Goal: Task Accomplishment & Management: Use online tool/utility

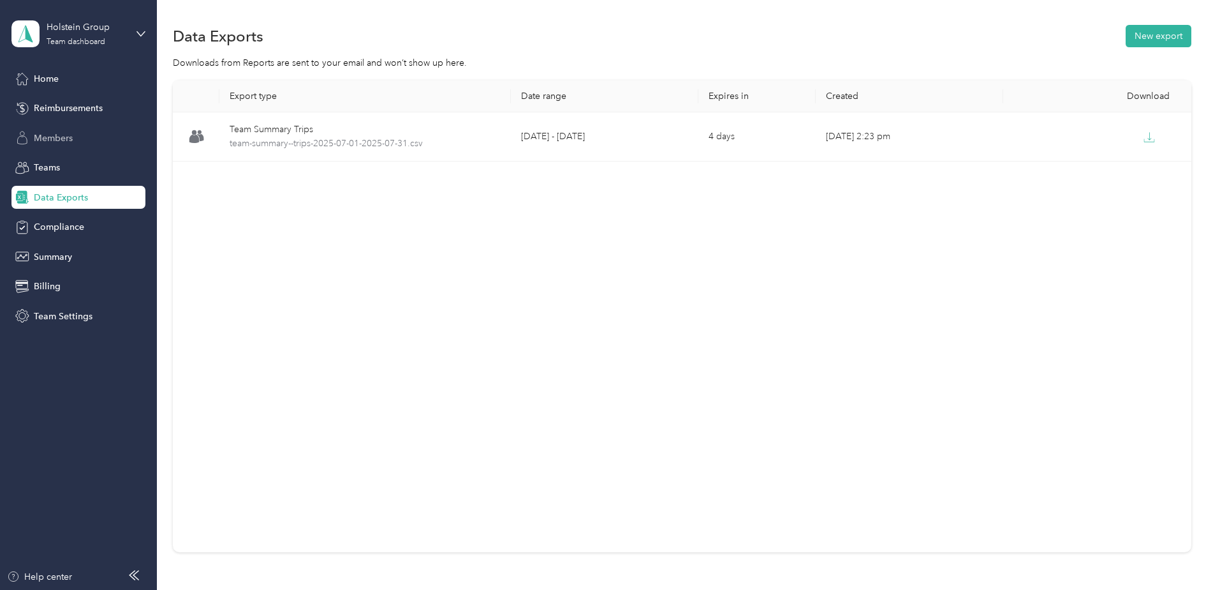
click at [34, 134] on span "Members" at bounding box center [53, 137] width 39 height 13
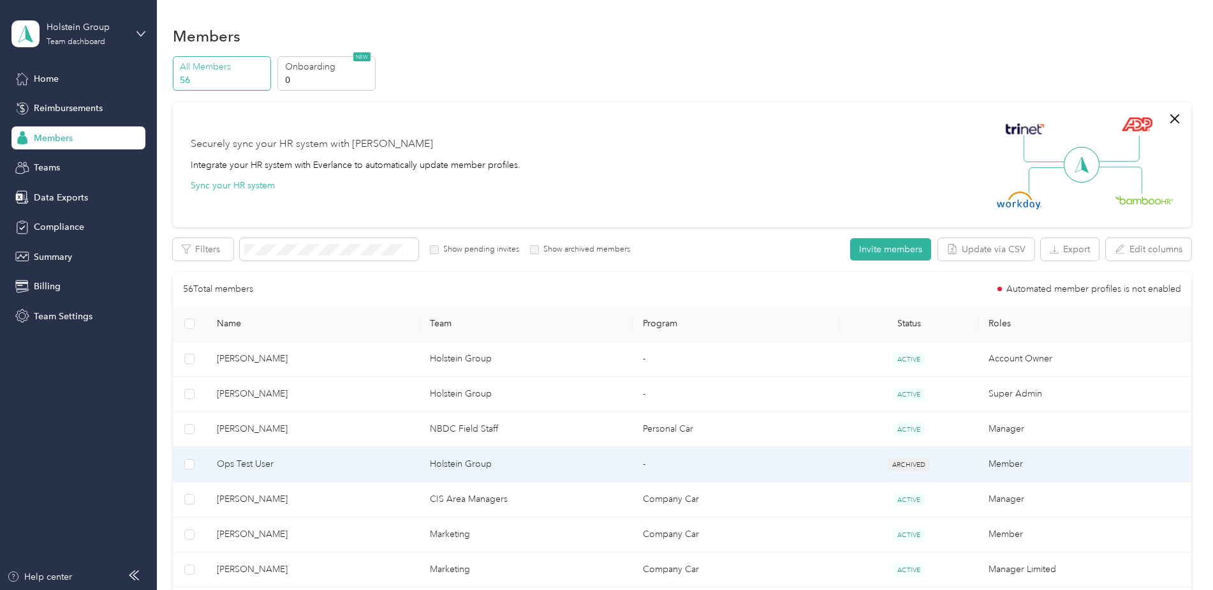
scroll to position [64, 0]
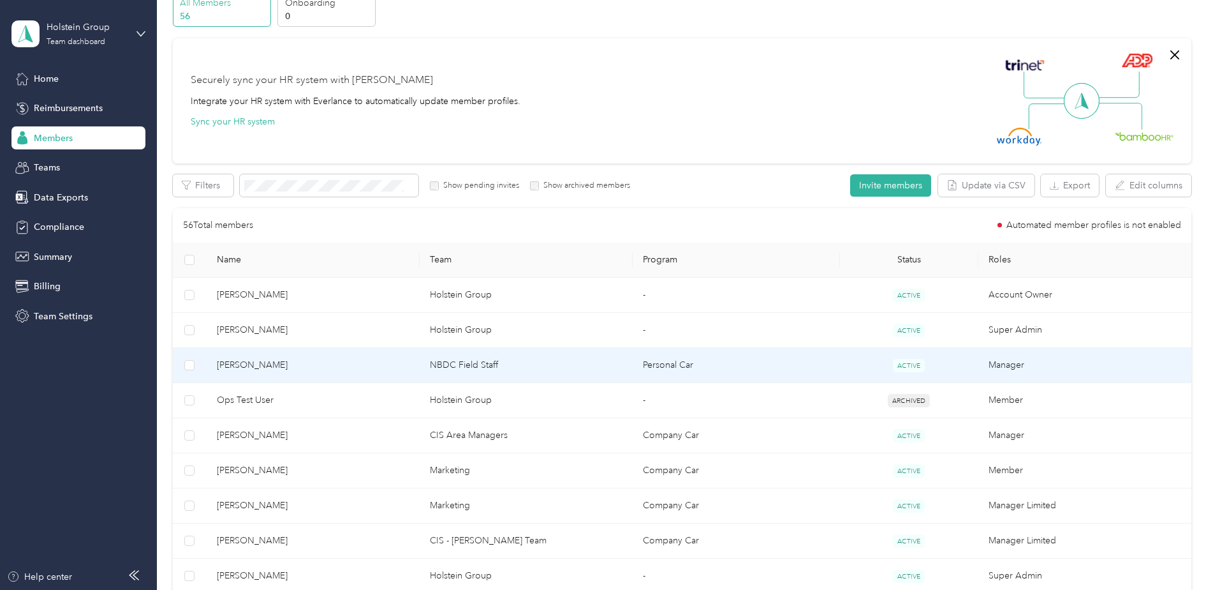
click at [265, 366] on span "[PERSON_NAME]" at bounding box center [313, 365] width 193 height 14
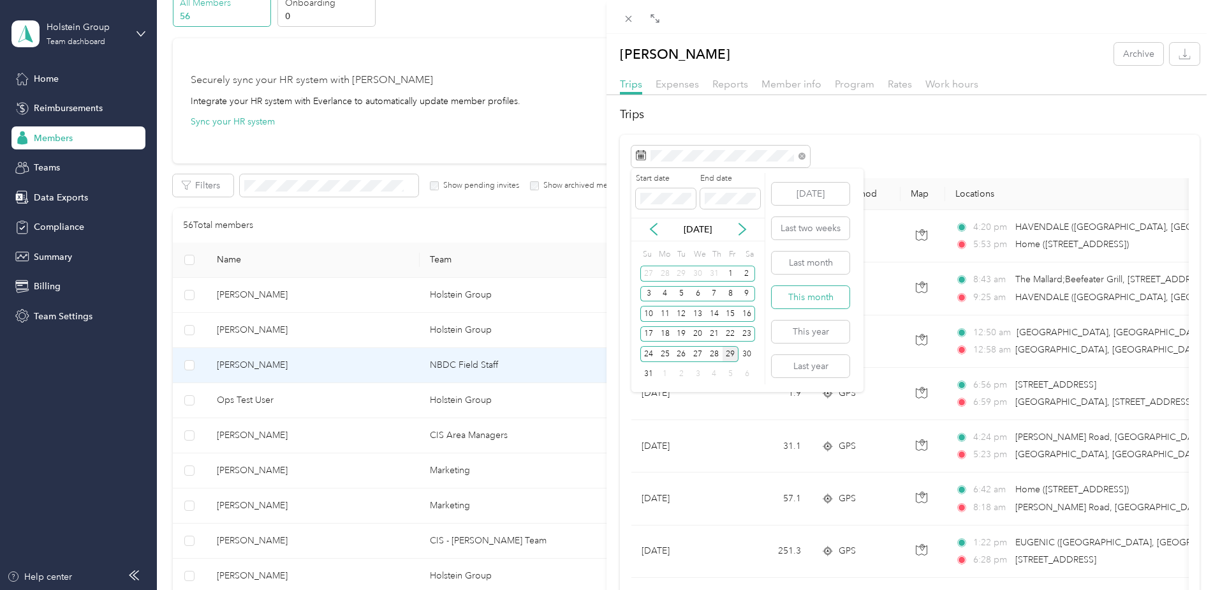
click at [809, 304] on button "This month" at bounding box center [811, 297] width 78 height 22
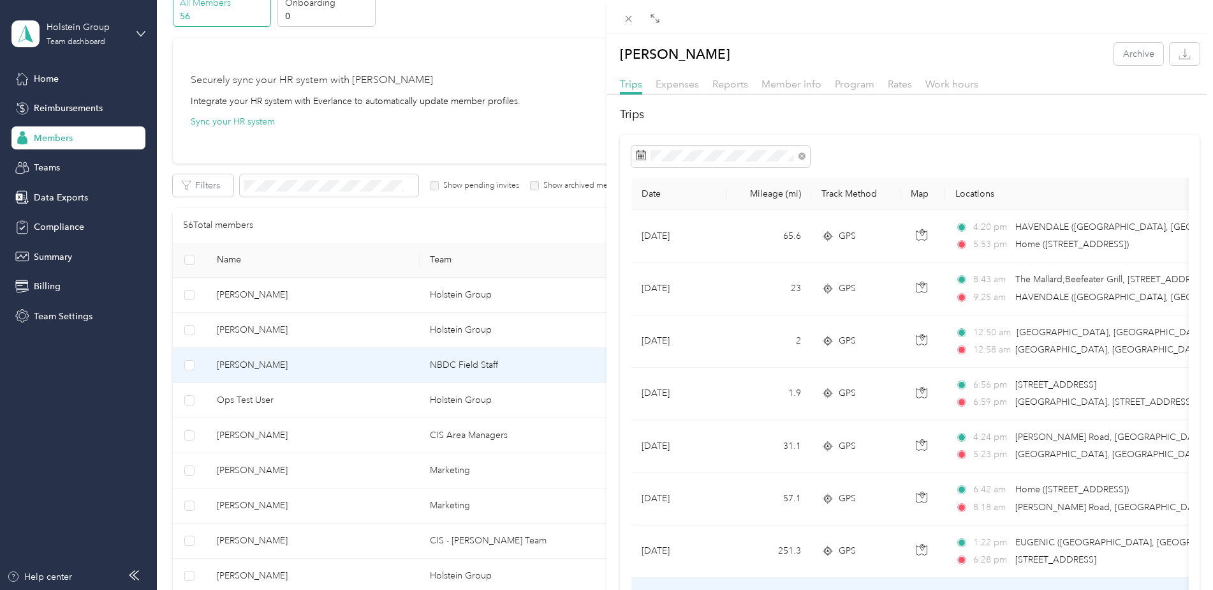
scroll to position [253, 0]
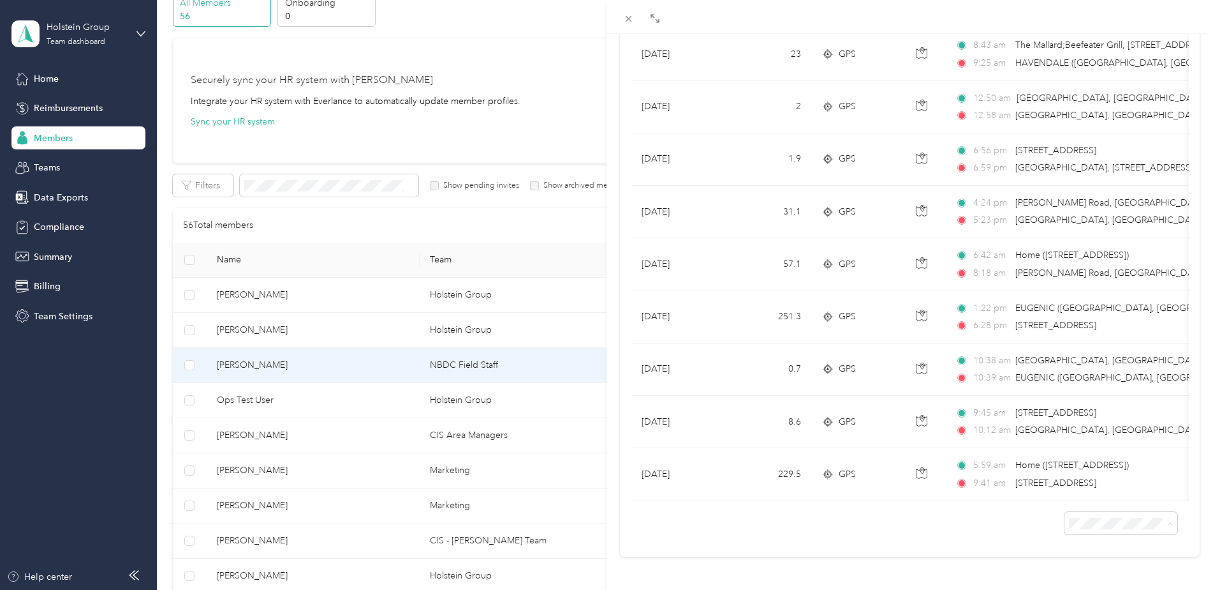
click at [1104, 495] on li "100 per load" at bounding box center [1111, 490] width 113 height 22
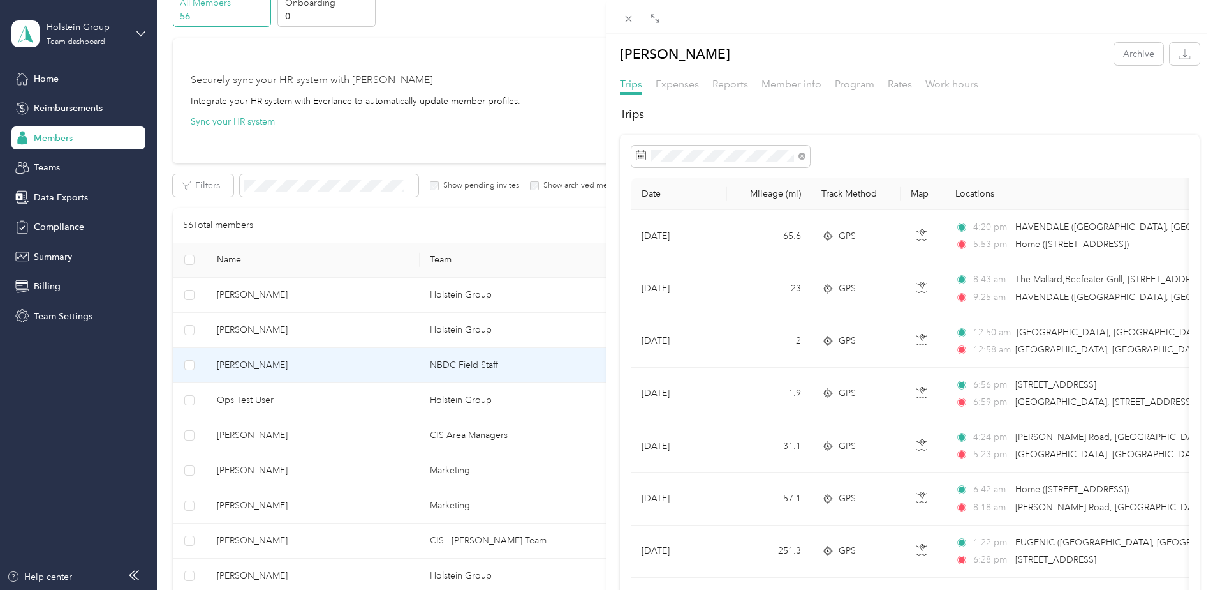
click at [82, 253] on div "Michael Halliwell Archive Trips Expenses Reports Member info Program Rates Work…" at bounding box center [606, 295] width 1213 height 590
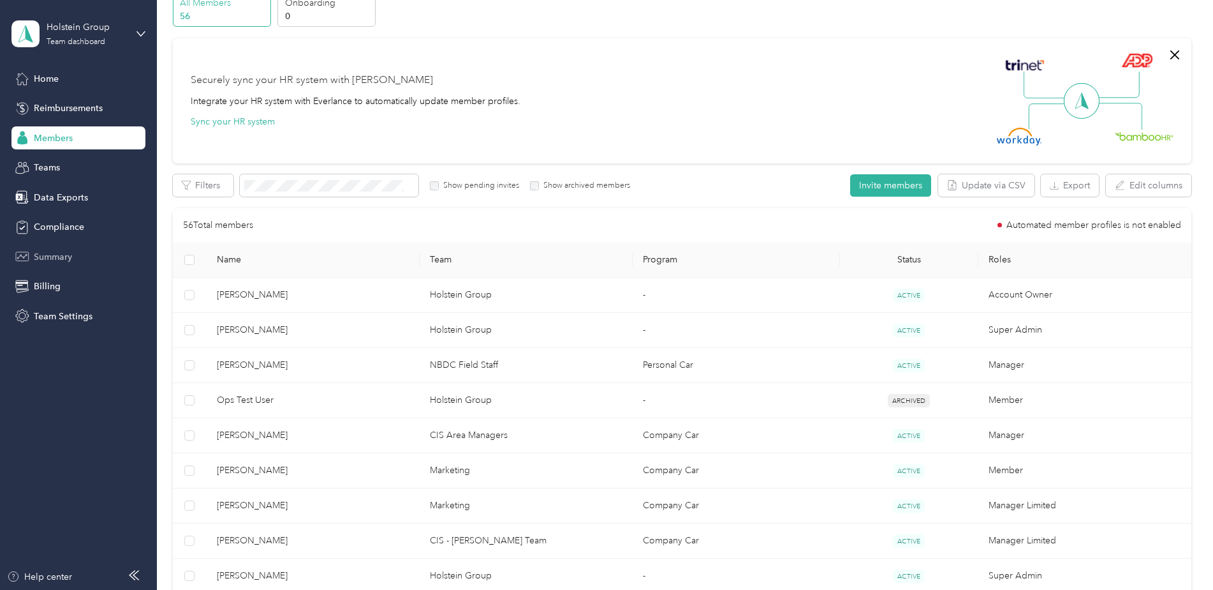
click at [65, 256] on span "Summary" at bounding box center [53, 256] width 38 height 13
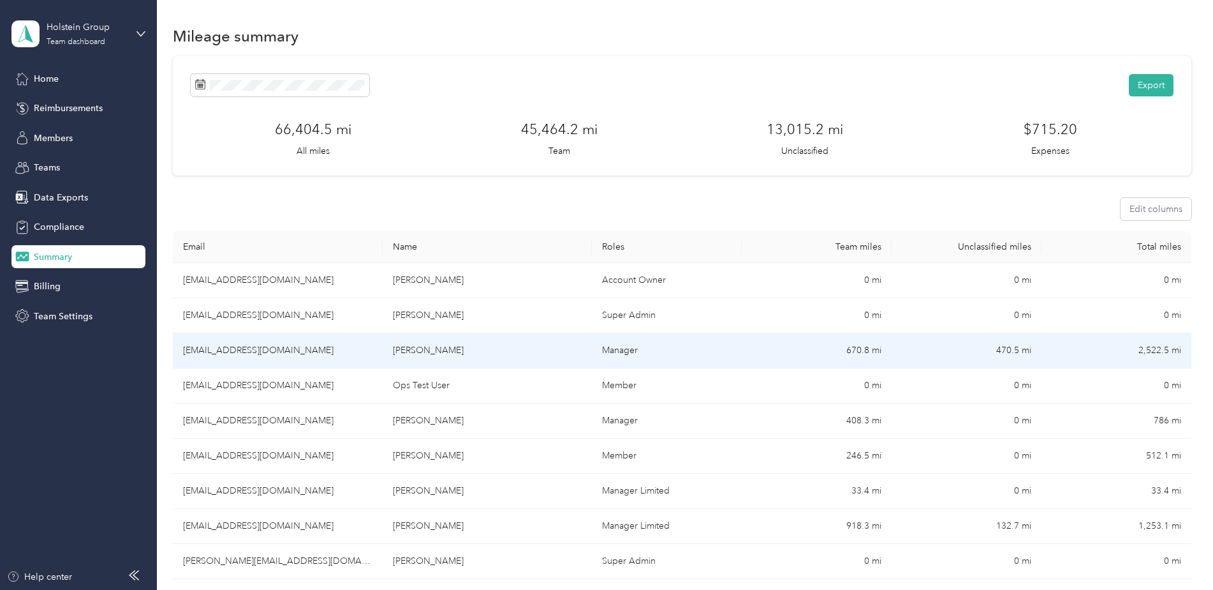
click at [473, 352] on td "[PERSON_NAME]" at bounding box center [488, 350] width 210 height 35
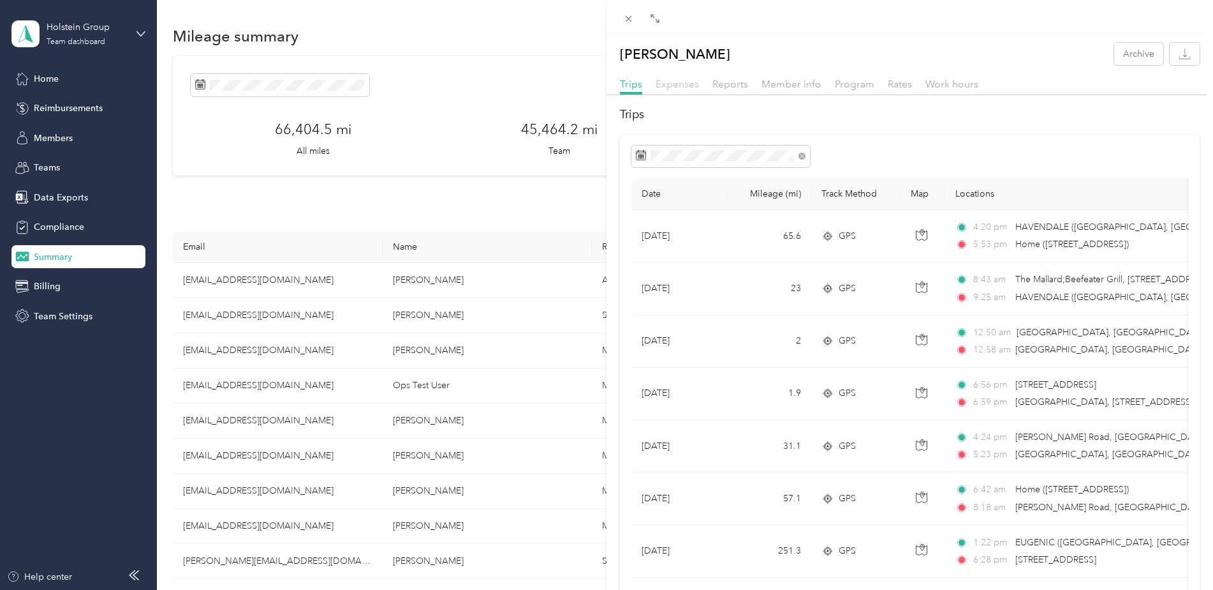
click at [690, 84] on span "Expenses" at bounding box center [677, 84] width 43 height 12
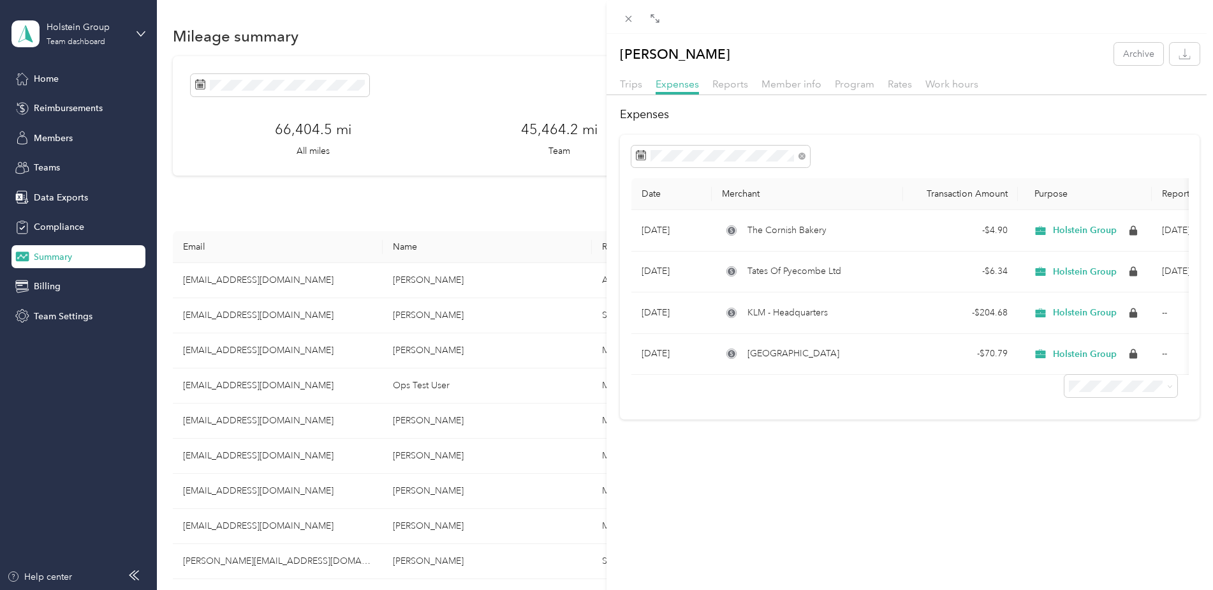
click at [730, 90] on div "Reports" at bounding box center [731, 85] width 36 height 16
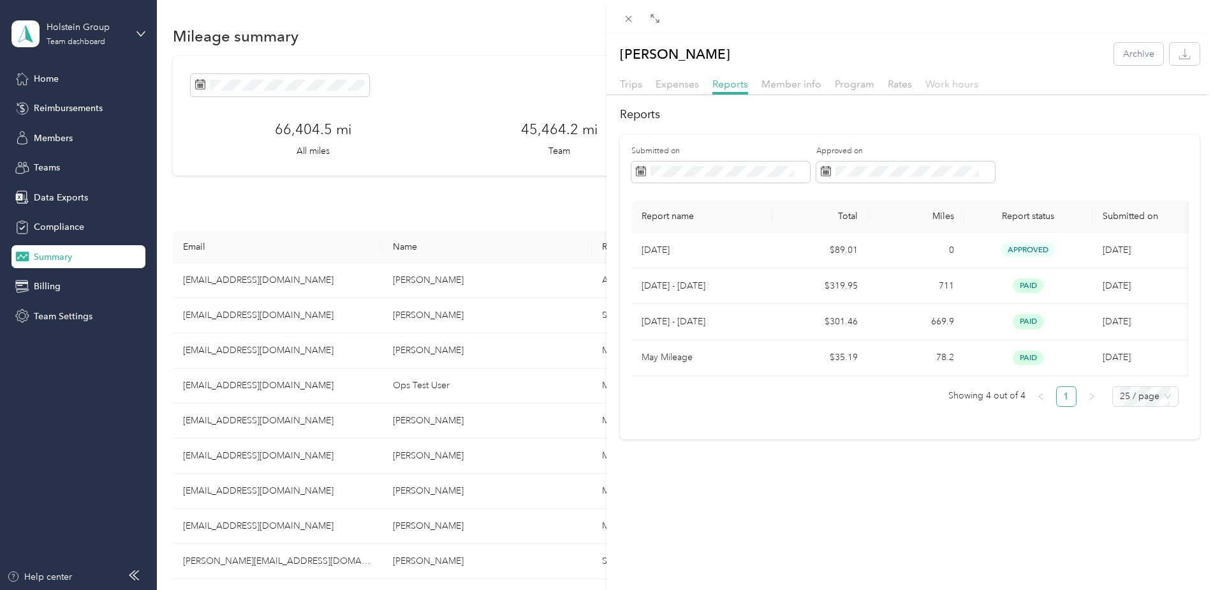
click at [958, 80] on span "Work hours" at bounding box center [952, 84] width 53 height 12
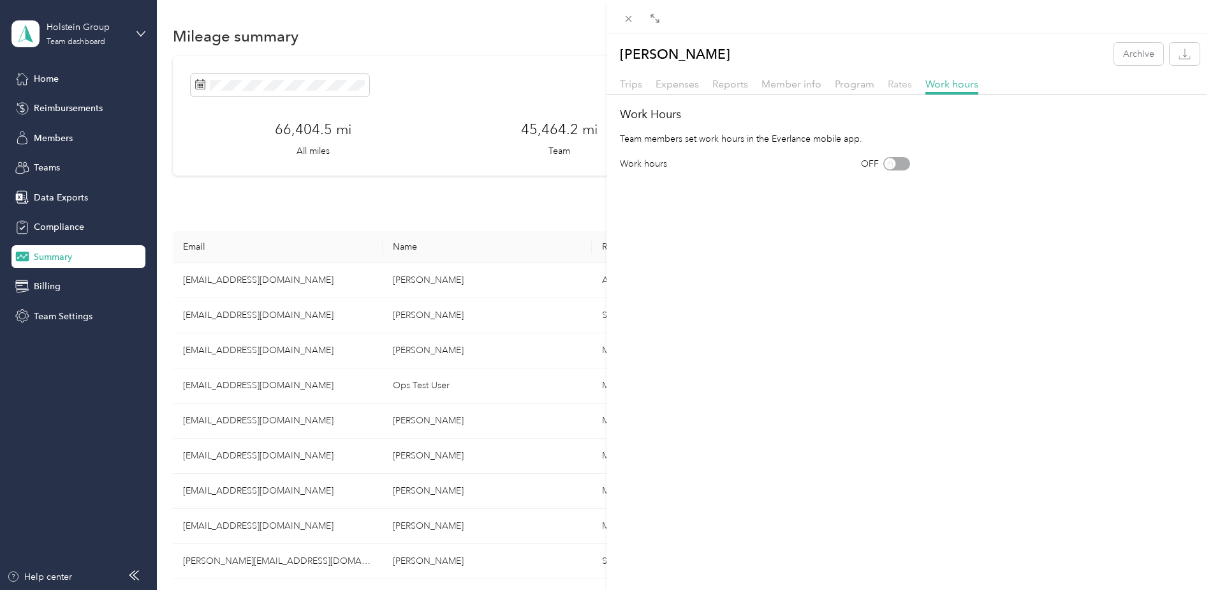
click at [898, 85] on span "Rates" at bounding box center [900, 84] width 24 height 12
click at [841, 85] on span "Program" at bounding box center [855, 84] width 40 height 12
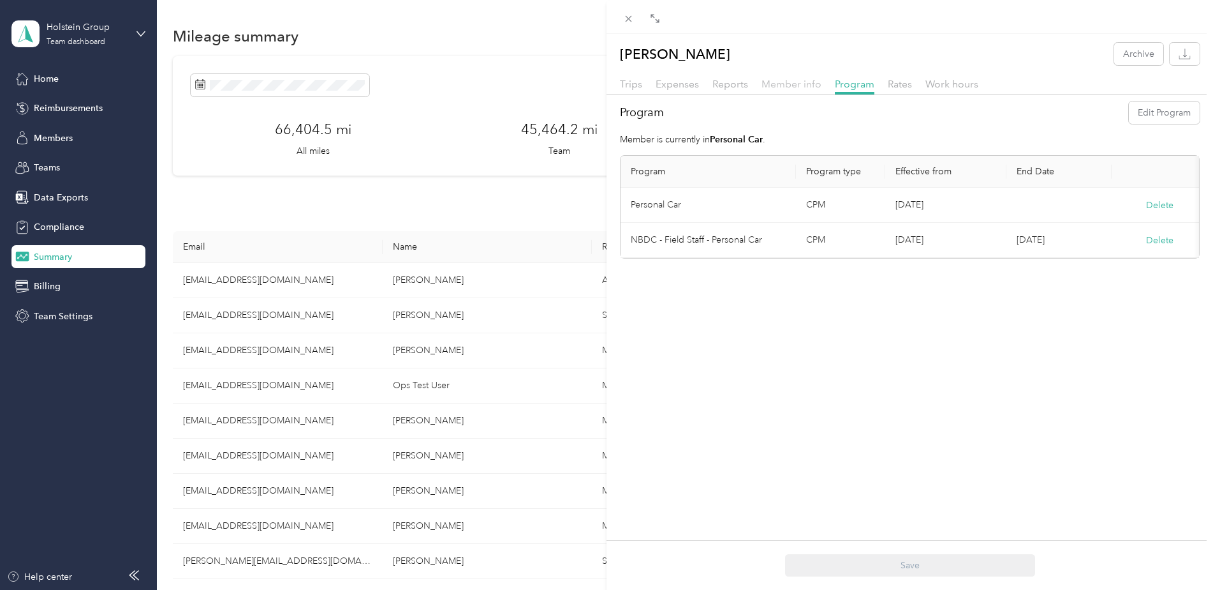
click at [784, 84] on span "Member info" at bounding box center [792, 84] width 60 height 12
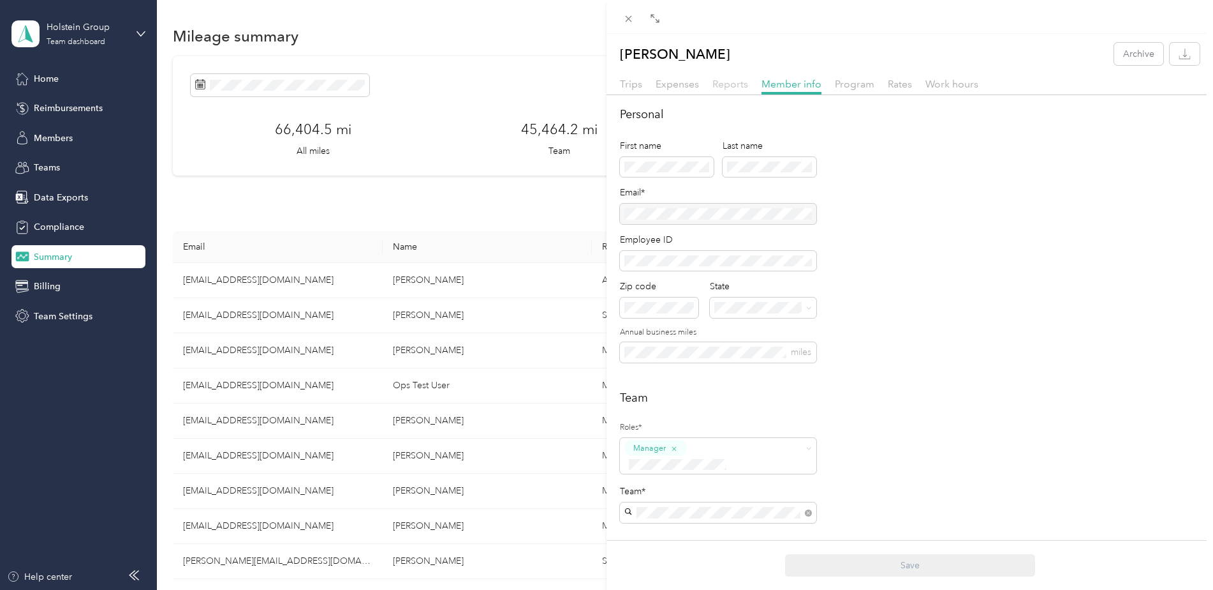
click at [721, 84] on span "Reports" at bounding box center [731, 84] width 36 height 12
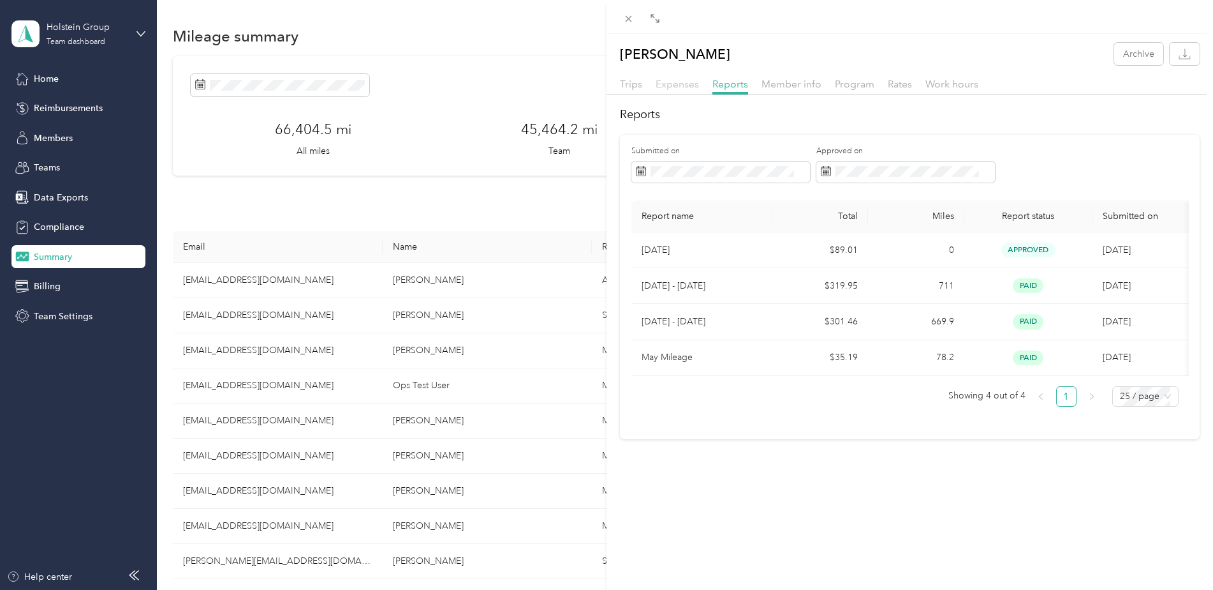
click at [681, 84] on span "Expenses" at bounding box center [677, 84] width 43 height 12
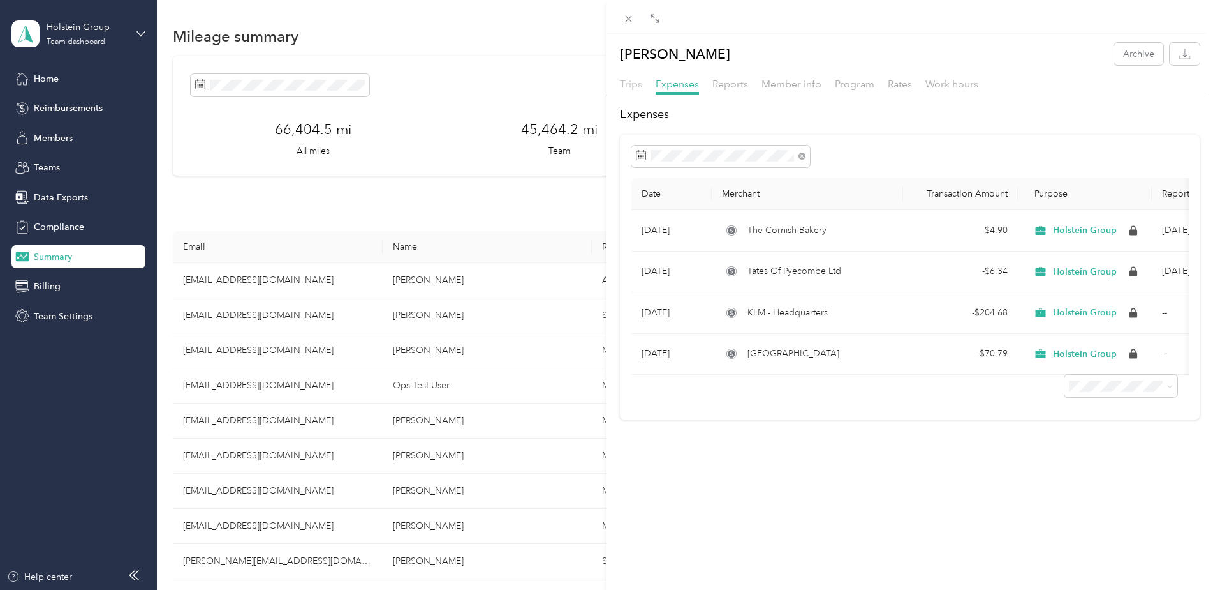
click at [629, 83] on span "Trips" at bounding box center [631, 84] width 22 height 12
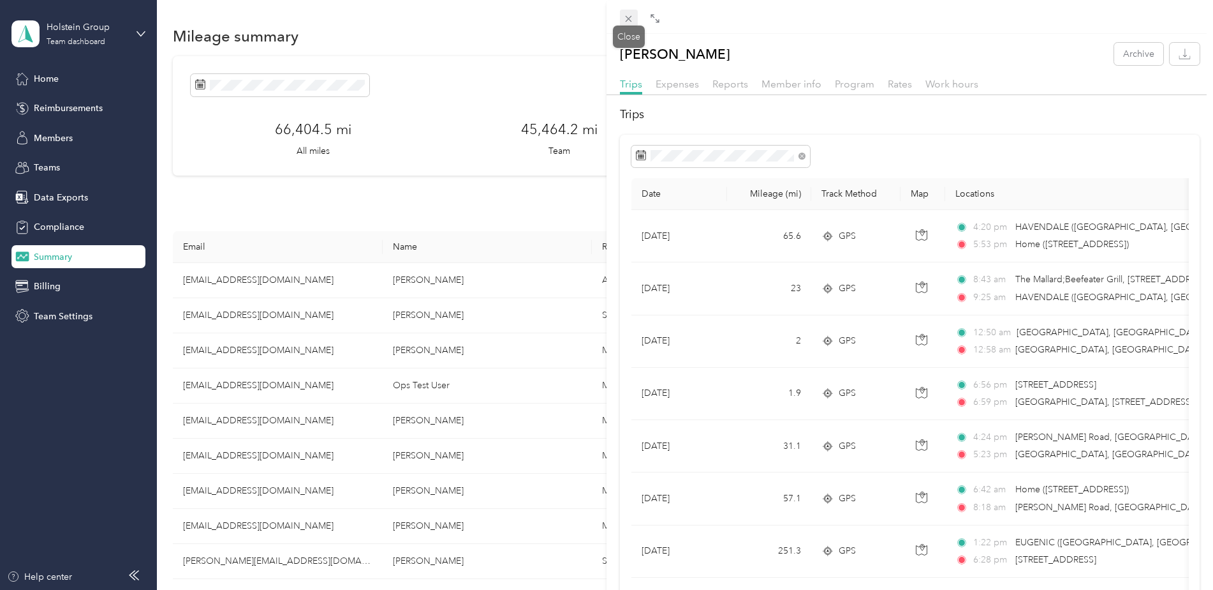
click at [633, 12] on span at bounding box center [629, 19] width 18 height 18
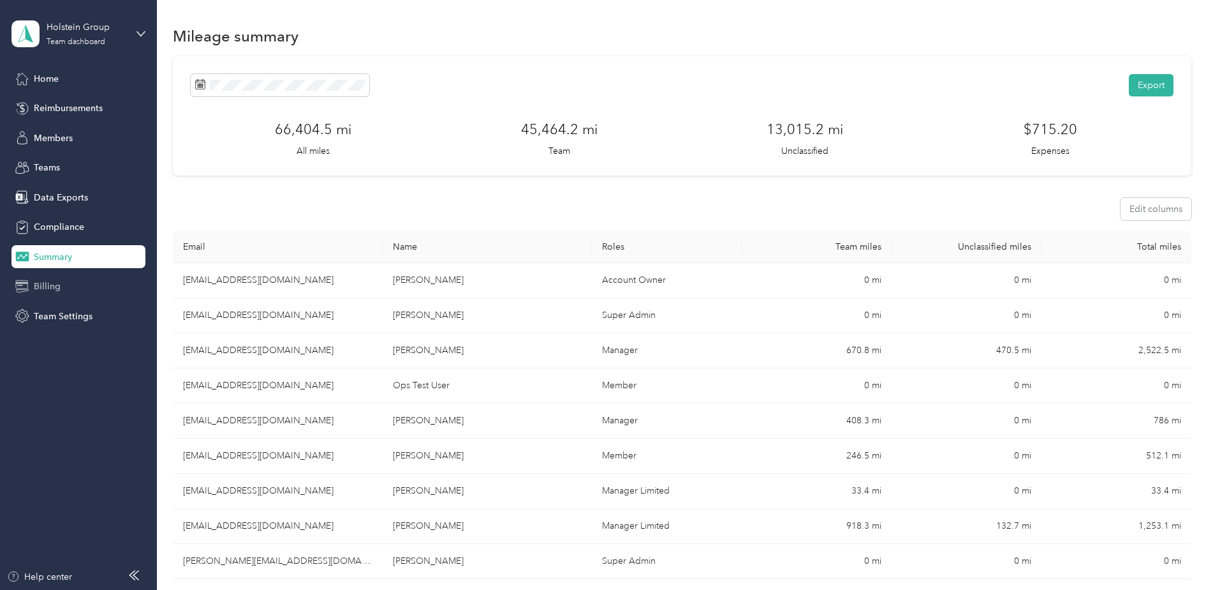
click at [57, 283] on span "Billing" at bounding box center [47, 285] width 27 height 13
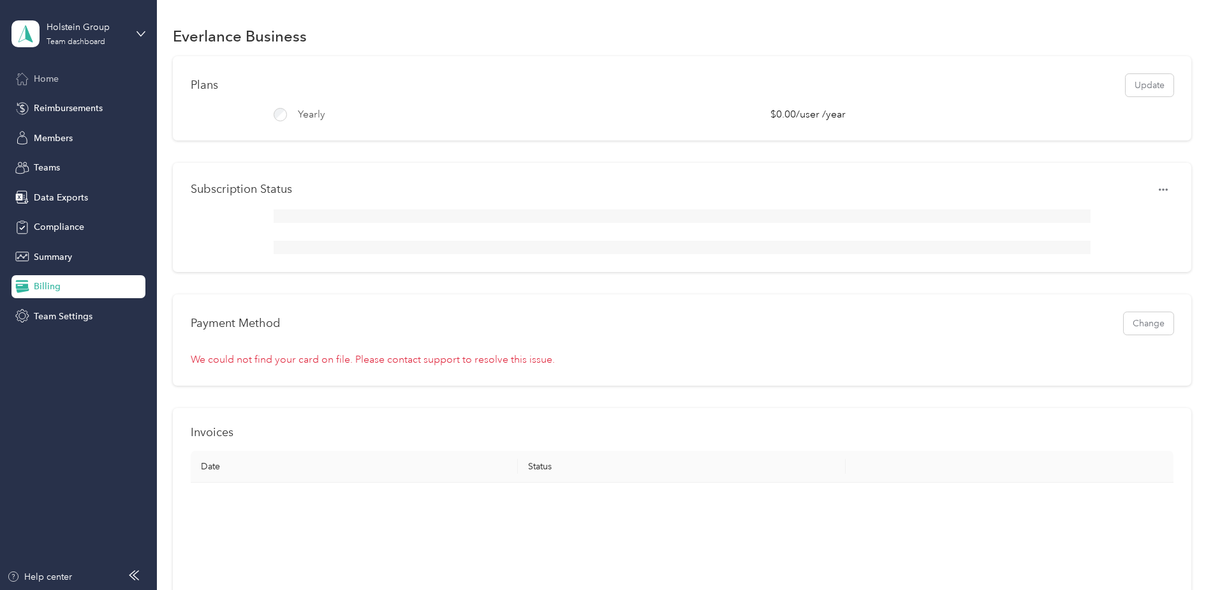
click at [55, 81] on span "Home" at bounding box center [46, 78] width 25 height 13
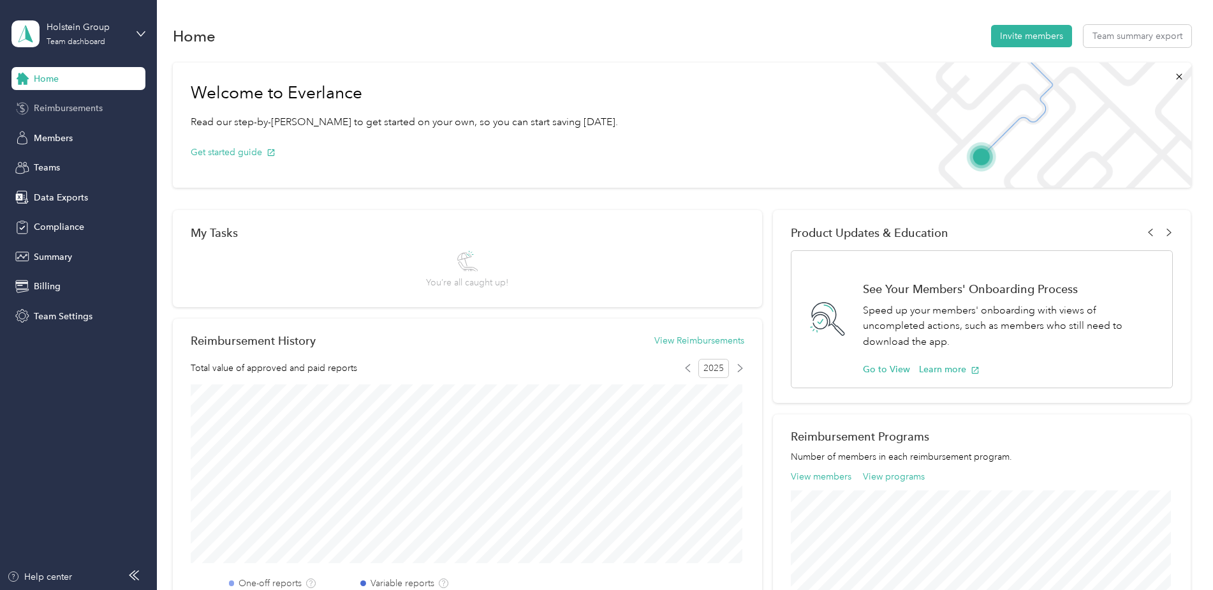
click at [54, 112] on span "Reimbursements" at bounding box center [68, 107] width 69 height 13
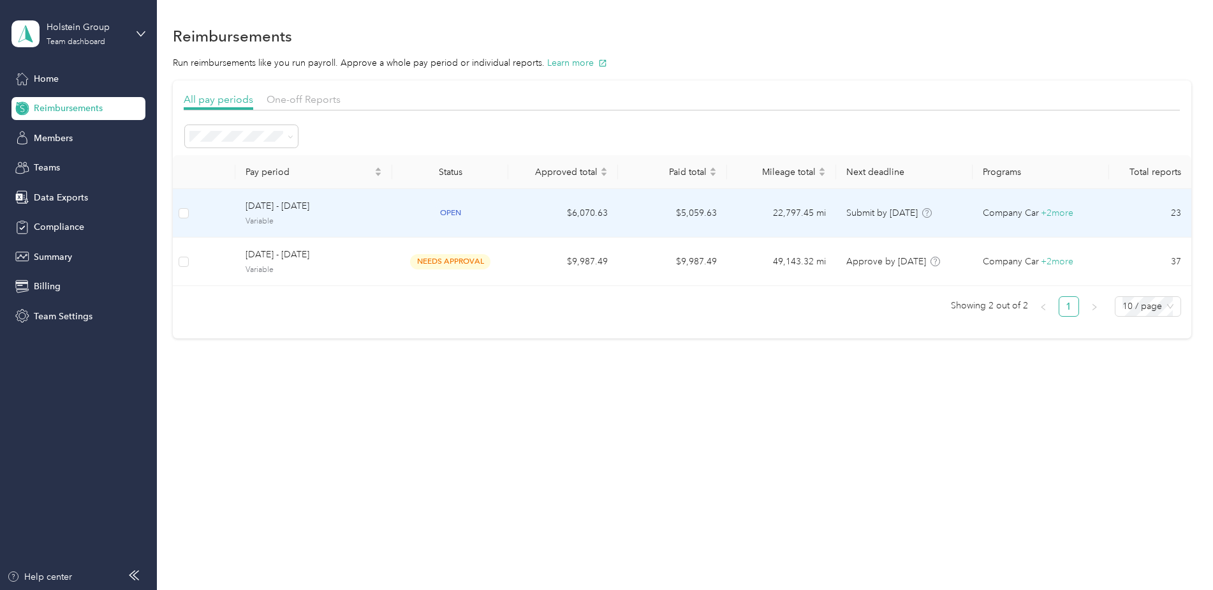
click at [537, 211] on td "$6,070.63" at bounding box center [562, 213] width 109 height 48
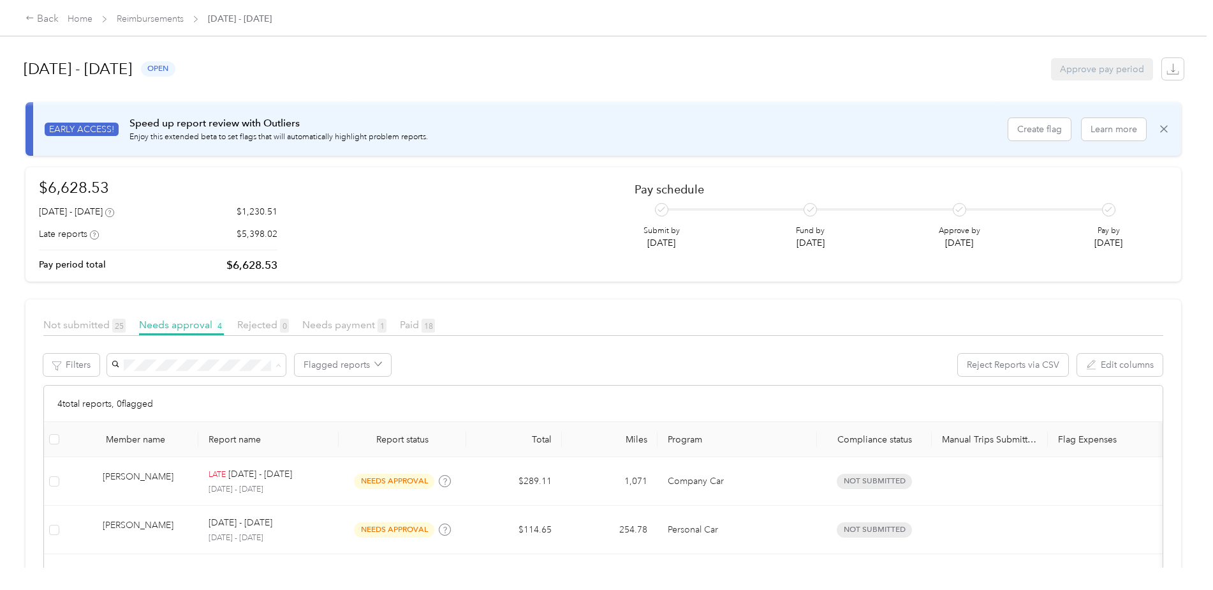
click at [188, 442] on li "[PERSON_NAME]" at bounding box center [196, 433] width 179 height 22
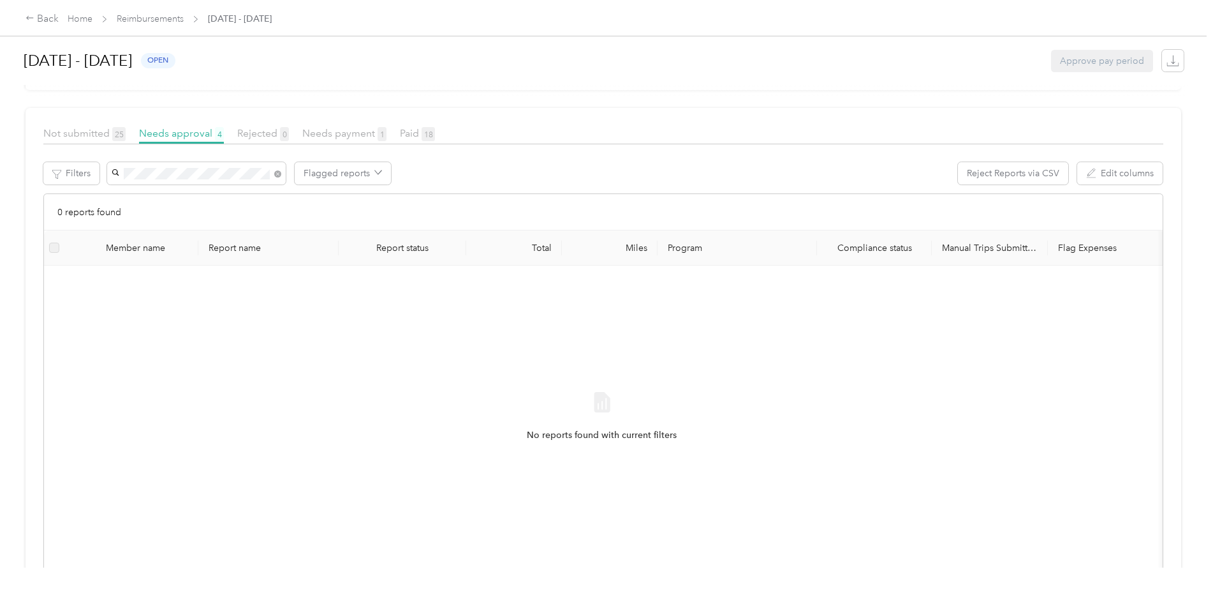
scroll to position [128, 0]
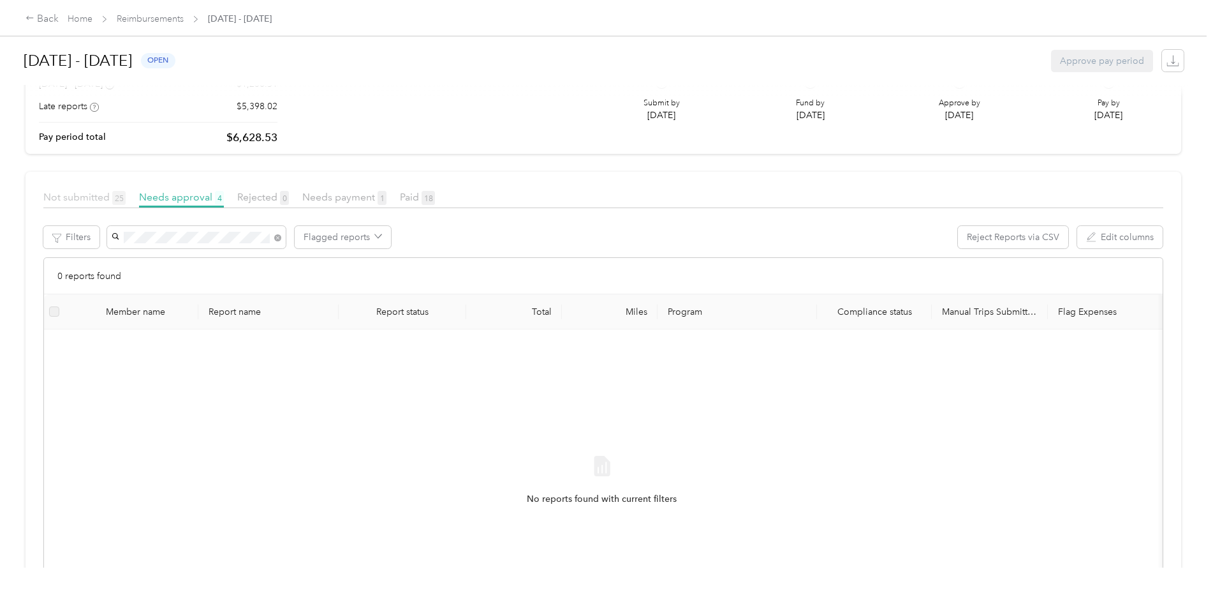
click at [73, 201] on span "Not submitted 25" at bounding box center [84, 197] width 82 height 12
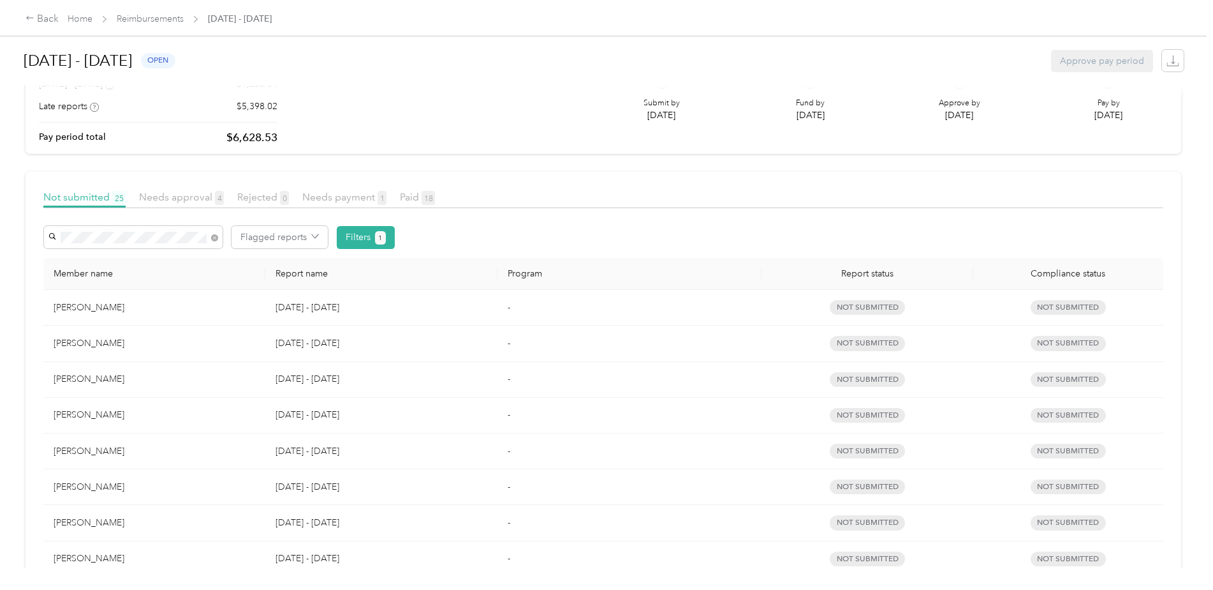
click at [96, 307] on div "[PERSON_NAME]" at bounding box center [155, 308] width 202 height 14
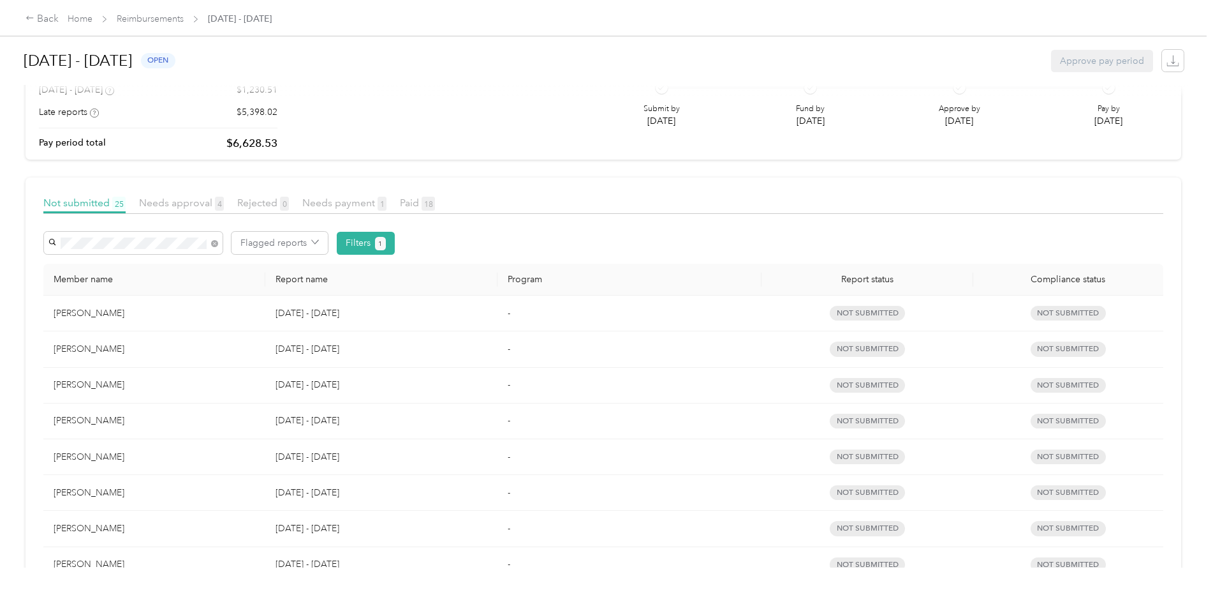
scroll to position [64, 0]
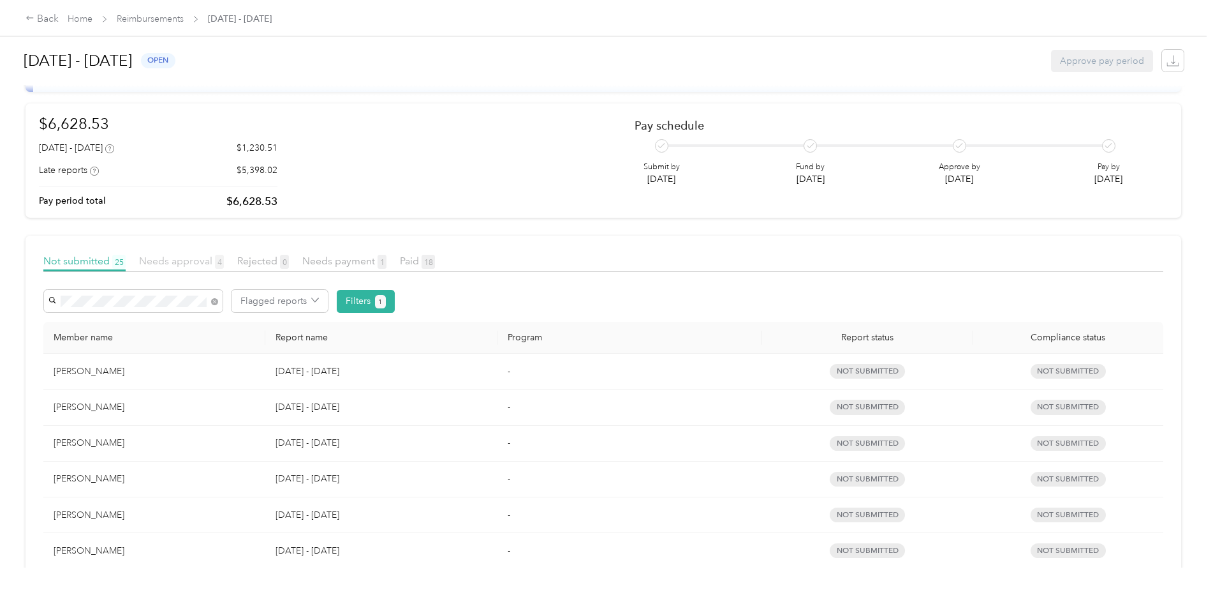
click at [158, 263] on span "Needs approval 4" at bounding box center [181, 261] width 85 height 12
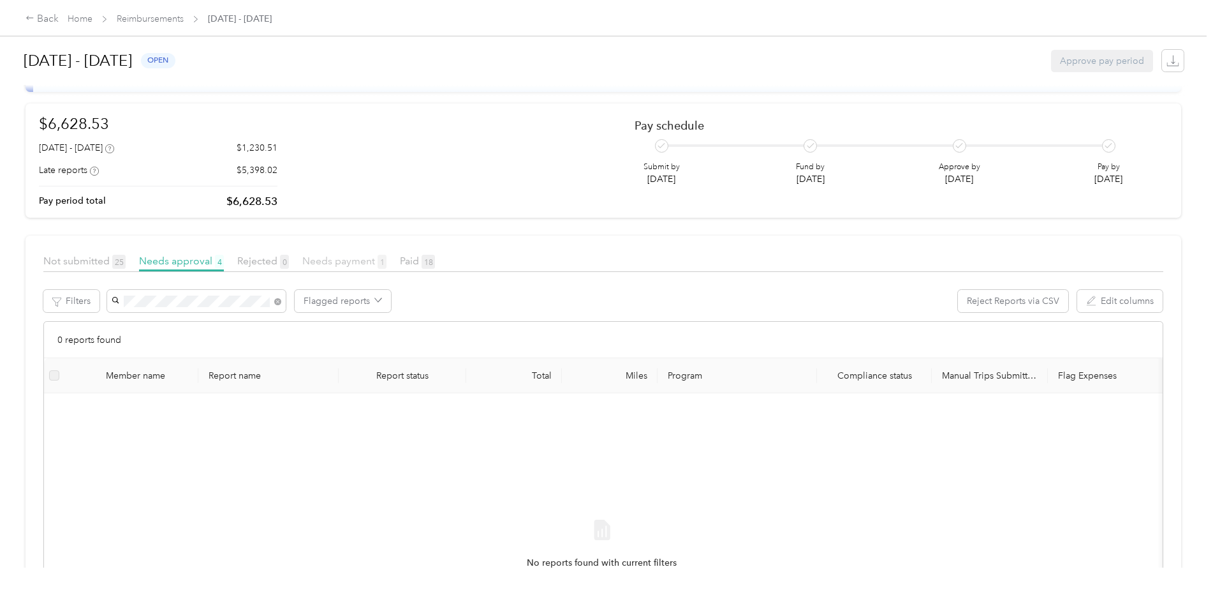
click at [329, 262] on span "Needs payment 1" at bounding box center [344, 261] width 84 height 12
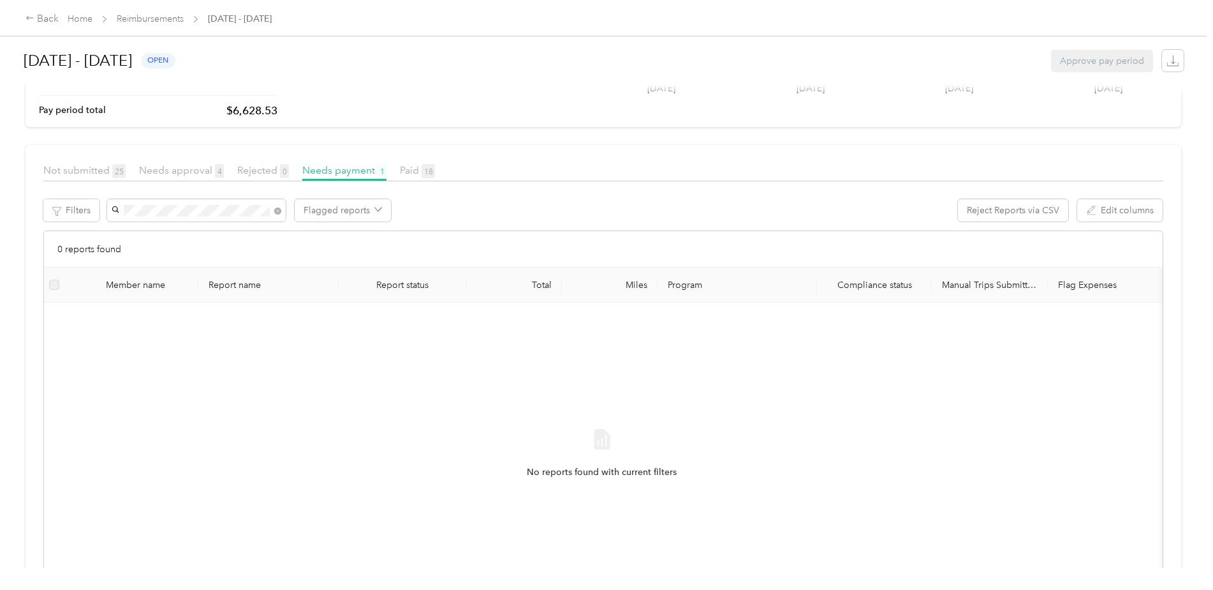
scroll to position [61, 0]
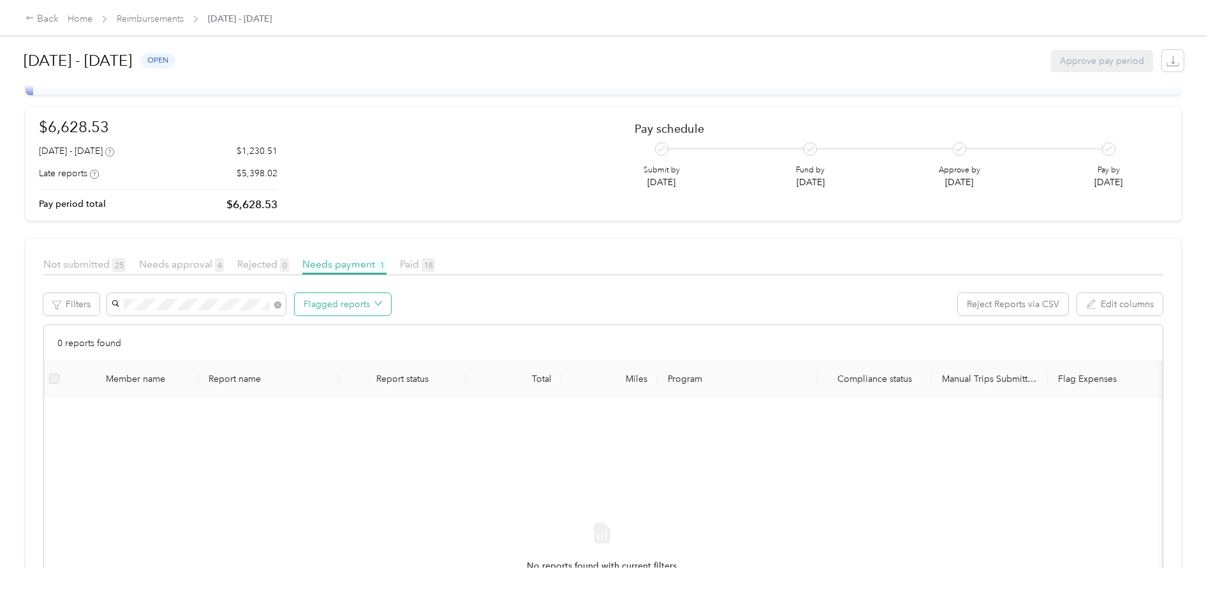
click at [375, 308] on span "button" at bounding box center [379, 304] width 8 height 11
click at [375, 329] on span "All flagged reports" at bounding box center [353, 328] width 78 height 13
click at [533, 434] on div "No reports found with current filters" at bounding box center [601, 560] width 1095 height 304
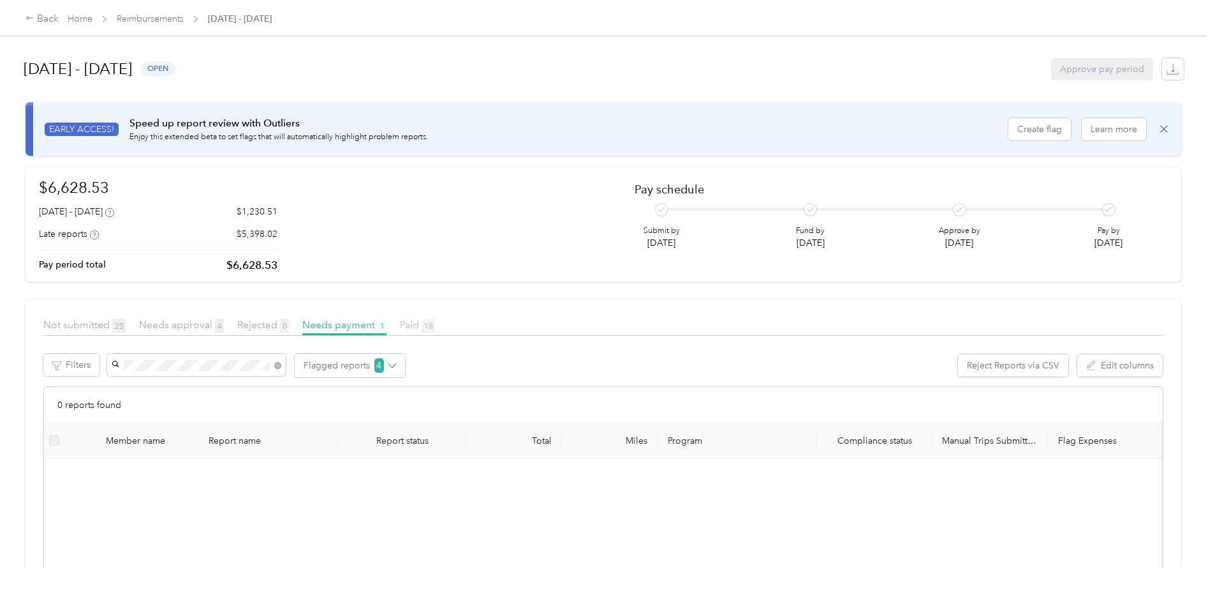
click at [411, 323] on span "Paid 18" at bounding box center [417, 324] width 35 height 12
click at [389, 367] on icon "button" at bounding box center [393, 366] width 8 height 8
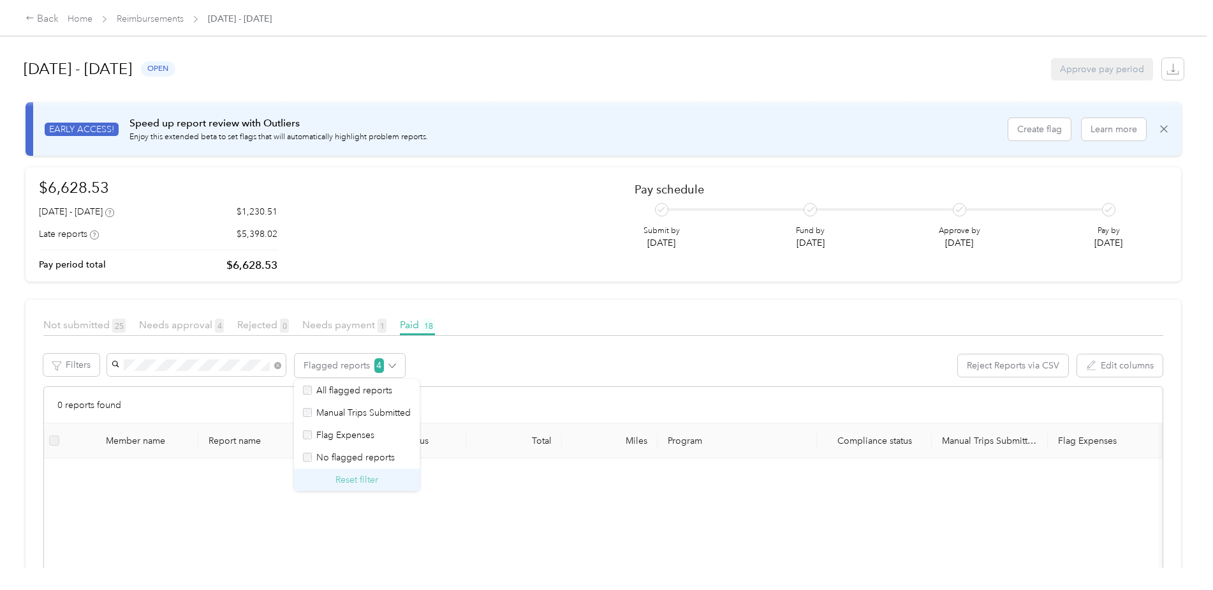
click at [370, 478] on button "Reset filter" at bounding box center [357, 479] width 43 height 13
click at [85, 366] on button "Filters" at bounding box center [71, 364] width 56 height 22
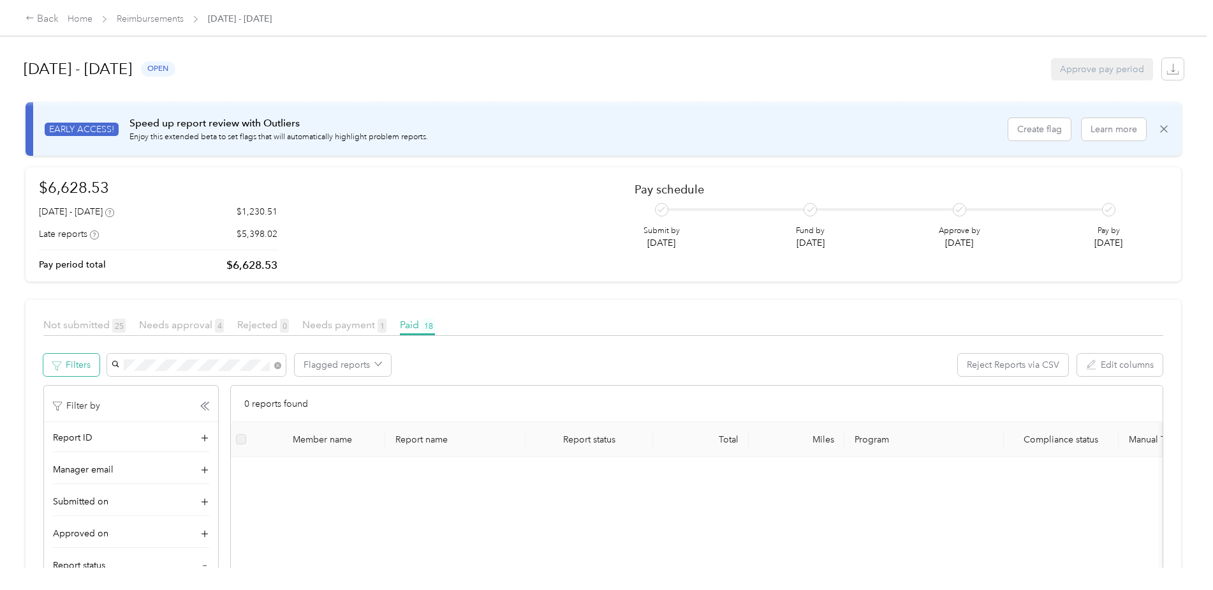
click at [85, 366] on button "Filters" at bounding box center [71, 364] width 56 height 22
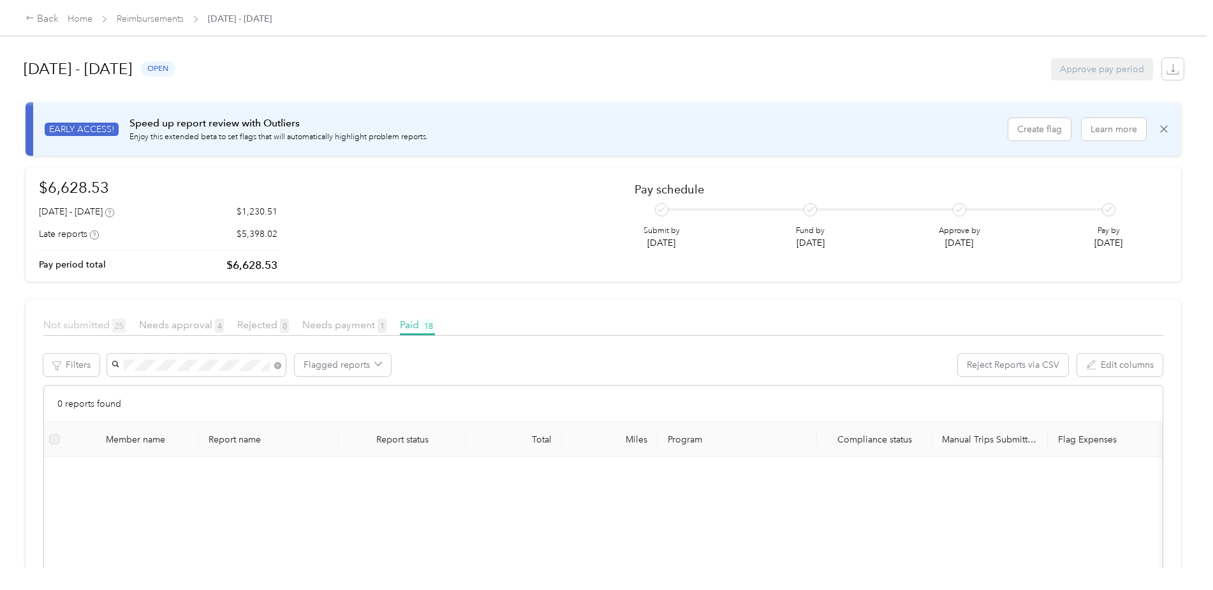
click at [79, 323] on span "Not submitted 25" at bounding box center [84, 324] width 82 height 12
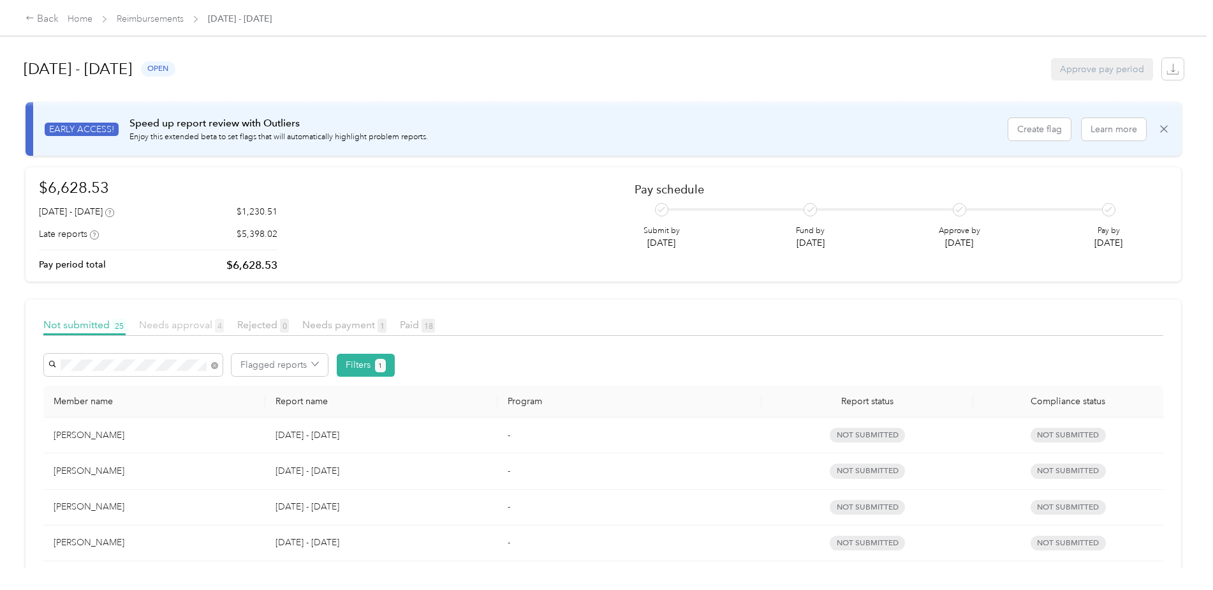
click at [163, 325] on span "Needs approval 4" at bounding box center [181, 324] width 85 height 12
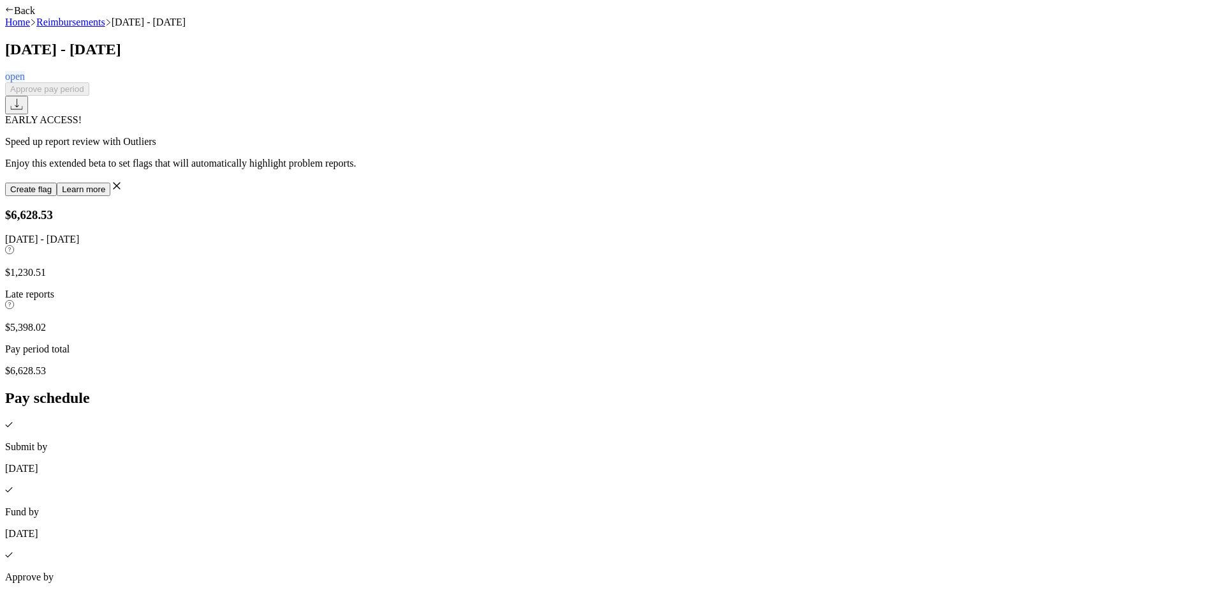
scroll to position [162, 0]
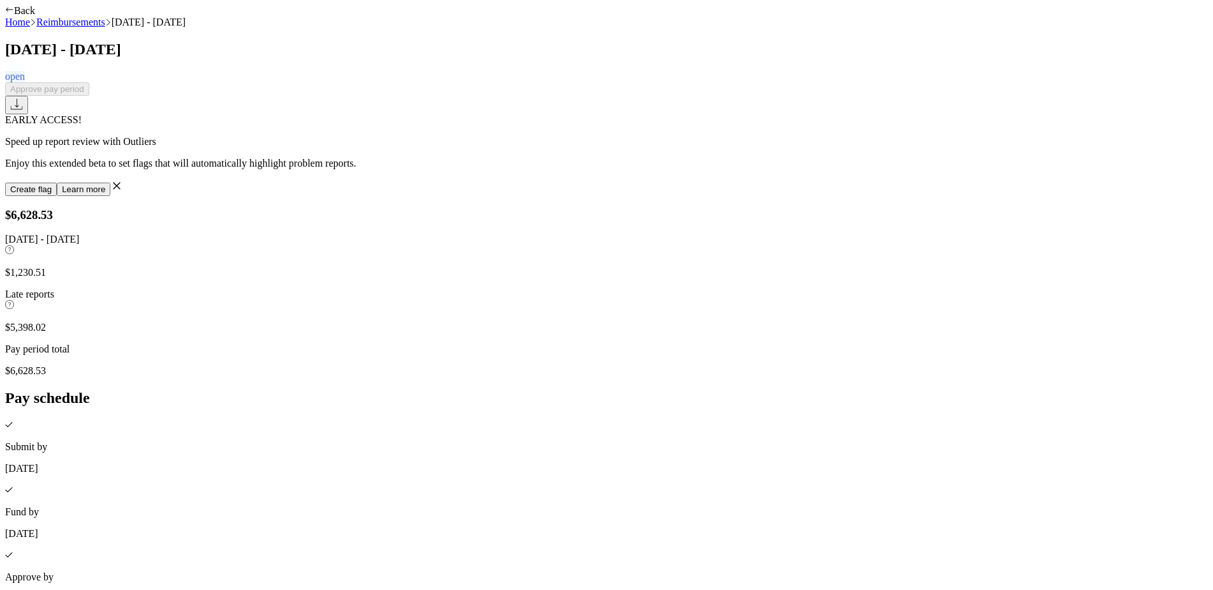
click at [30, 20] on link "Home" at bounding box center [17, 22] width 25 height 11
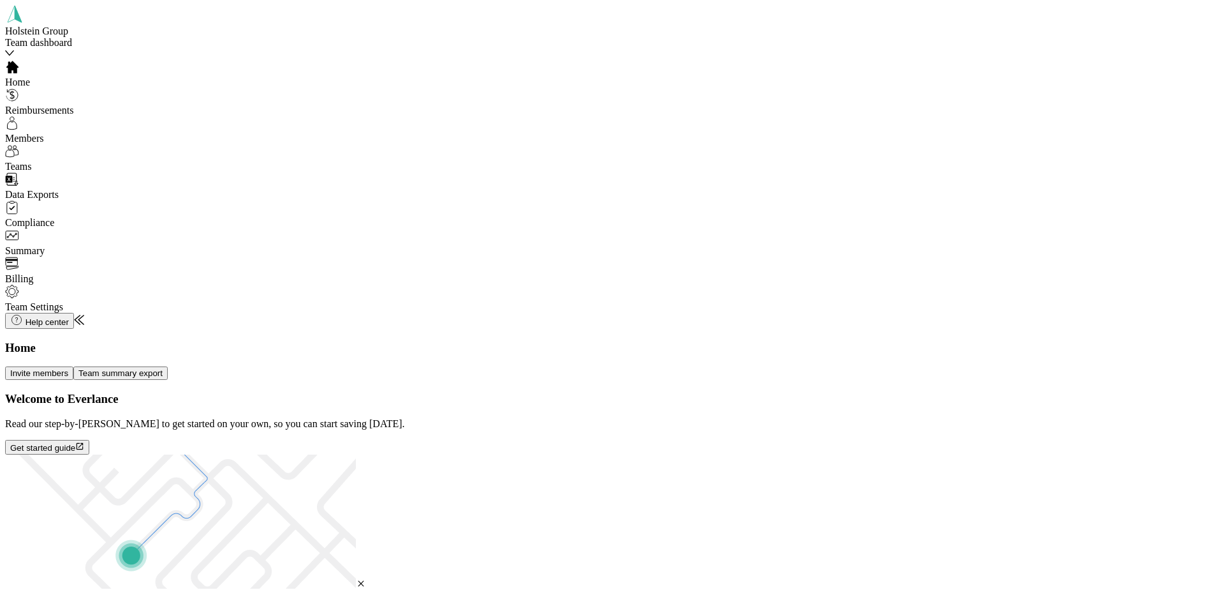
click at [43, 198] on span "Data Exports" at bounding box center [32, 194] width 54 height 11
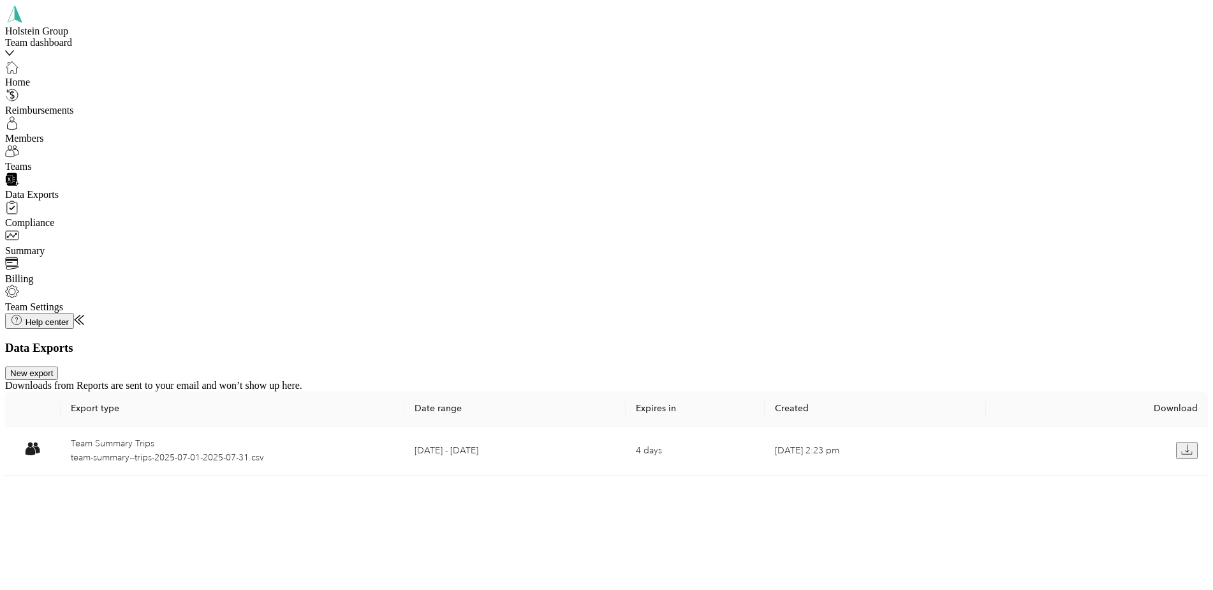
click at [58, 366] on button "New export" at bounding box center [31, 372] width 53 height 13
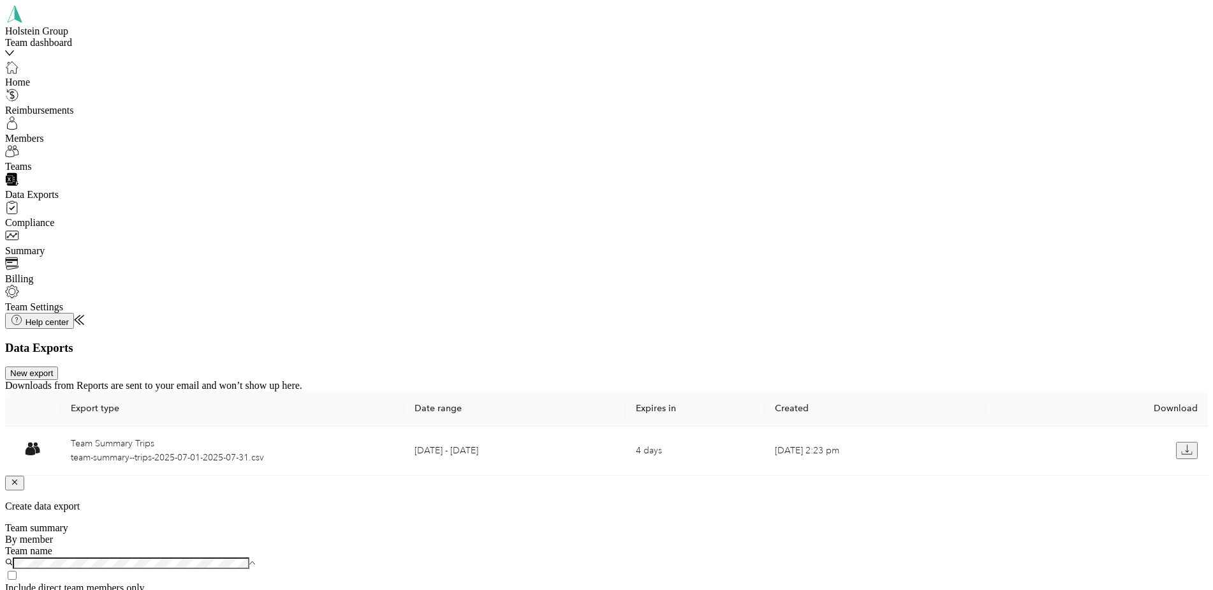
click at [587, 156] on div "CIS Area Managers Janette Mathie" at bounding box center [619, 165] width 242 height 33
click at [624, 353] on div "Summary and full trips list" at bounding box center [619, 358] width 242 height 11
click at [255, 560] on icon at bounding box center [252, 563] width 6 height 6
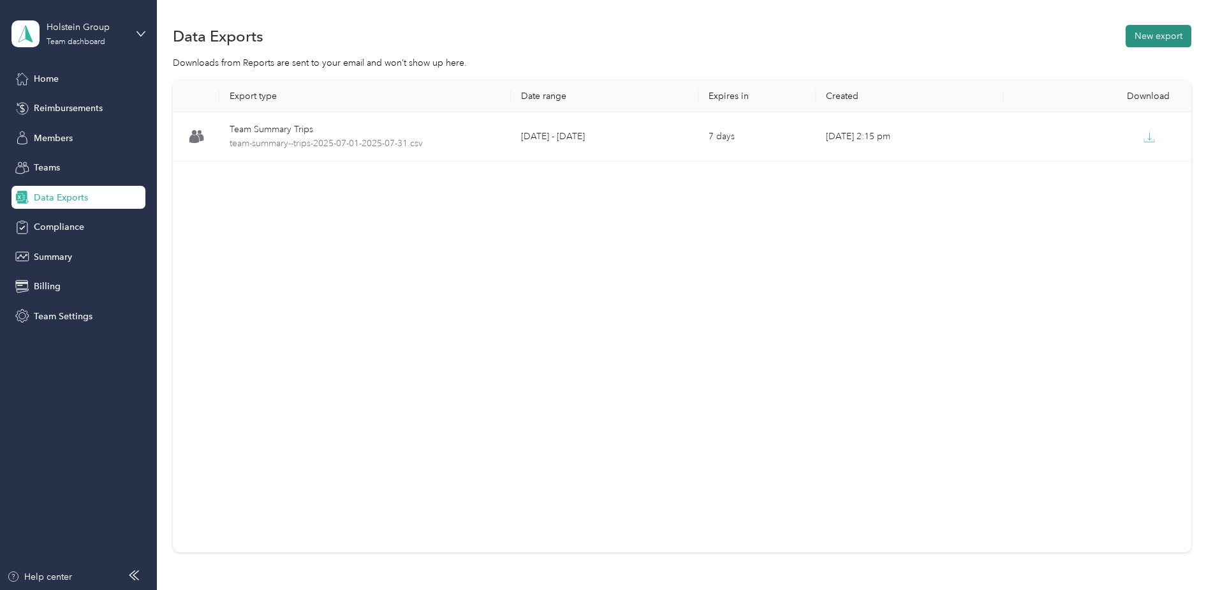
click at [1133, 41] on button "New export" at bounding box center [1159, 36] width 66 height 22
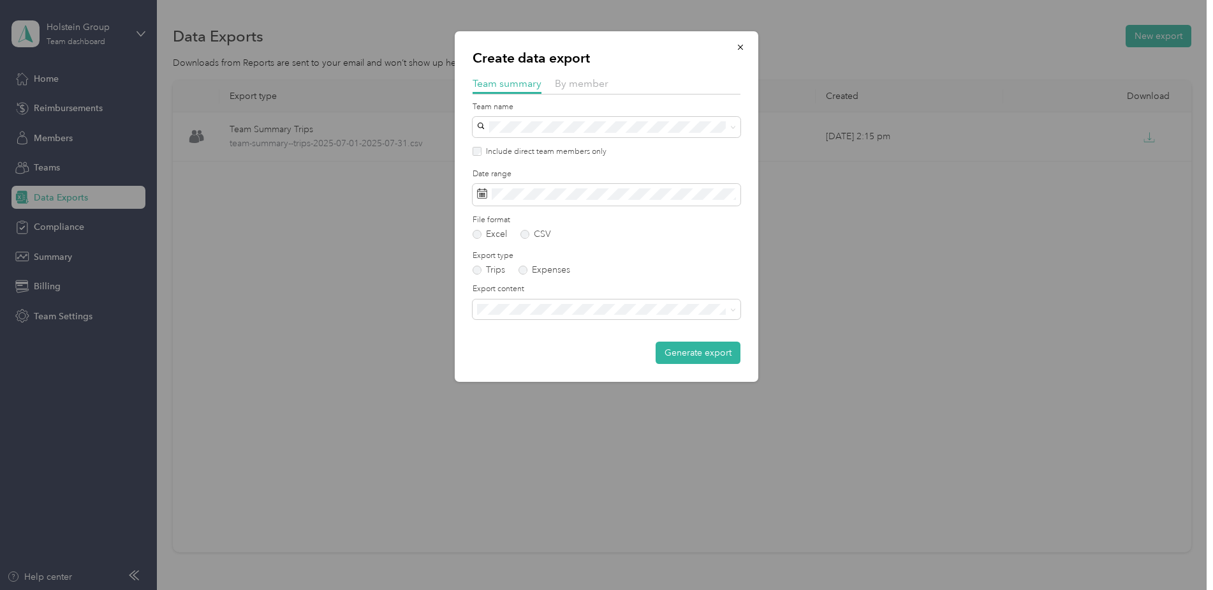
click at [583, 193] on div "CIS - [PERSON_NAME] Team [PERSON_NAME]" at bounding box center [607, 190] width 250 height 29
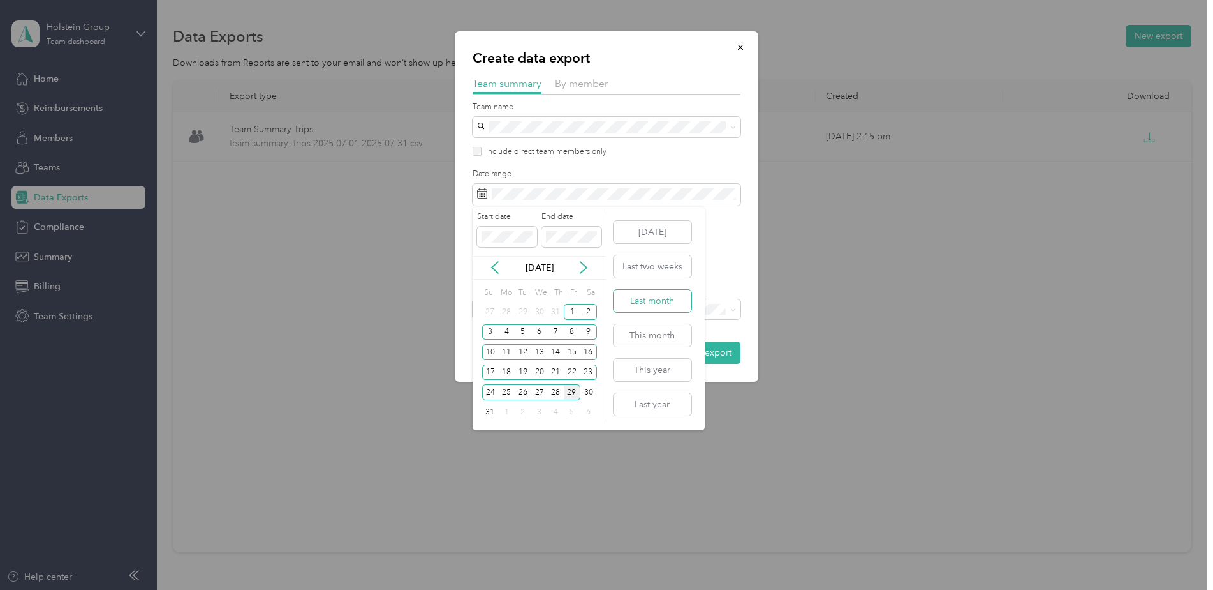
click at [664, 300] on button "Last month" at bounding box center [653, 301] width 78 height 22
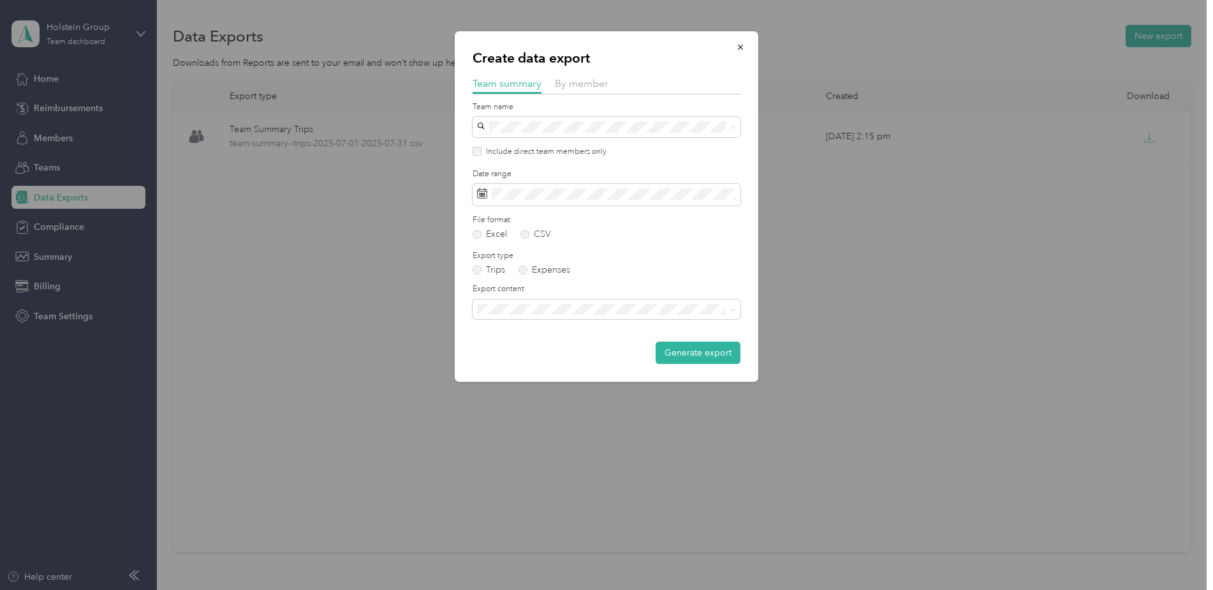
click at [524, 239] on form "Team name Include direct team members only Date range File format Excel CSV Exp…" at bounding box center [607, 232] width 268 height 263
click at [526, 235] on label "CSV" at bounding box center [536, 234] width 31 height 9
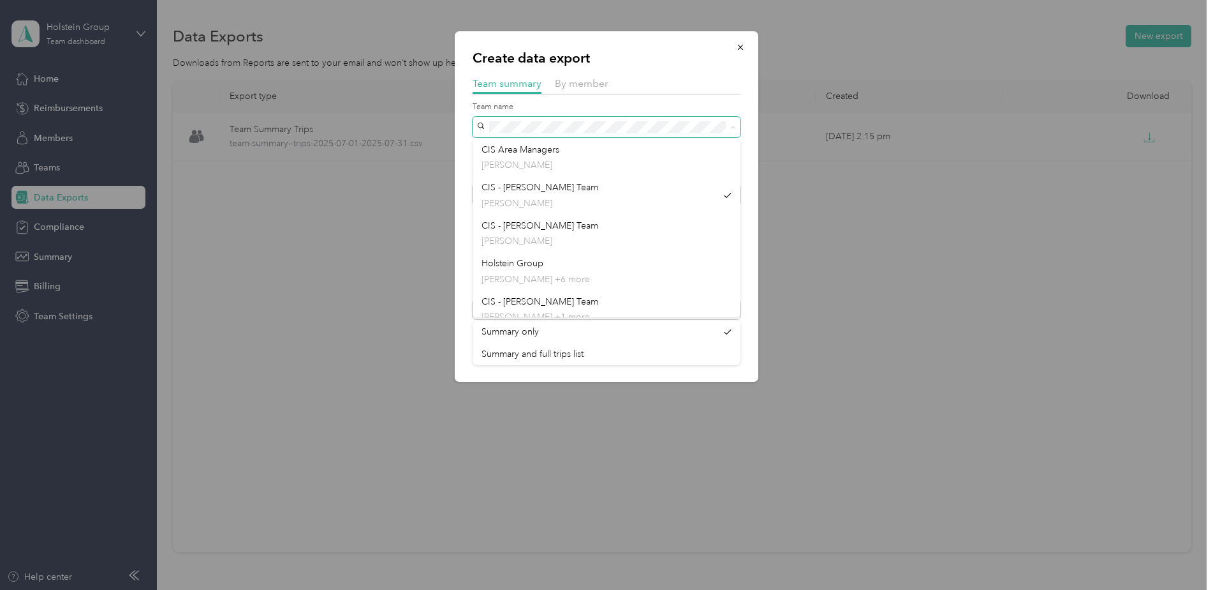
click at [489, 126] on span at bounding box center [607, 127] width 268 height 20
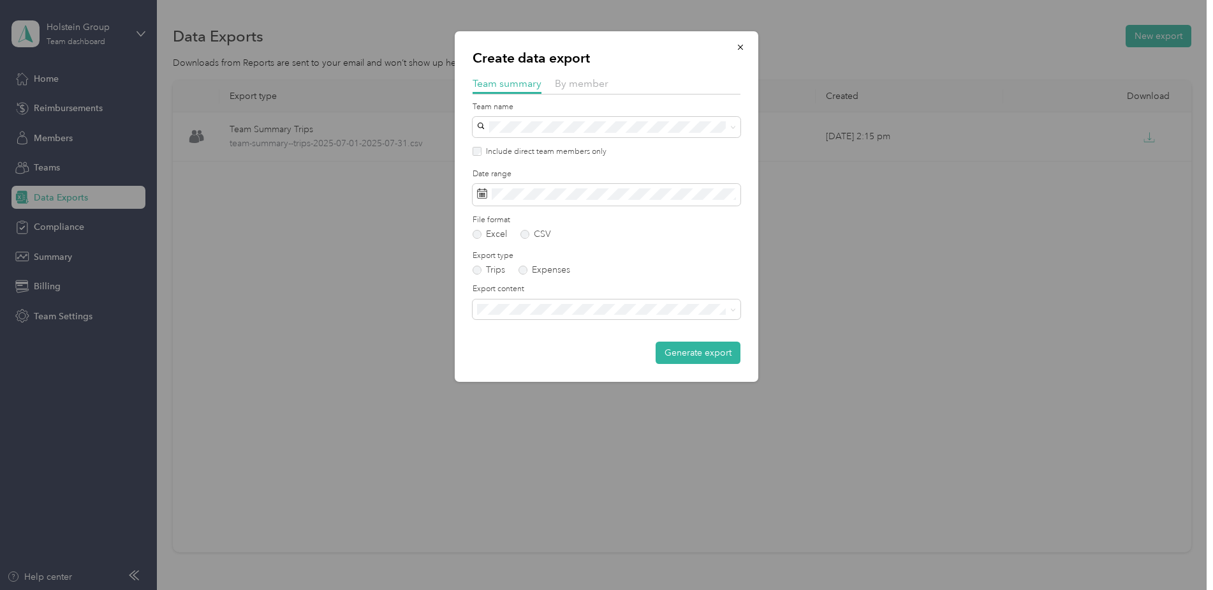
click at [751, 124] on div "Create data export Team summary By member Team name Include direct team members…" at bounding box center [607, 206] width 304 height 350
click at [617, 347] on div "Summary and full trips list" at bounding box center [607, 353] width 250 height 13
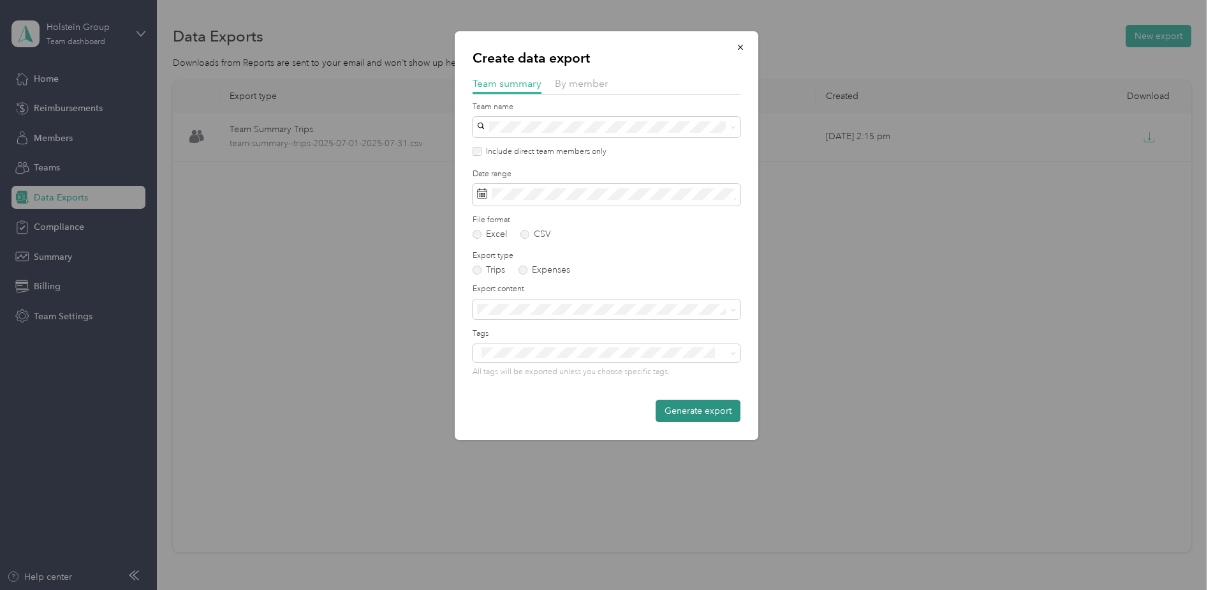
click at [678, 416] on button "Generate export" at bounding box center [698, 410] width 85 height 22
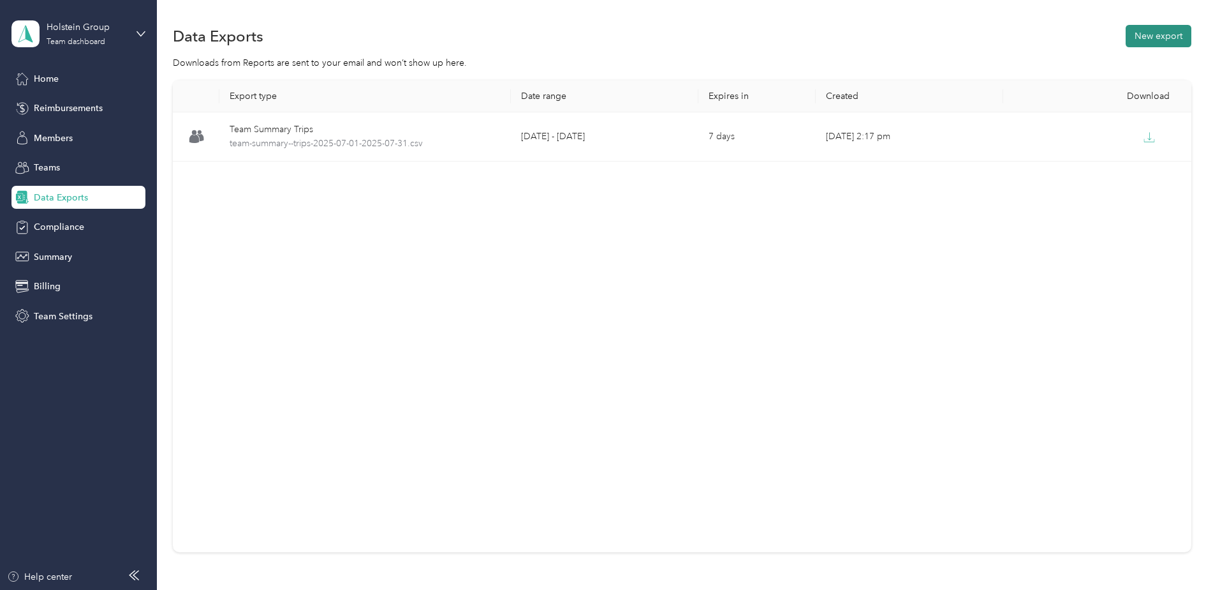
click at [1155, 36] on button "New export" at bounding box center [1159, 36] width 66 height 22
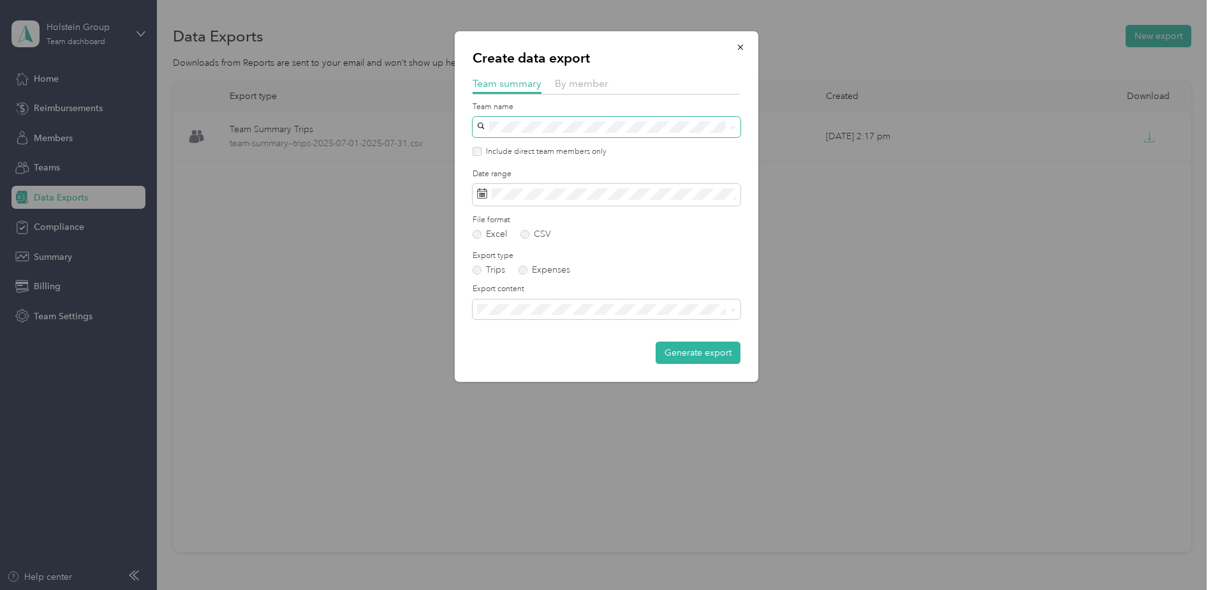
click at [591, 135] on span at bounding box center [607, 127] width 268 height 20
click at [556, 239] on p "[PERSON_NAME]" at bounding box center [607, 239] width 250 height 13
click at [662, 200] on span at bounding box center [607, 195] width 268 height 22
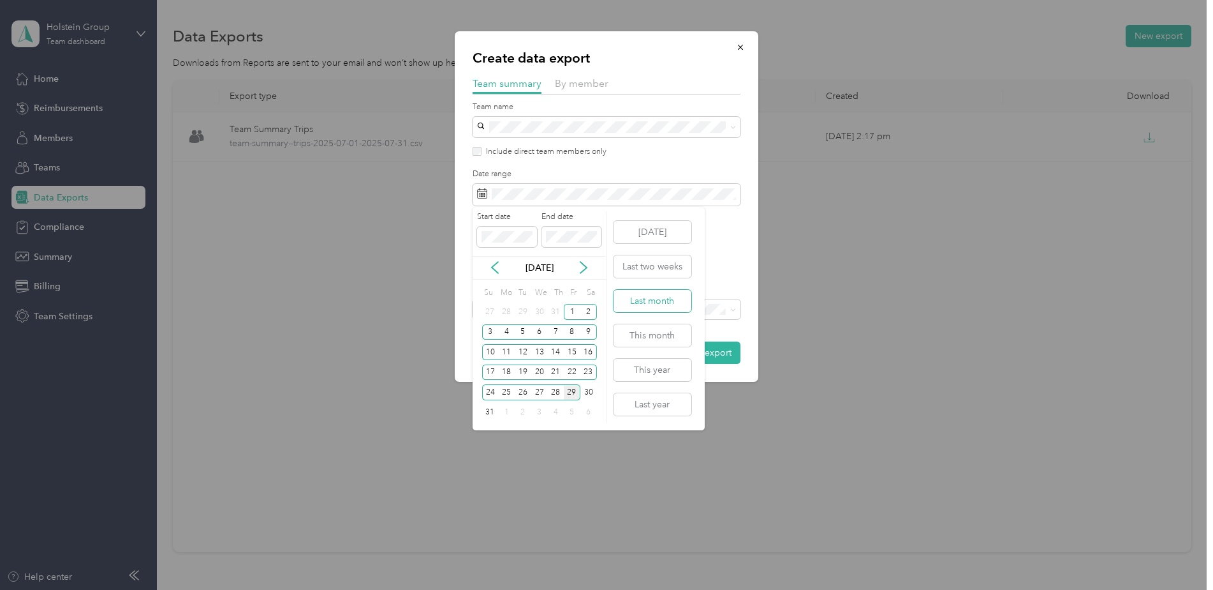
click at [634, 298] on button "Last month" at bounding box center [653, 301] width 78 height 22
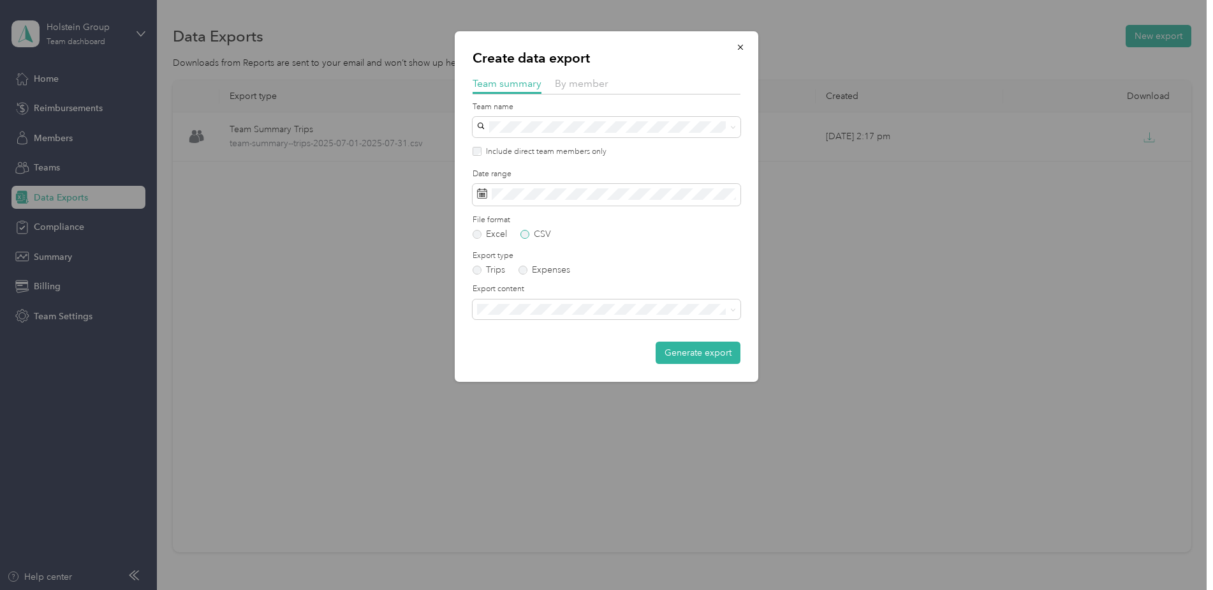
click at [522, 234] on label "CSV" at bounding box center [536, 234] width 31 height 9
click at [525, 351] on span "Summary and full trips list" at bounding box center [533, 353] width 102 height 11
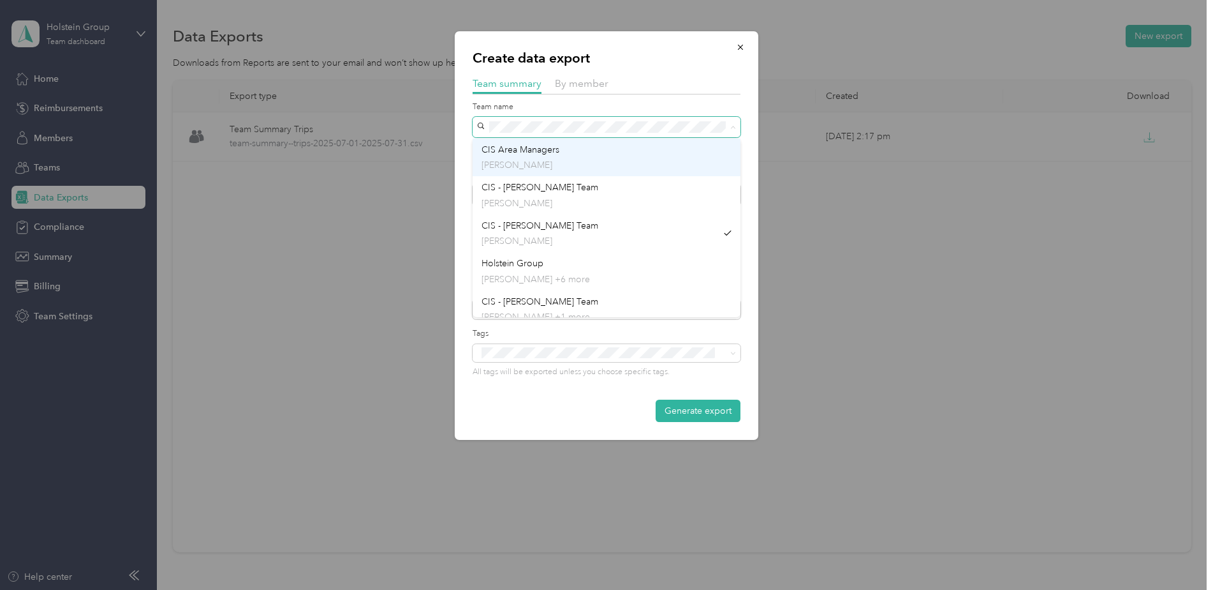
click at [485, 589] on div "Create data export Team summary By member Team name Include direct team members…" at bounding box center [603, 590] width 1207 height 0
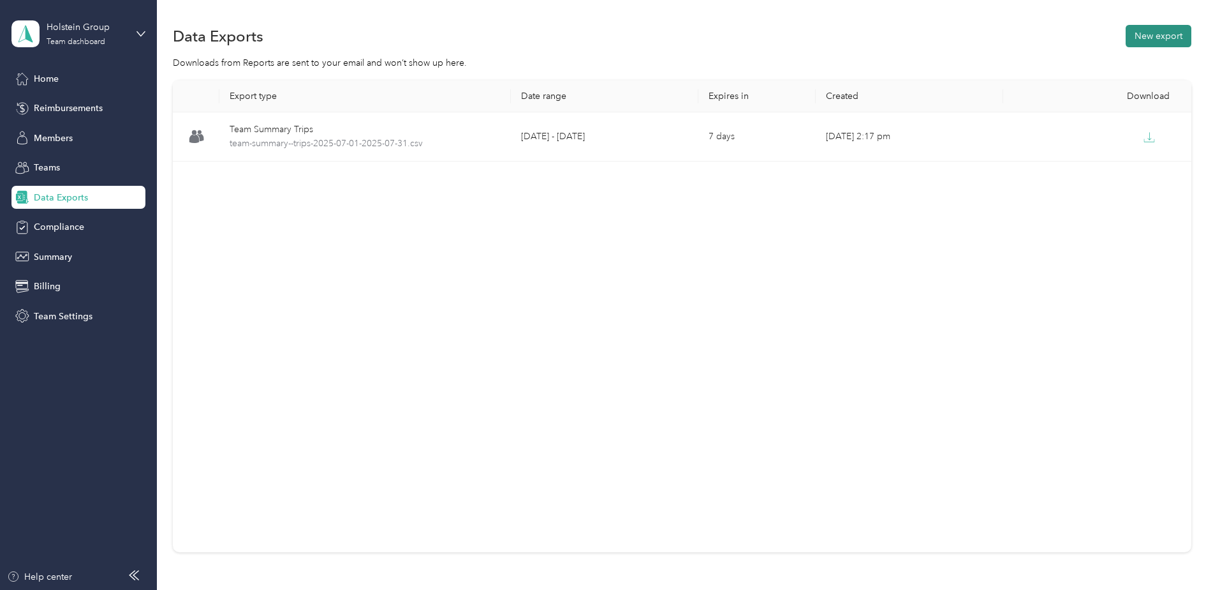
click at [1161, 41] on button "New export" at bounding box center [1159, 36] width 66 height 22
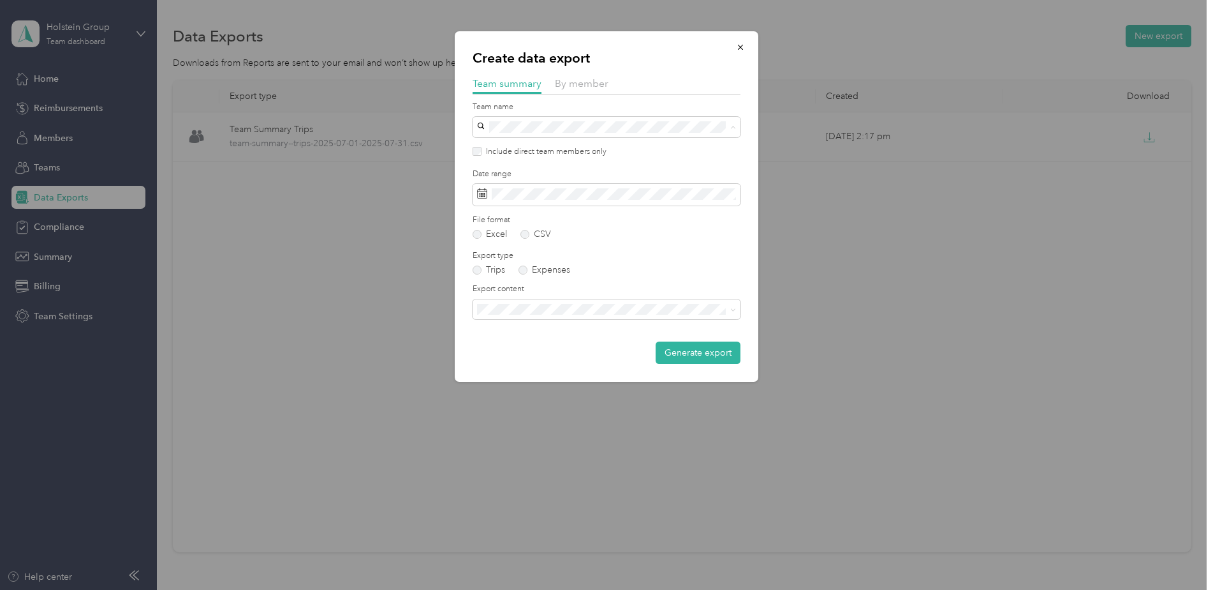
click at [625, 229] on div "CIS - [PERSON_NAME] Team [PERSON_NAME]" at bounding box center [607, 233] width 250 height 29
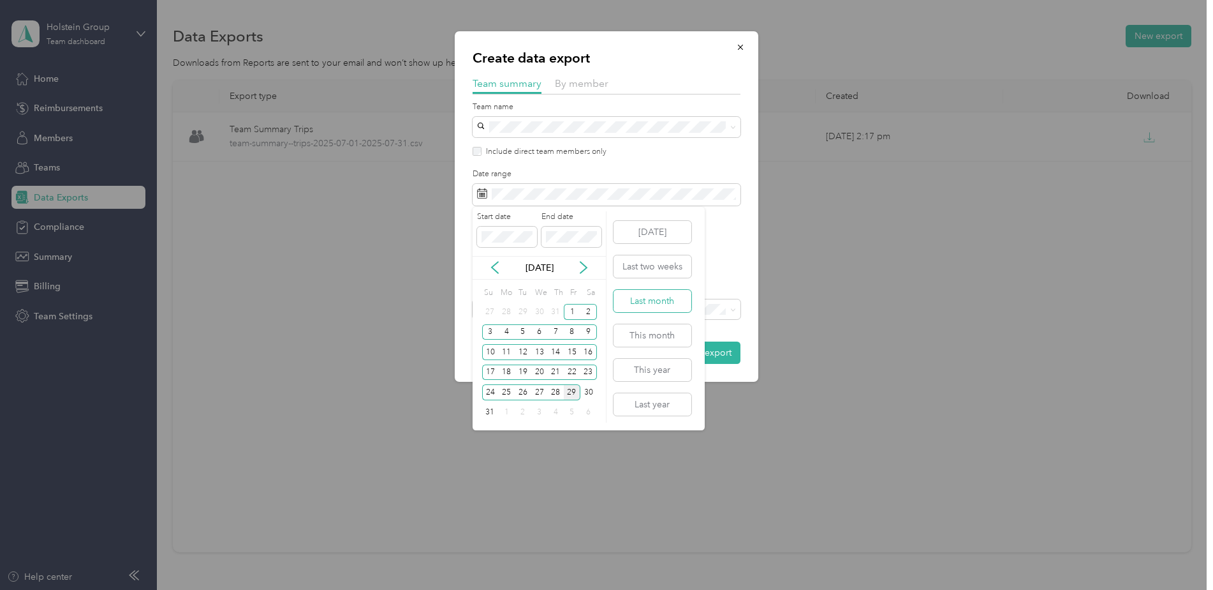
click at [656, 297] on button "Last month" at bounding box center [653, 301] width 78 height 22
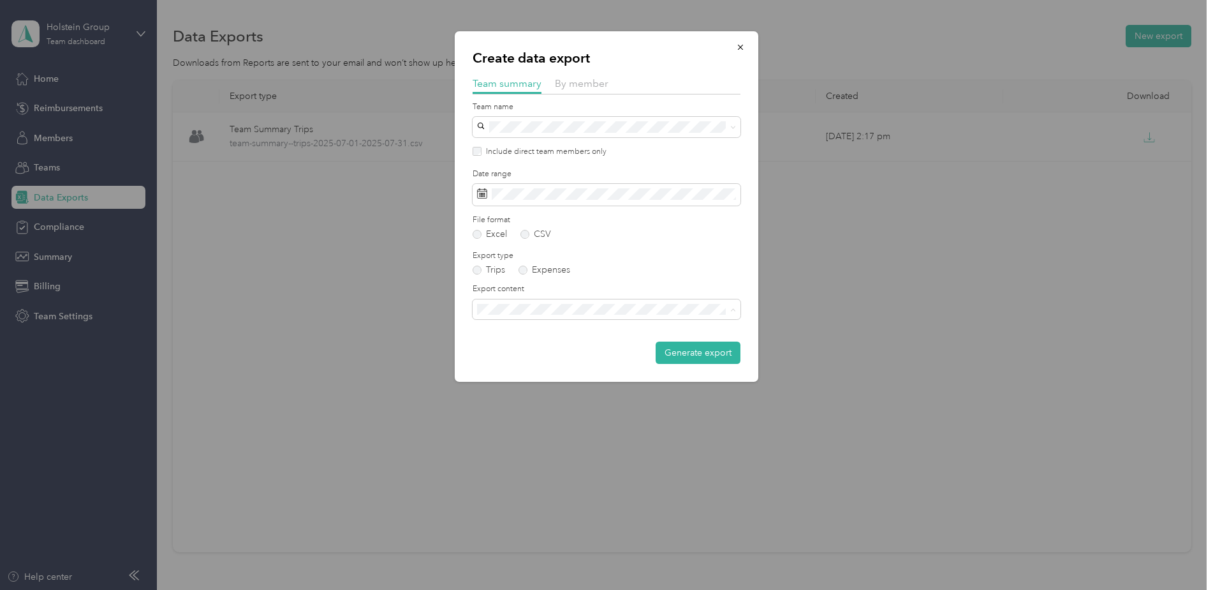
click at [602, 350] on div "Summary and full trips list" at bounding box center [607, 353] width 250 height 13
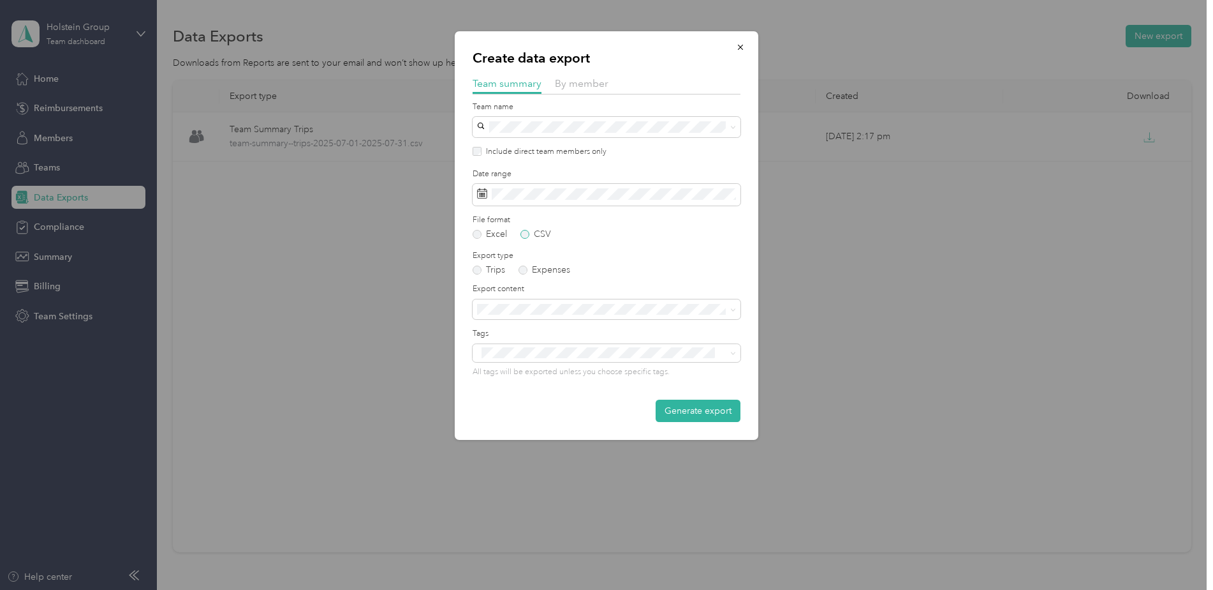
click at [528, 236] on label "CSV" at bounding box center [536, 234] width 31 height 9
click at [713, 412] on button "Generate export" at bounding box center [698, 410] width 85 height 22
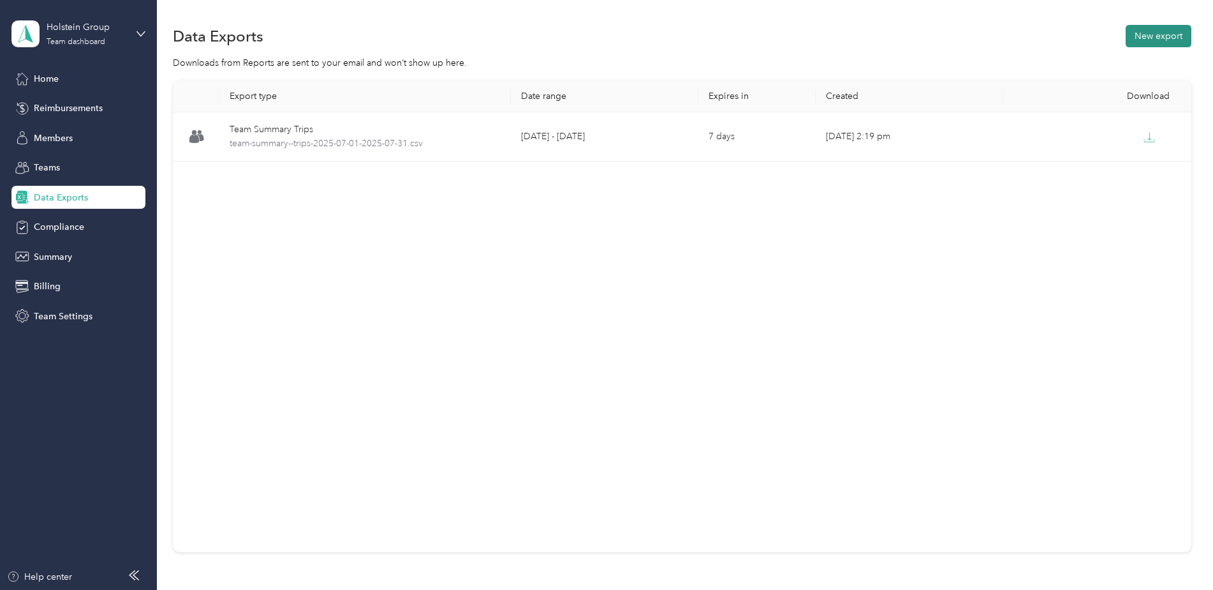
click at [1137, 39] on button "New export" at bounding box center [1159, 36] width 66 height 22
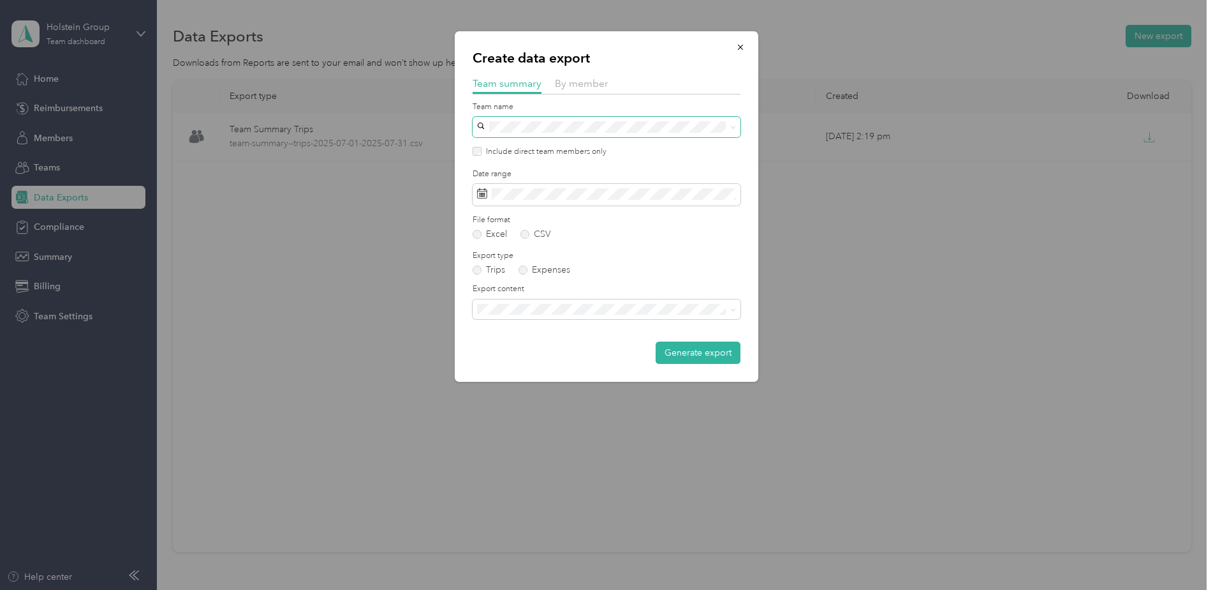
click at [602, 120] on span at bounding box center [607, 127] width 268 height 20
click at [732, 129] on icon at bounding box center [734, 127] width 6 height 6
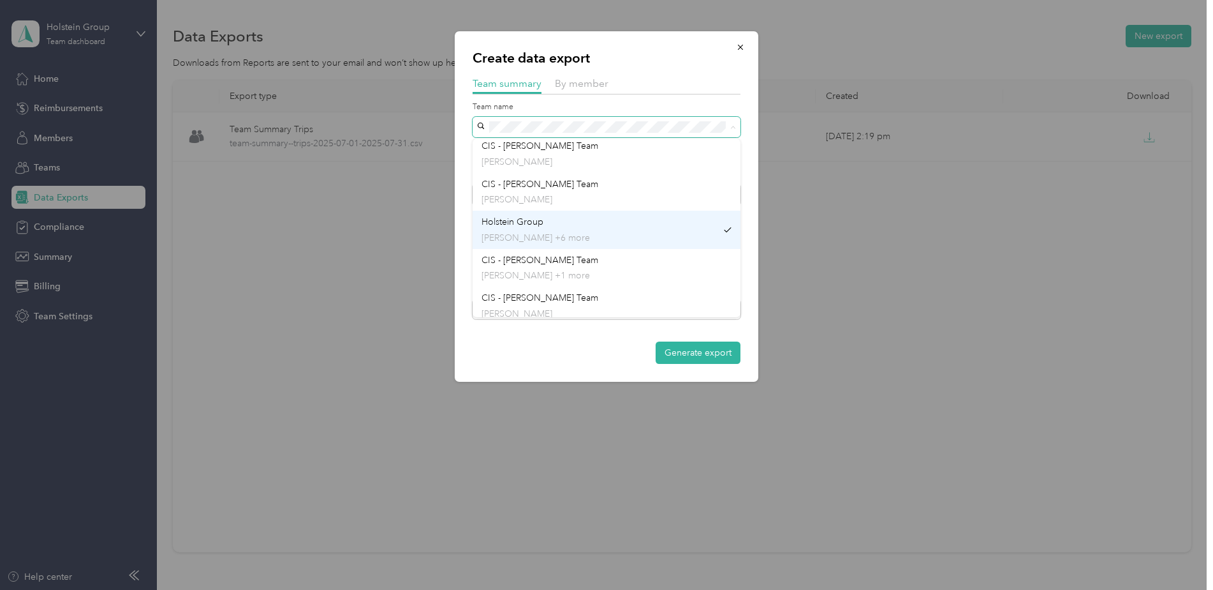
scroll to position [64, 0]
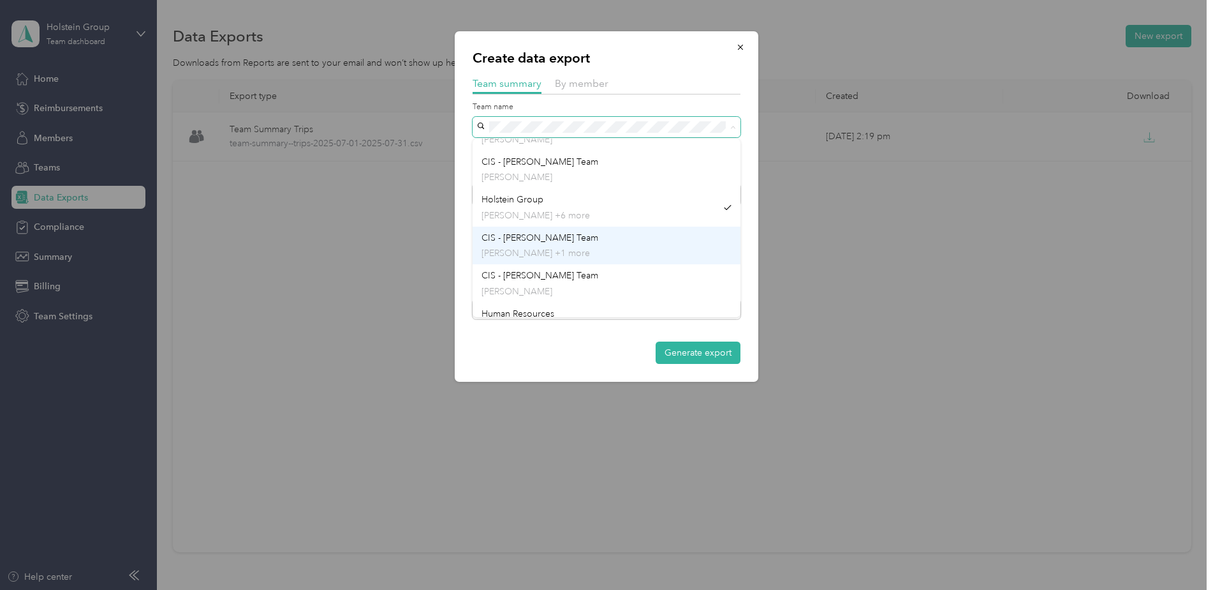
click at [558, 244] on div "CIS - [PERSON_NAME] Team [PERSON_NAME] +1 more" at bounding box center [607, 245] width 250 height 29
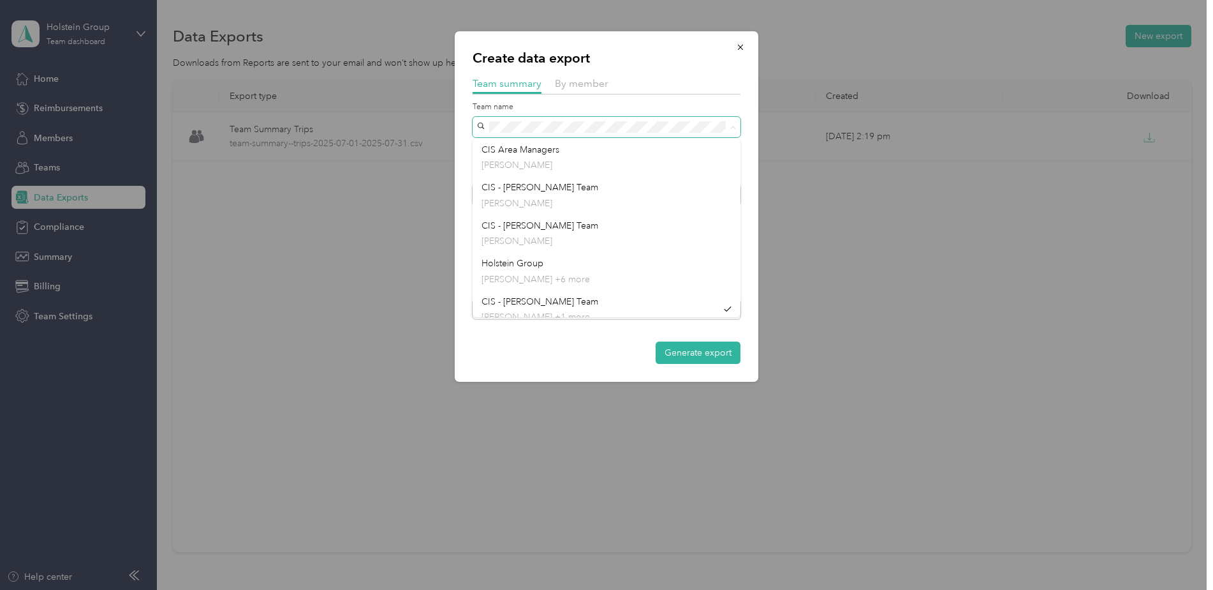
click at [484, 129] on span at bounding box center [607, 127] width 268 height 20
click at [688, 98] on div at bounding box center [607, 97] width 268 height 7
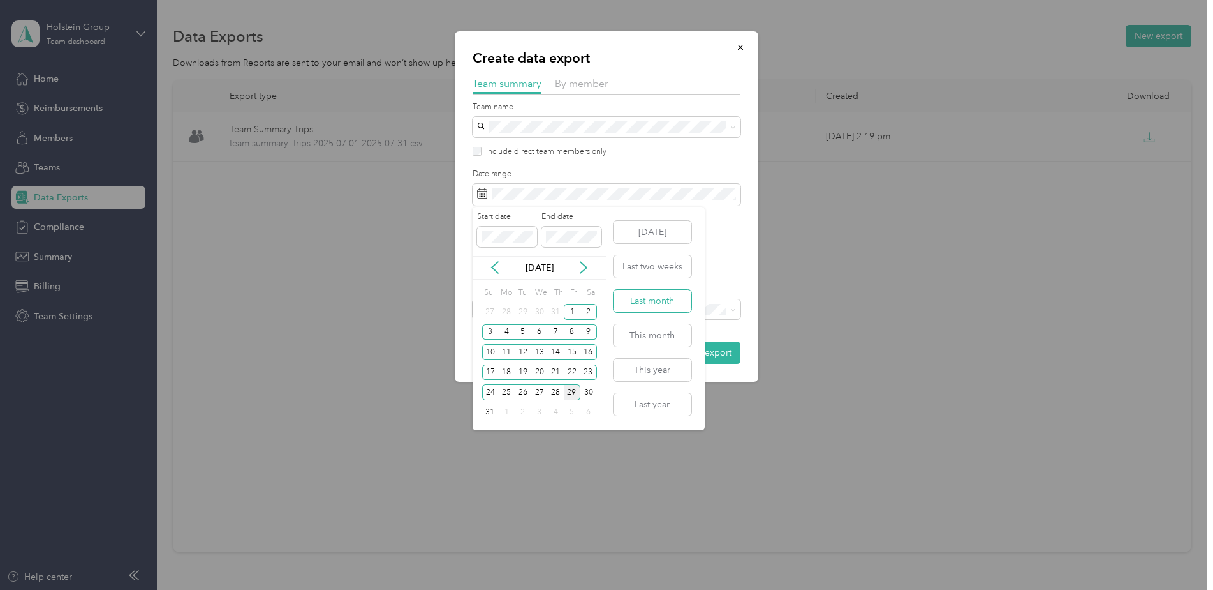
click at [642, 304] on button "Last month" at bounding box center [653, 301] width 78 height 22
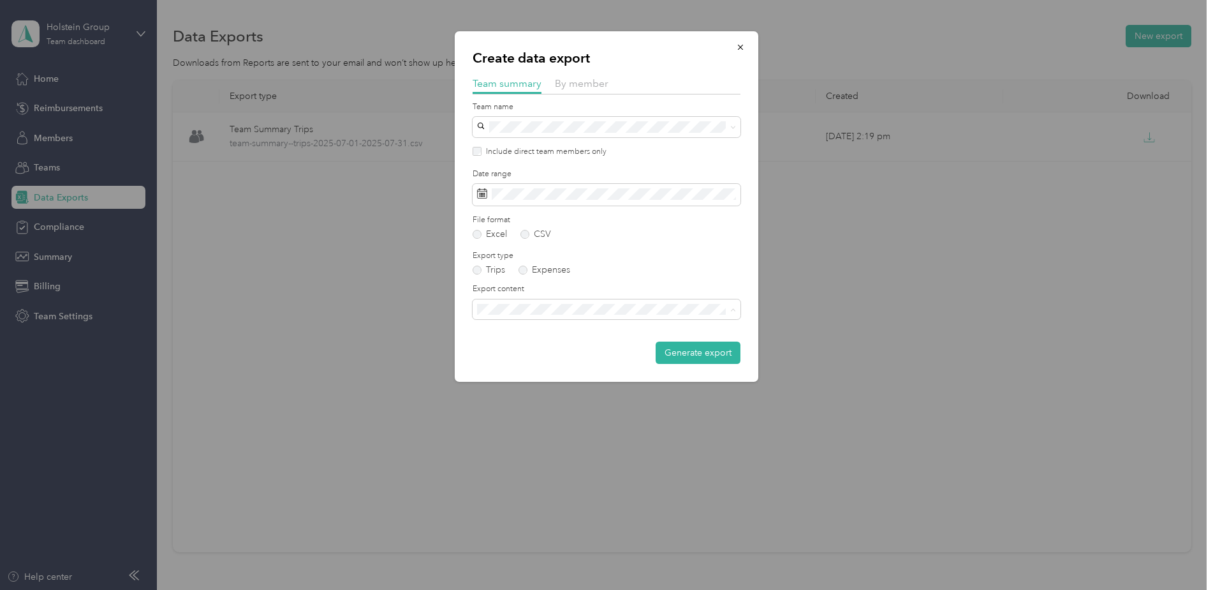
click at [514, 354] on span "Summary and full trips list" at bounding box center [533, 353] width 102 height 11
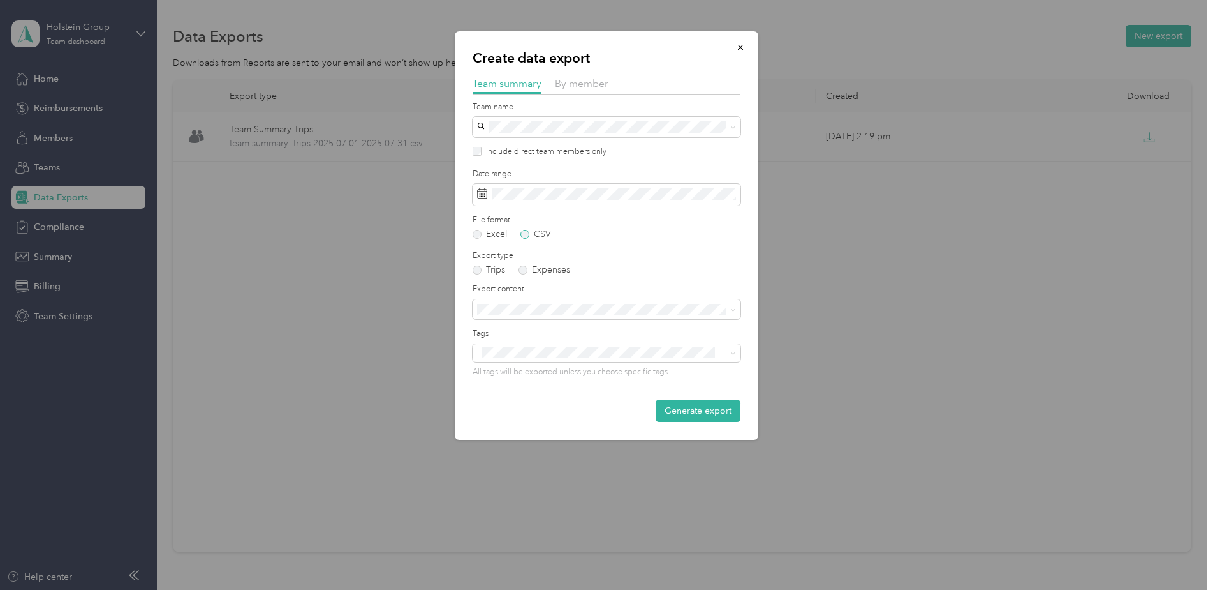
click at [525, 235] on label "CSV" at bounding box center [536, 234] width 31 height 9
click at [707, 413] on button "Generate export" at bounding box center [698, 410] width 85 height 22
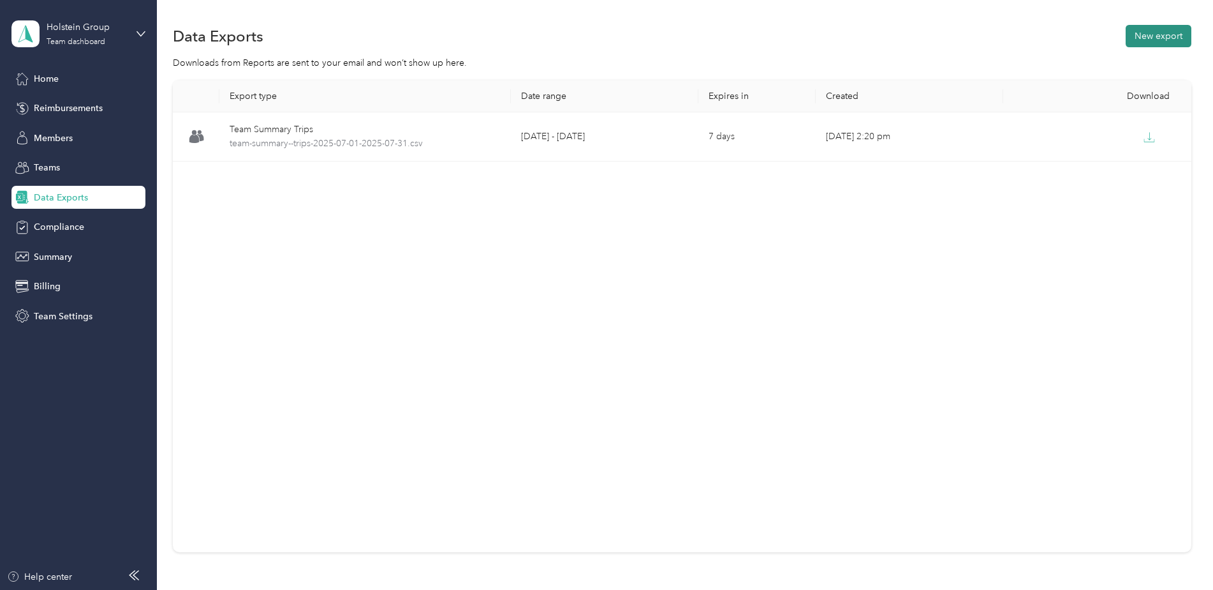
click at [1143, 33] on button "New export" at bounding box center [1159, 36] width 66 height 22
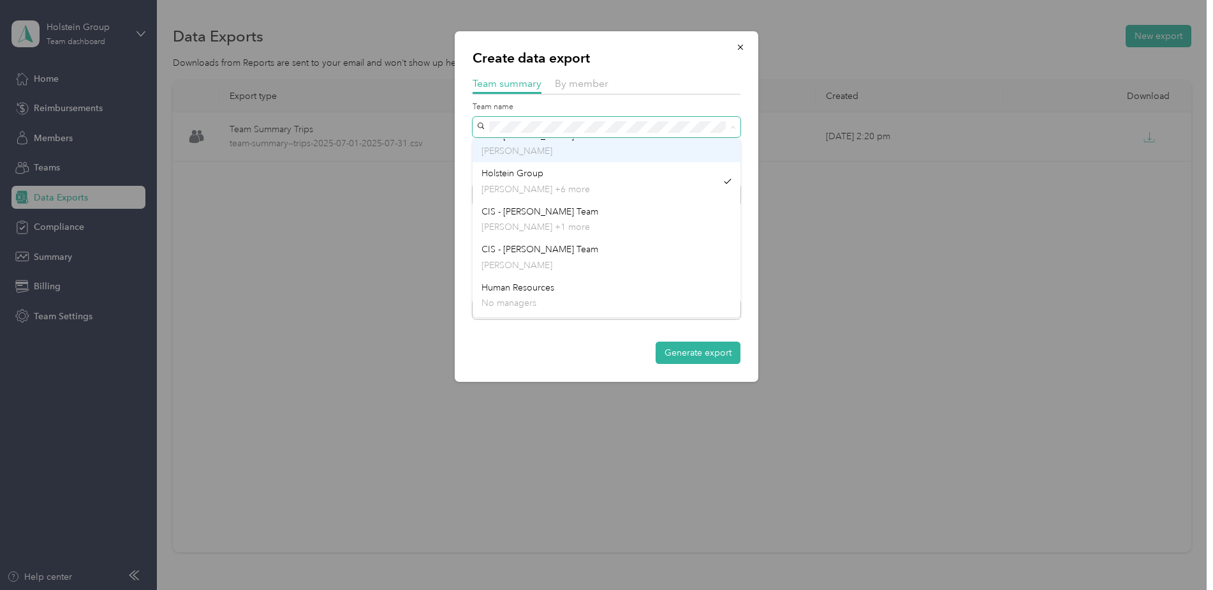
scroll to position [128, 0]
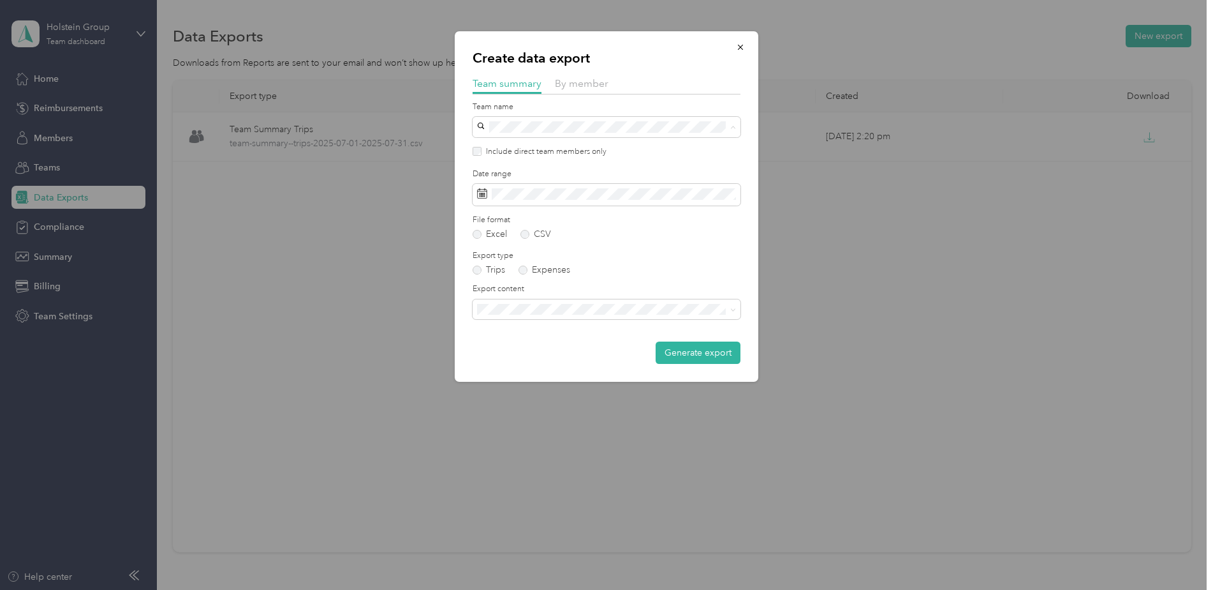
click at [612, 225] on p "[PERSON_NAME]" at bounding box center [607, 227] width 250 height 13
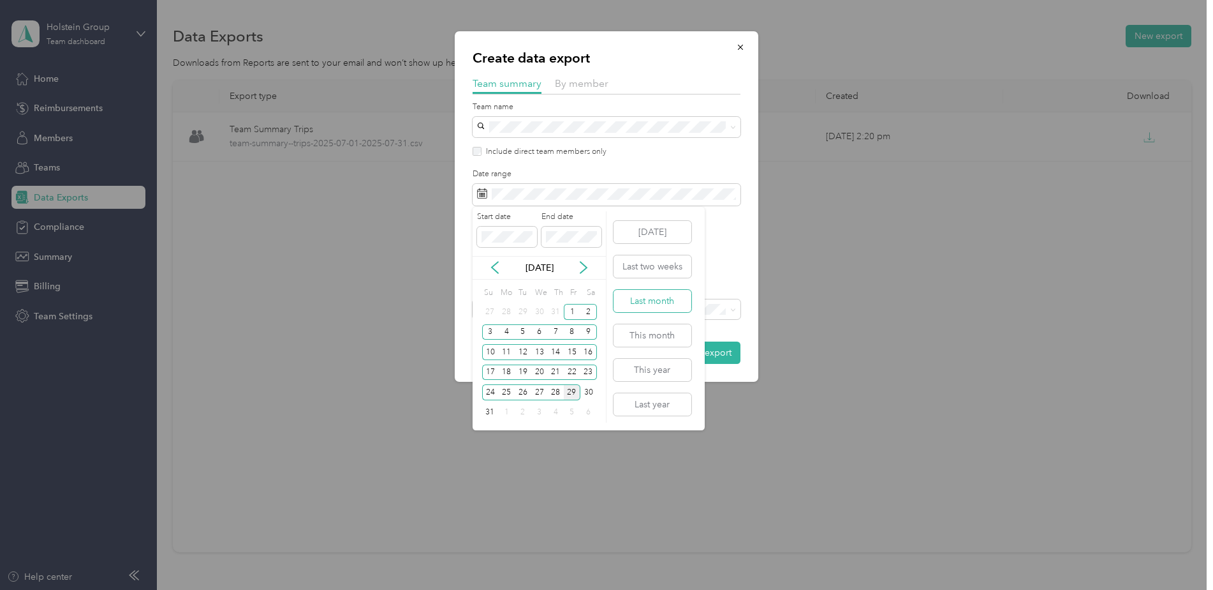
click at [647, 297] on button "Last month" at bounding box center [653, 301] width 78 height 22
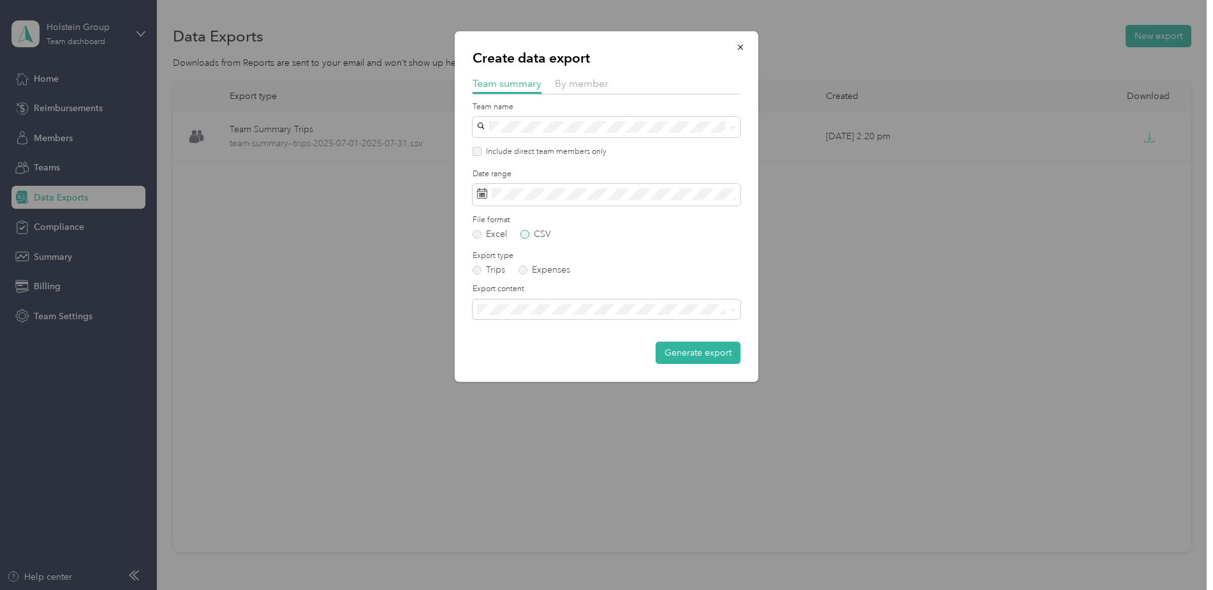
click at [526, 235] on label "CSV" at bounding box center [536, 234] width 31 height 9
click at [553, 315] on span at bounding box center [607, 309] width 268 height 20
click at [547, 353] on span "Summary and full trips list" at bounding box center [533, 353] width 102 height 11
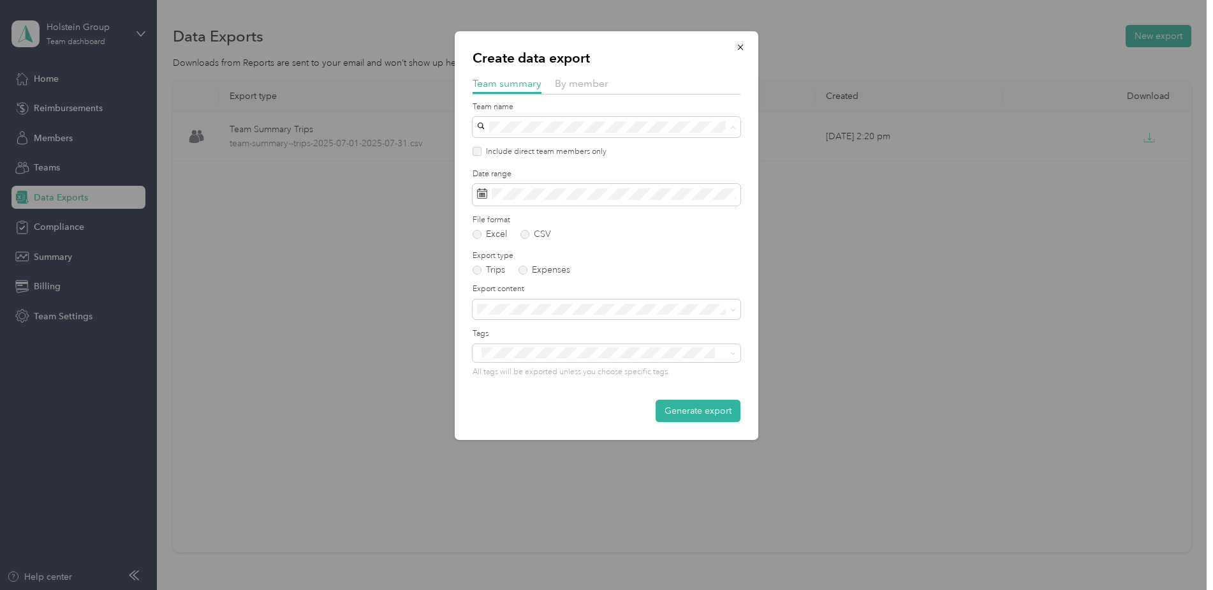
click at [597, 336] on label "Tags" at bounding box center [607, 333] width 268 height 11
click at [706, 415] on button "Generate export" at bounding box center [698, 410] width 85 height 22
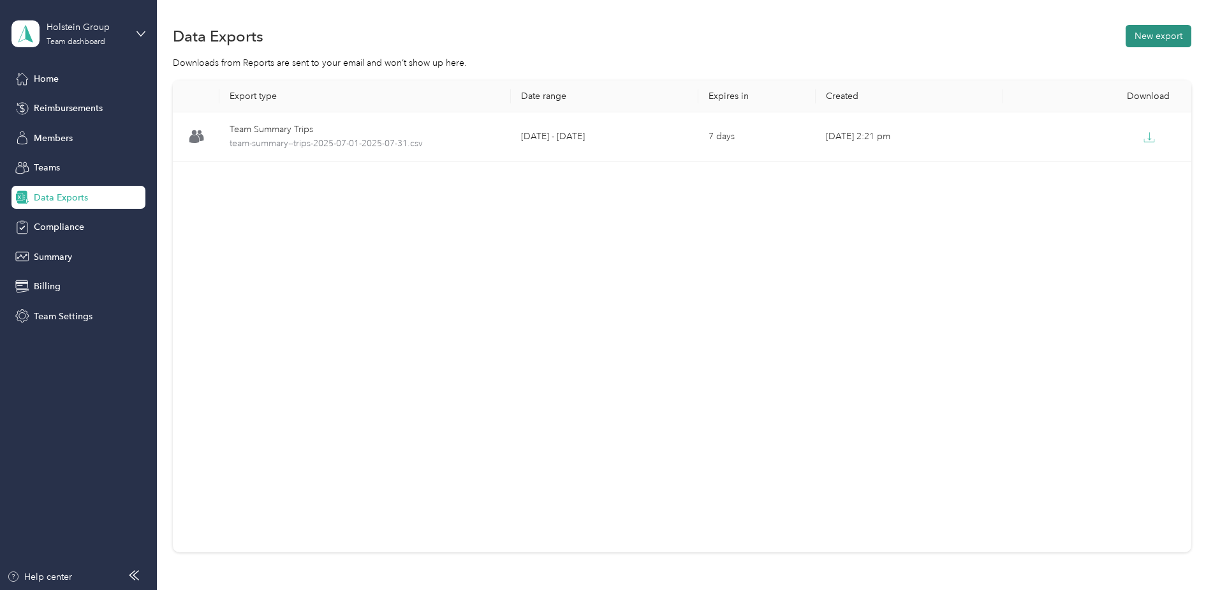
click at [1149, 39] on button "New export" at bounding box center [1159, 36] width 66 height 22
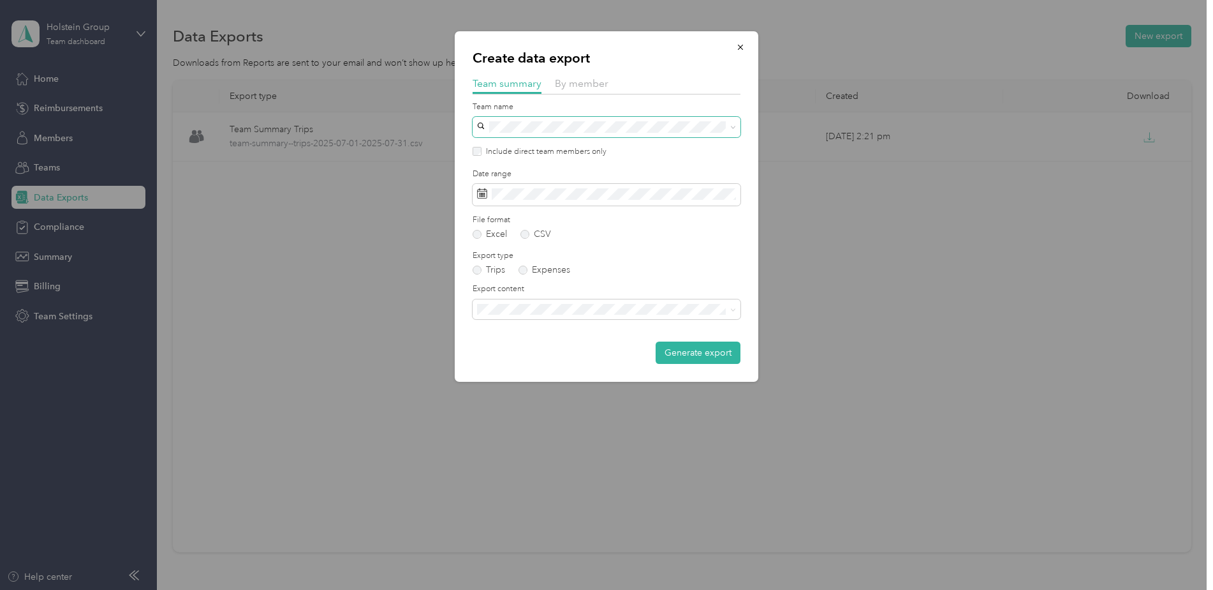
click at [732, 125] on icon at bounding box center [734, 127] width 6 height 6
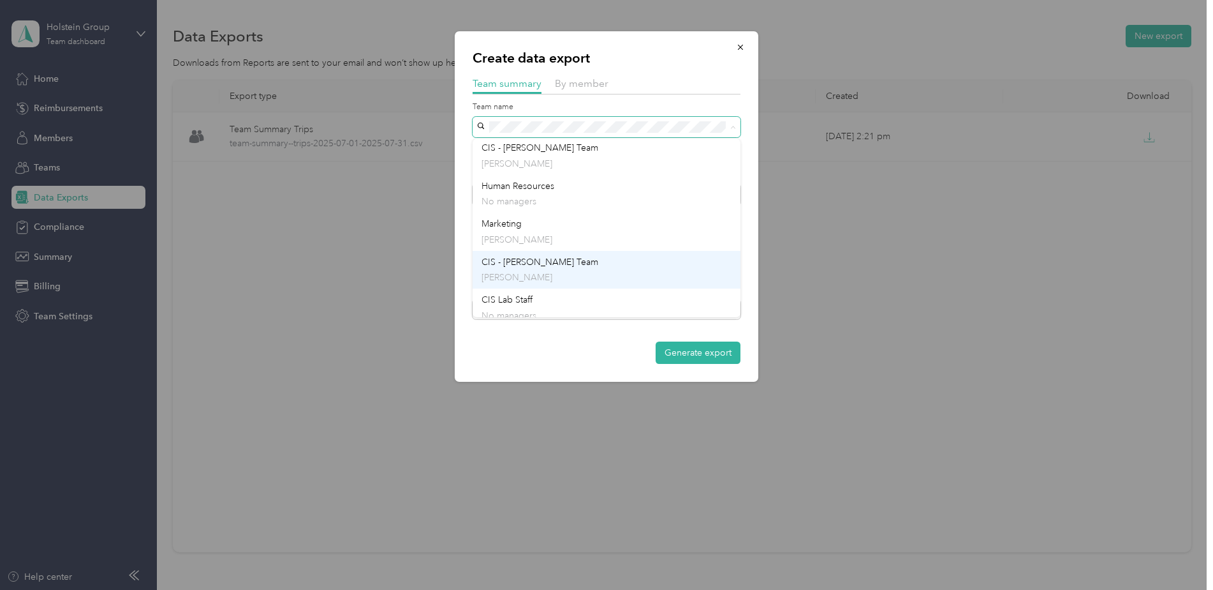
click at [631, 270] on div "CIS - [PERSON_NAME] Team [PERSON_NAME]" at bounding box center [607, 269] width 250 height 29
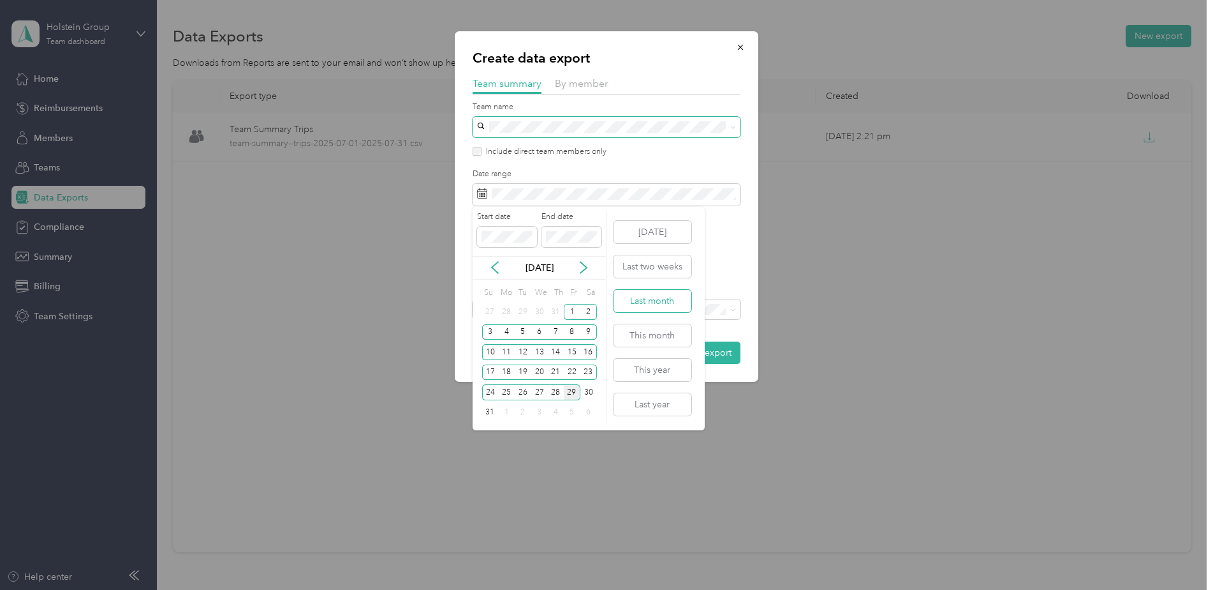
click at [653, 305] on button "Last month" at bounding box center [653, 301] width 78 height 22
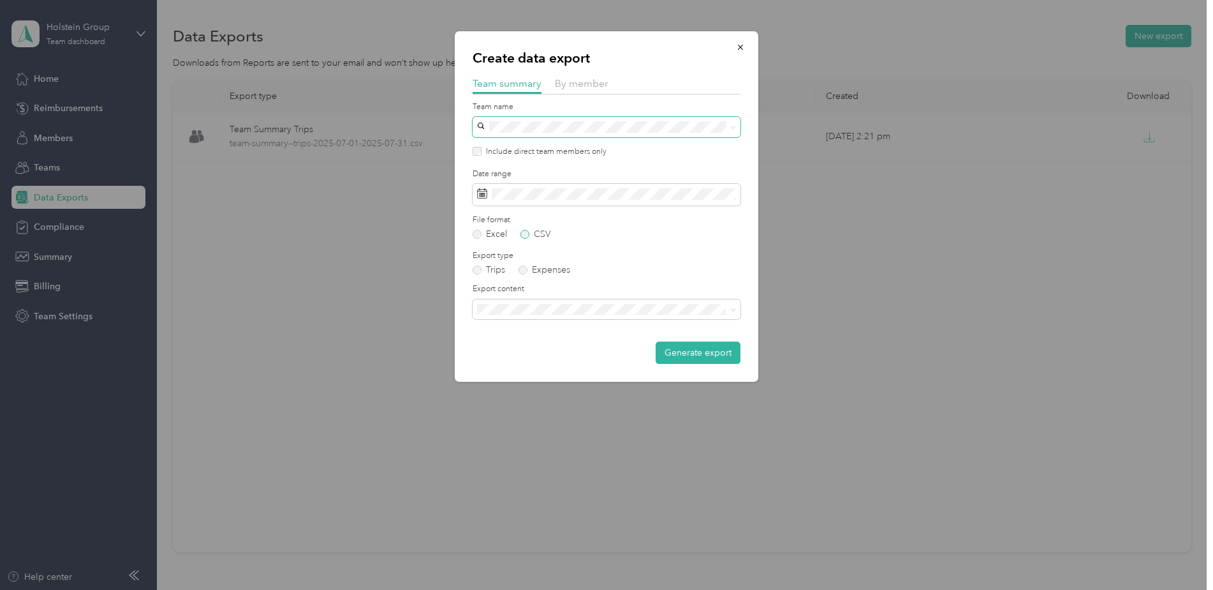
click at [528, 232] on label "CSV" at bounding box center [536, 234] width 31 height 9
click at [553, 352] on span "Summary and full trips list" at bounding box center [533, 353] width 102 height 11
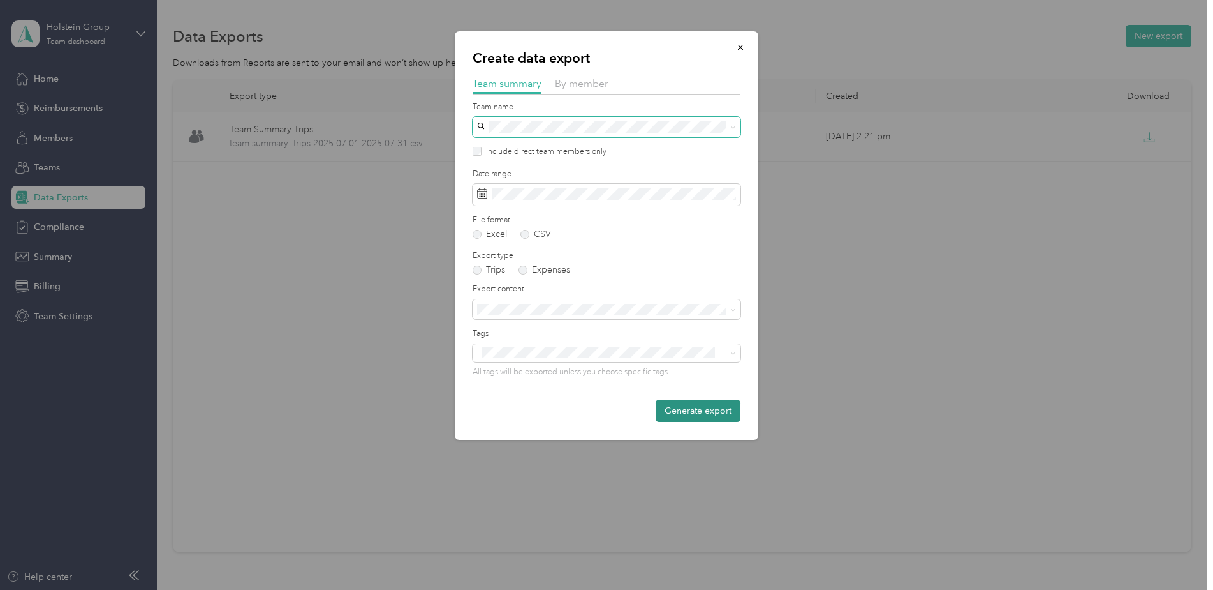
click at [719, 413] on button "Generate export" at bounding box center [698, 410] width 85 height 22
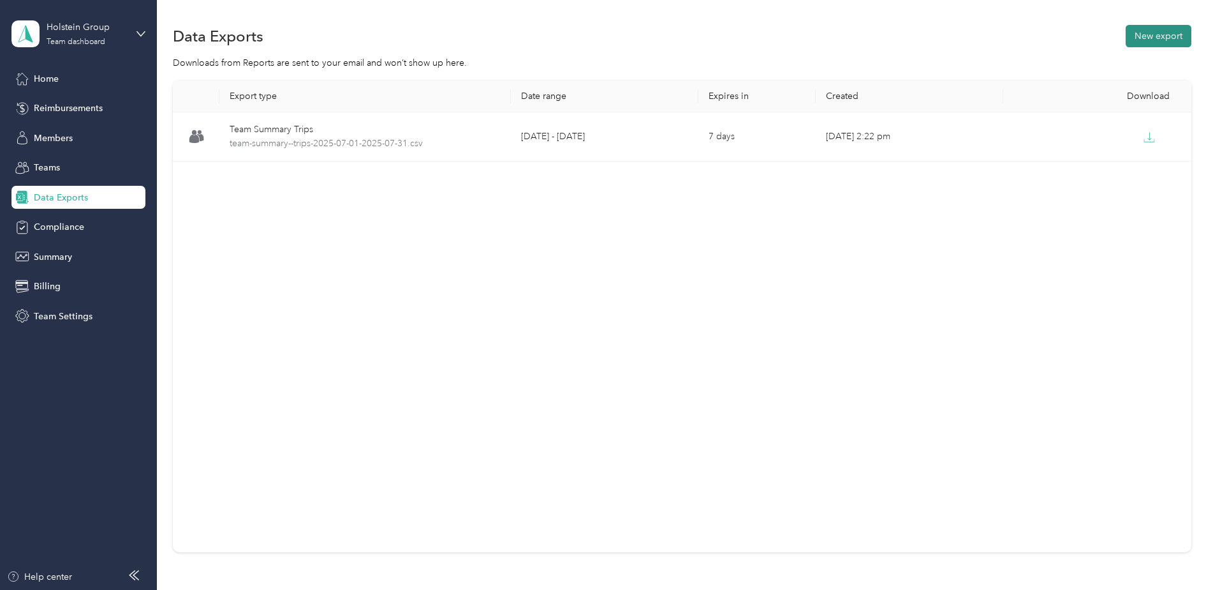
click at [1170, 37] on button "New export" at bounding box center [1159, 36] width 66 height 22
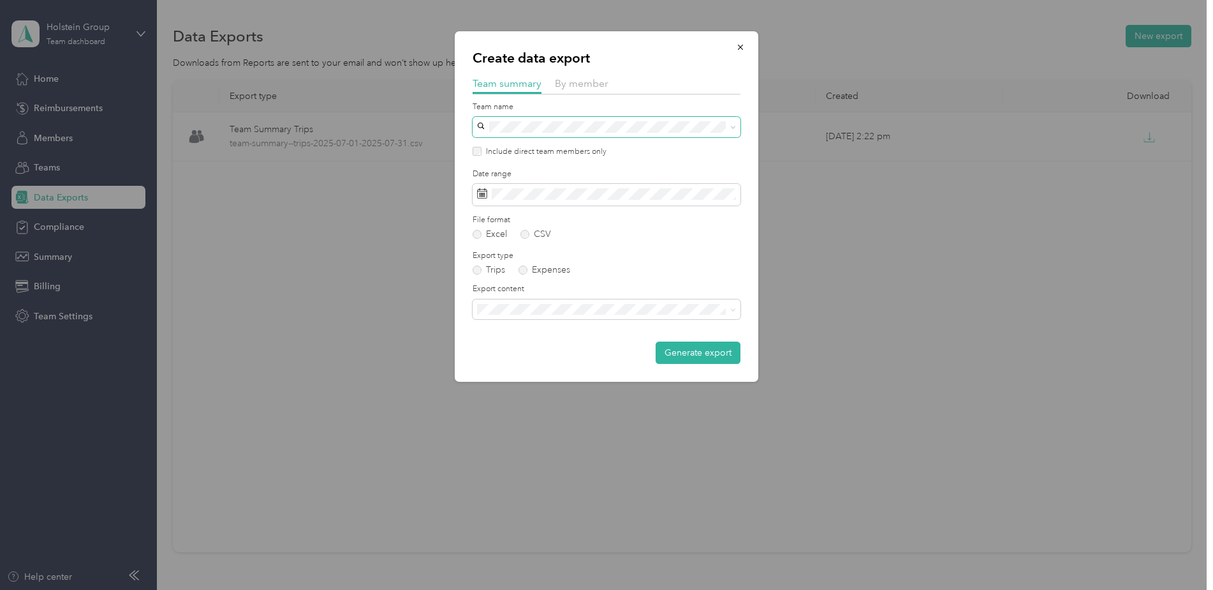
click at [732, 126] on icon at bounding box center [734, 127] width 6 height 6
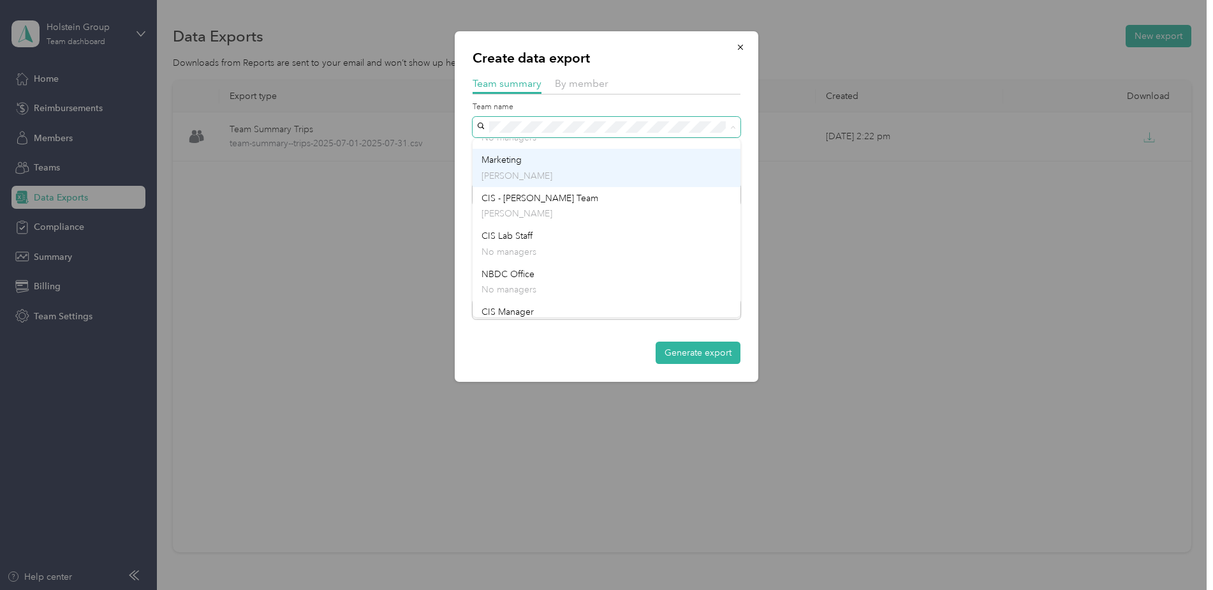
click at [571, 162] on div "Marketing [PERSON_NAME]" at bounding box center [607, 167] width 250 height 29
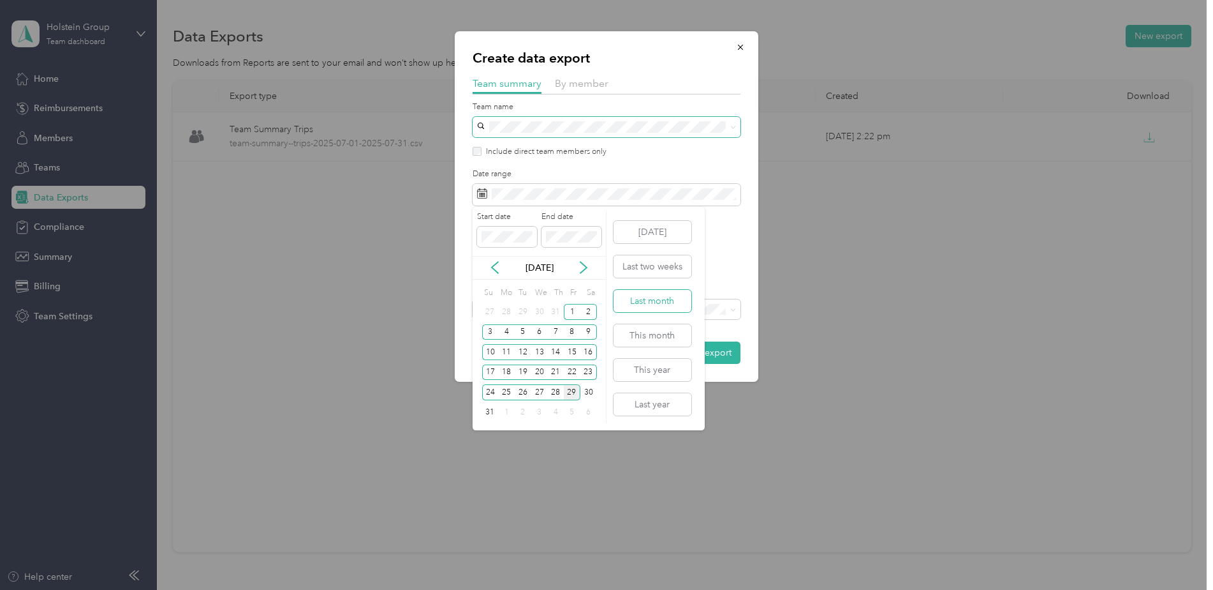
click at [653, 299] on button "Last month" at bounding box center [653, 301] width 78 height 22
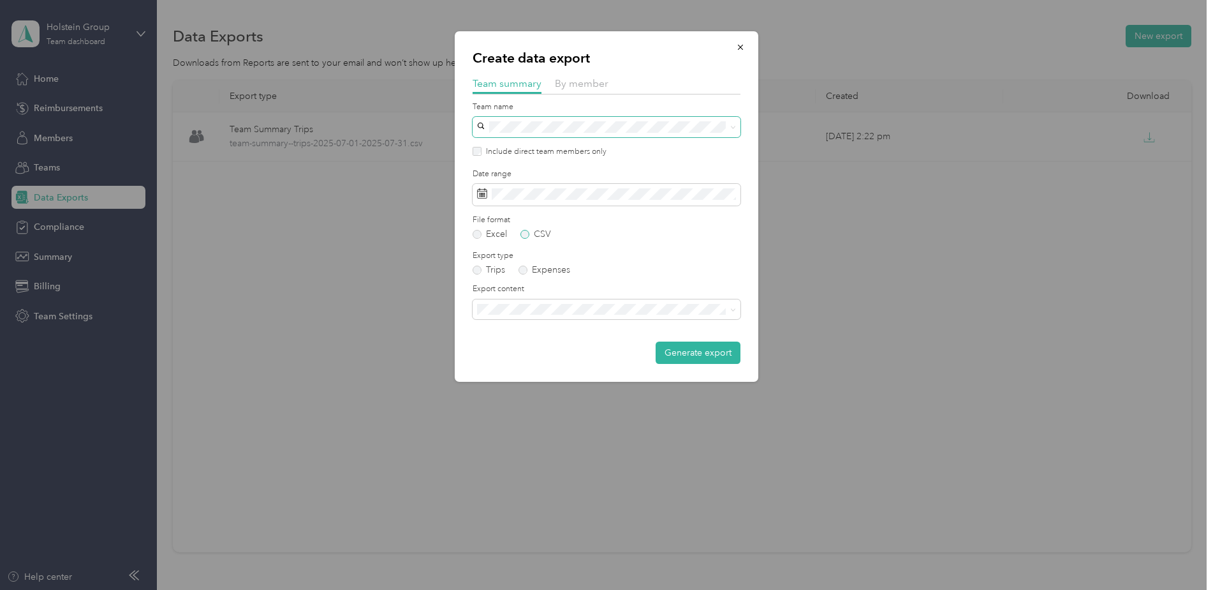
click at [528, 236] on label "CSV" at bounding box center [536, 234] width 31 height 9
click at [513, 354] on span "Summary and full trips list" at bounding box center [533, 353] width 102 height 11
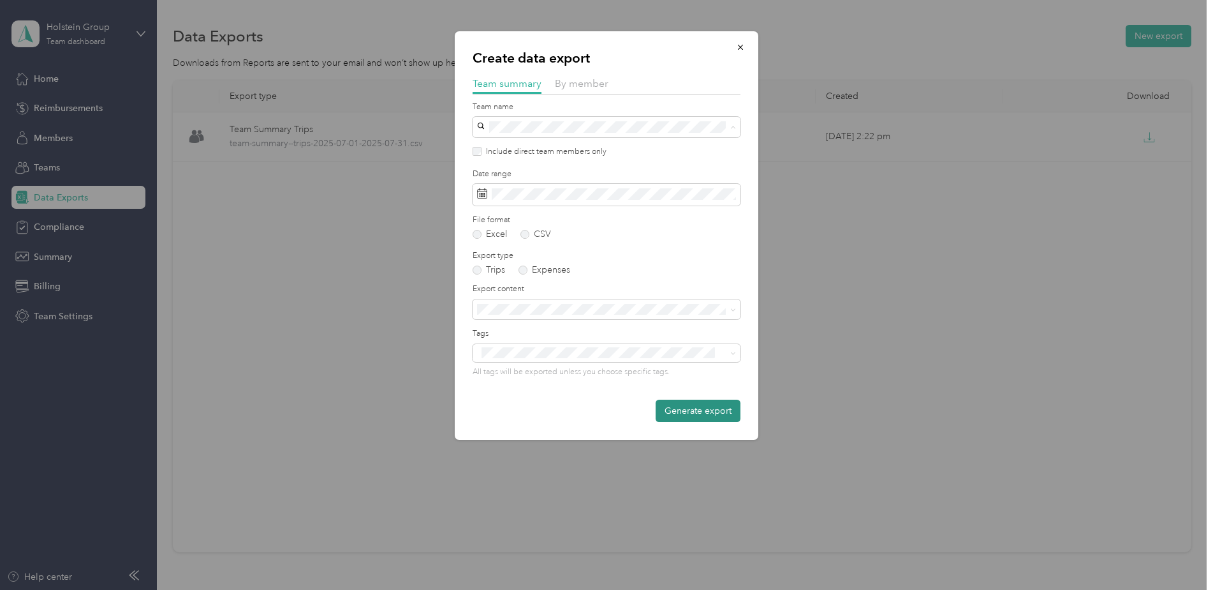
click at [697, 412] on button "Generate export" at bounding box center [698, 410] width 85 height 22
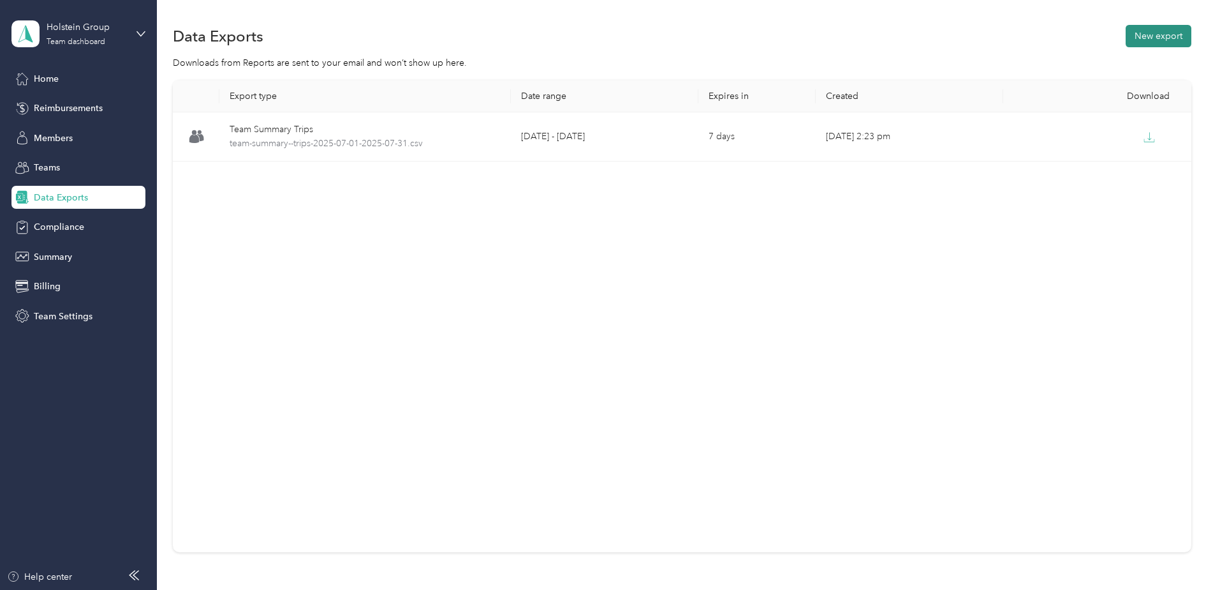
click at [1155, 36] on button "New export" at bounding box center [1159, 36] width 66 height 22
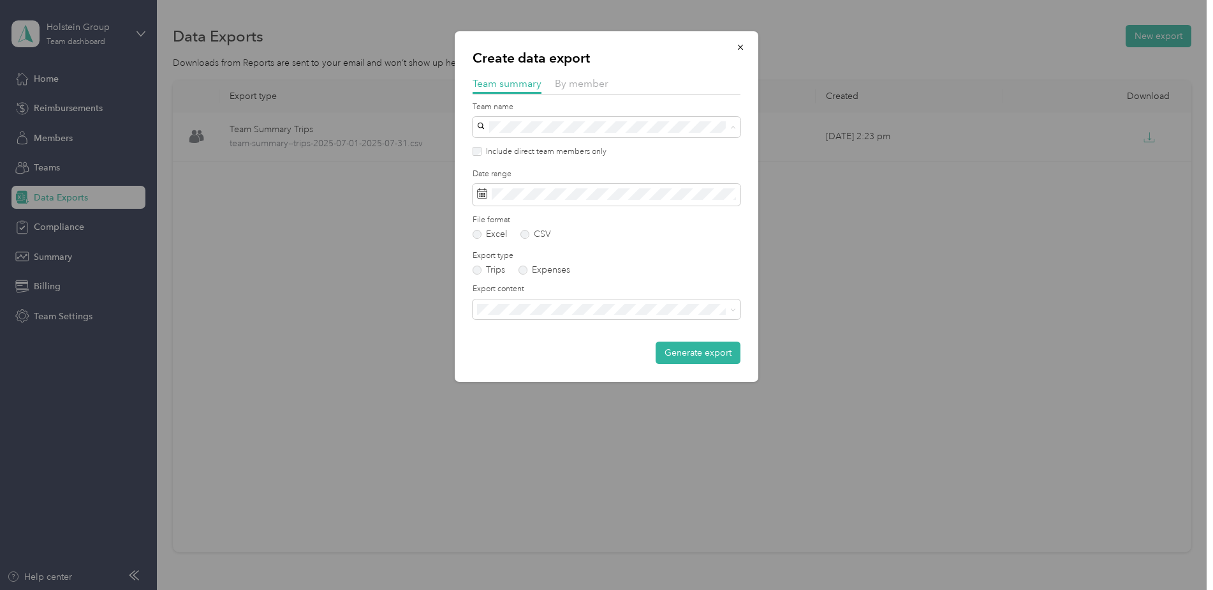
click at [635, 251] on p "No managers" at bounding box center [607, 251] width 250 height 13
click at [679, 200] on span at bounding box center [607, 195] width 268 height 22
click at [606, 186] on span at bounding box center [607, 195] width 268 height 22
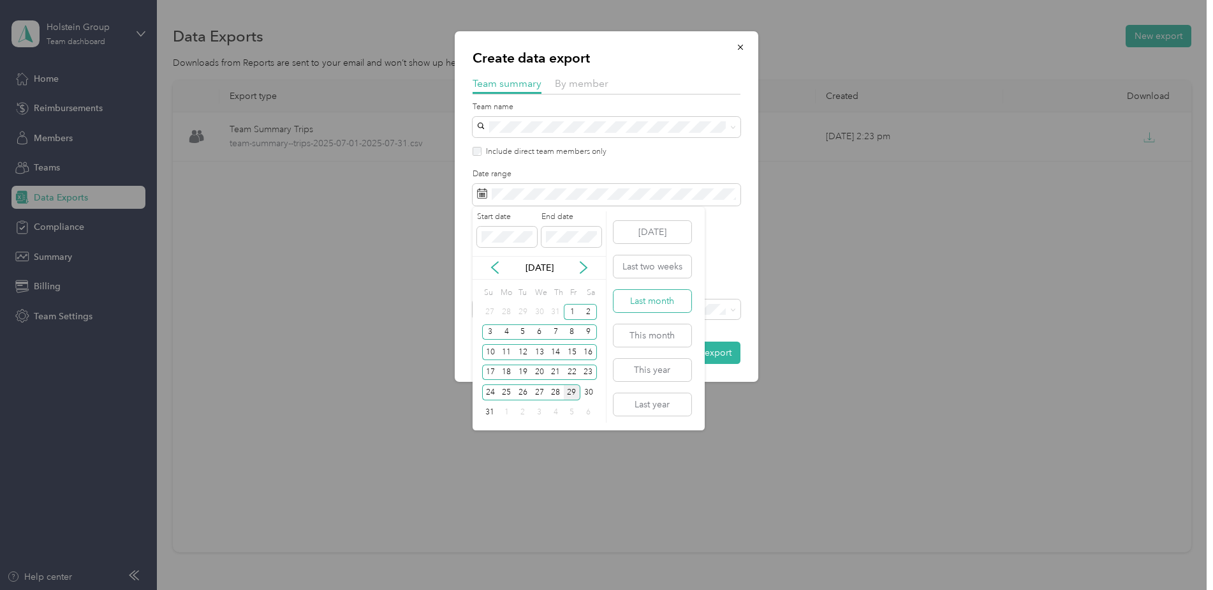
click at [654, 306] on button "Last month" at bounding box center [653, 301] width 78 height 22
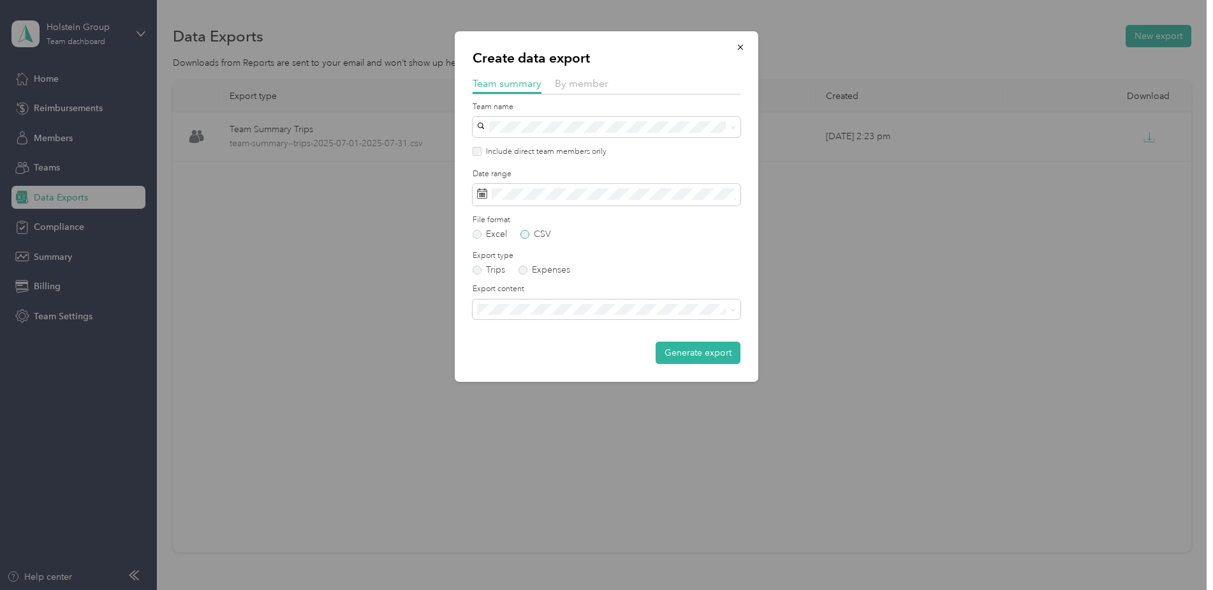
click at [526, 234] on label "CSV" at bounding box center [536, 234] width 31 height 9
click at [549, 351] on span "Summary and full trips list" at bounding box center [533, 353] width 102 height 11
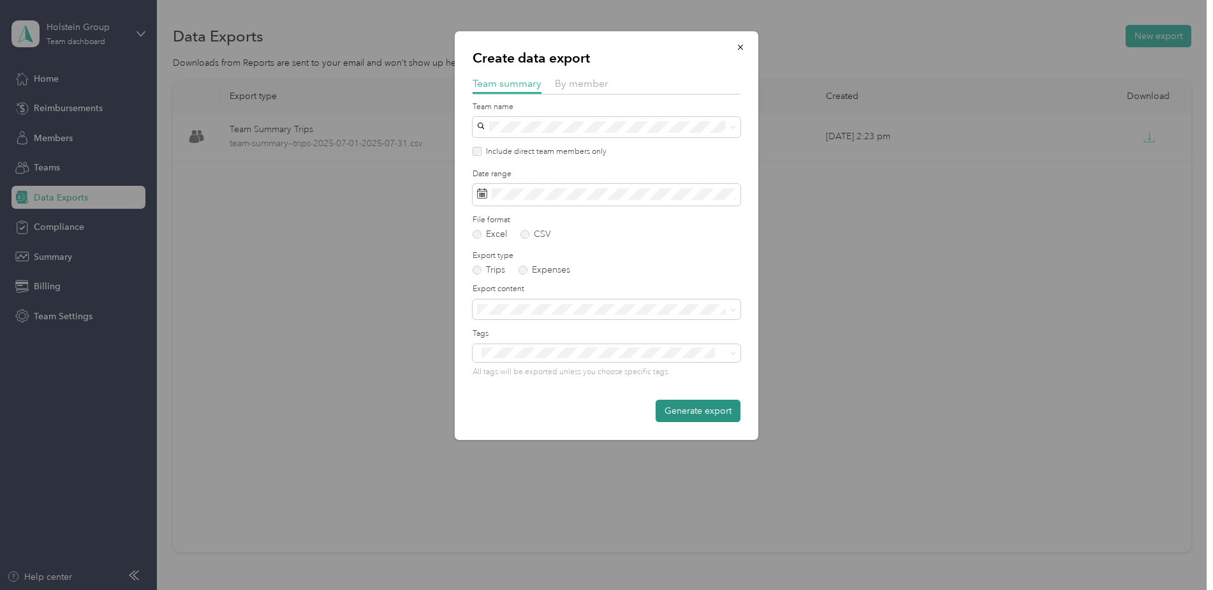
click at [697, 415] on button "Generate export" at bounding box center [698, 410] width 85 height 22
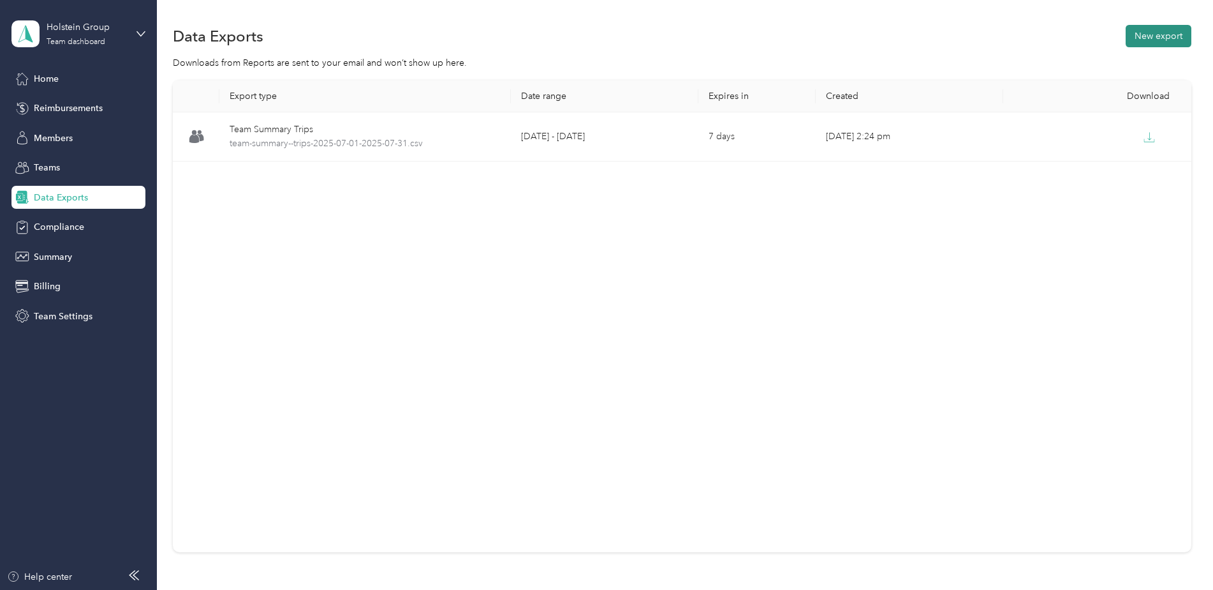
click at [1140, 33] on button "New export" at bounding box center [1159, 36] width 66 height 22
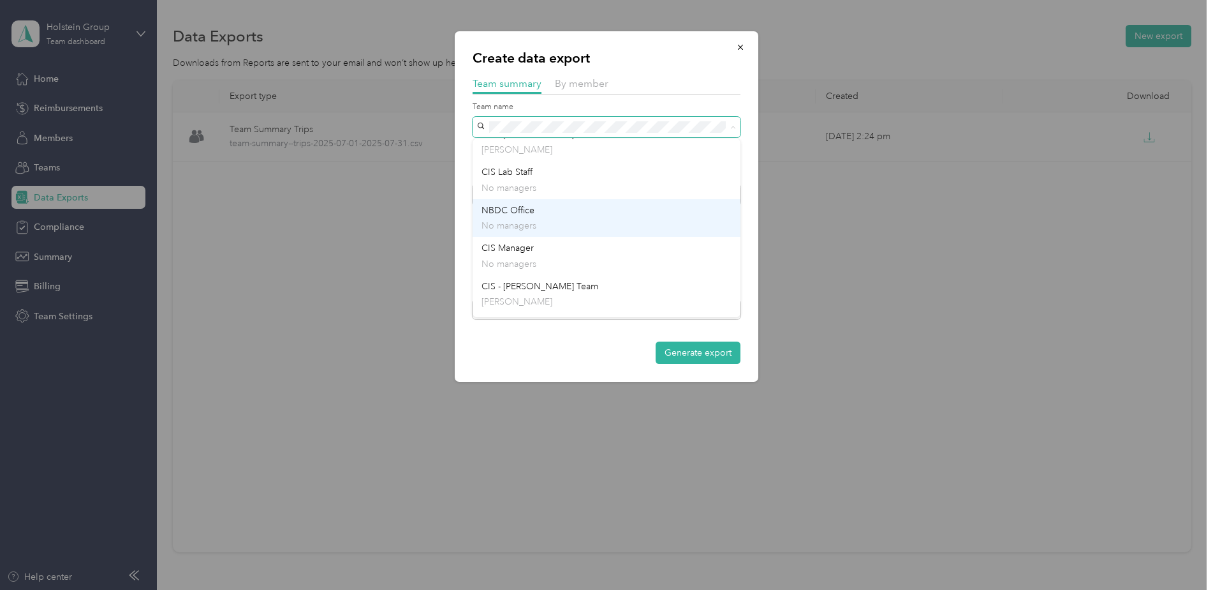
scroll to position [383, 0]
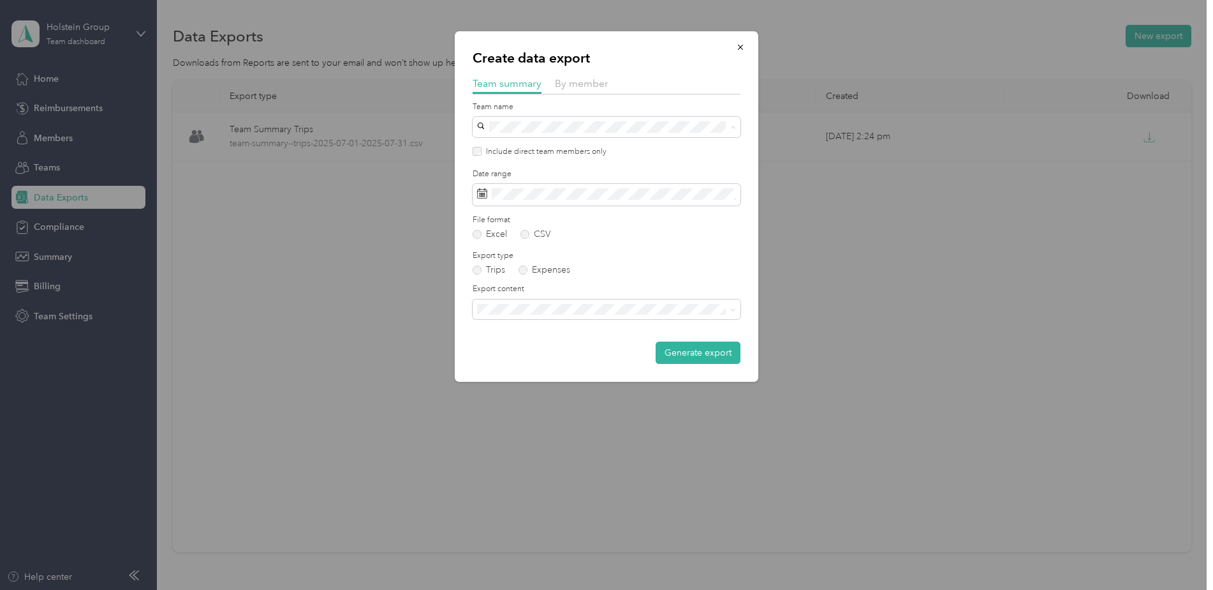
click at [605, 232] on p "[PERSON_NAME]" at bounding box center [607, 237] width 250 height 13
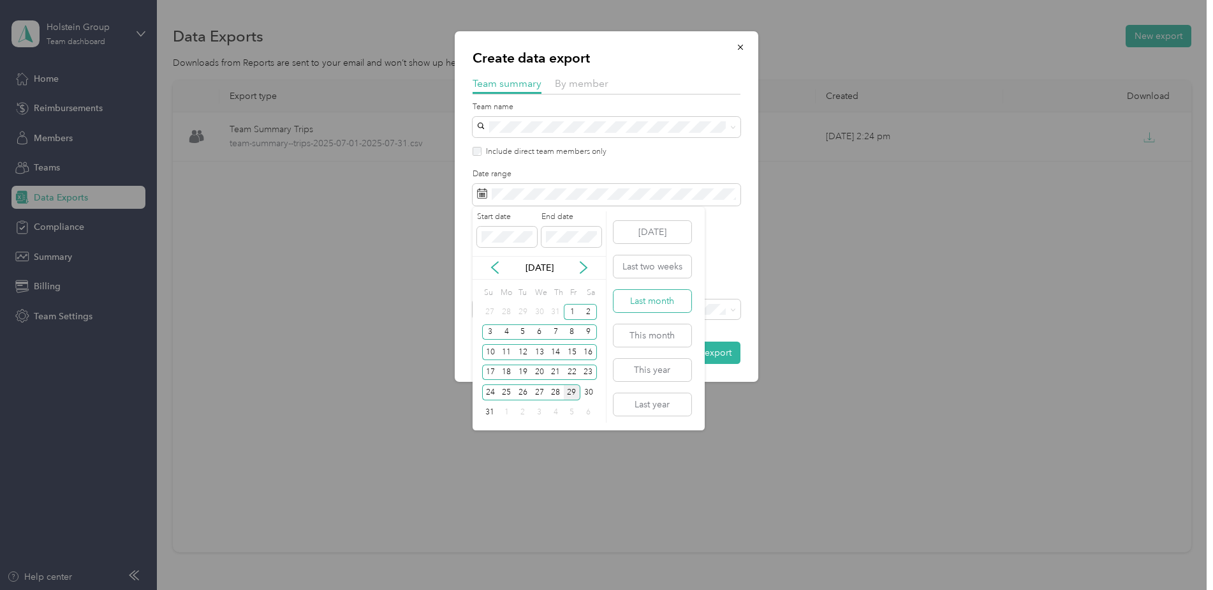
click at [672, 297] on button "Last month" at bounding box center [653, 301] width 78 height 22
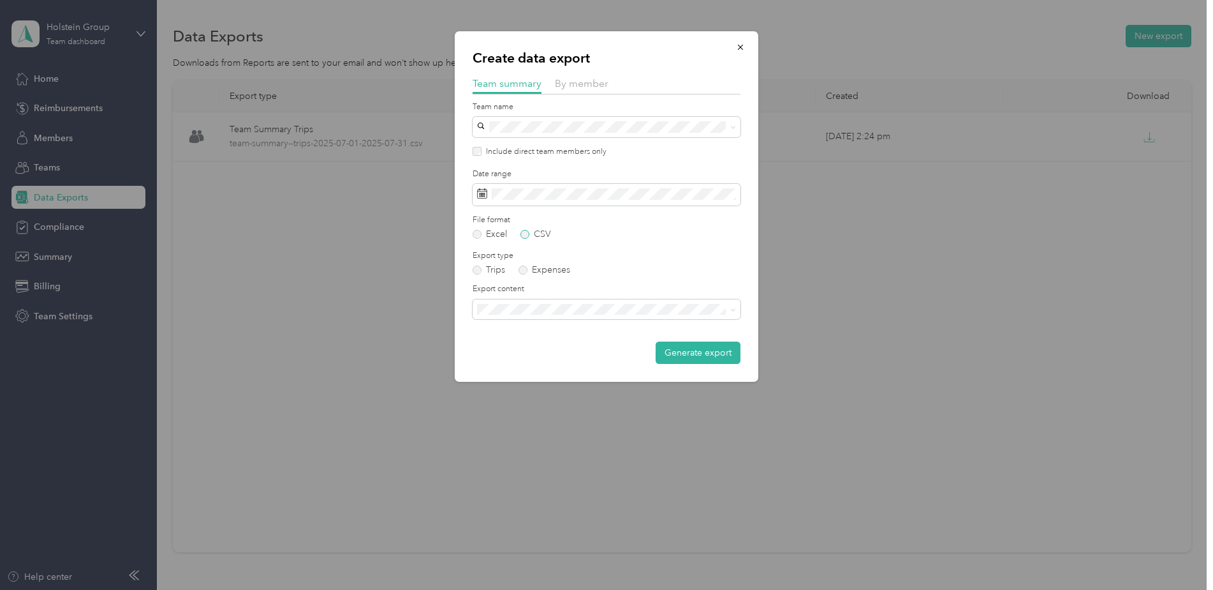
click at [526, 235] on label "CSV" at bounding box center [536, 234] width 31 height 9
click at [535, 315] on span at bounding box center [607, 309] width 268 height 20
click at [523, 352] on span "Summary and full trips list" at bounding box center [533, 353] width 102 height 11
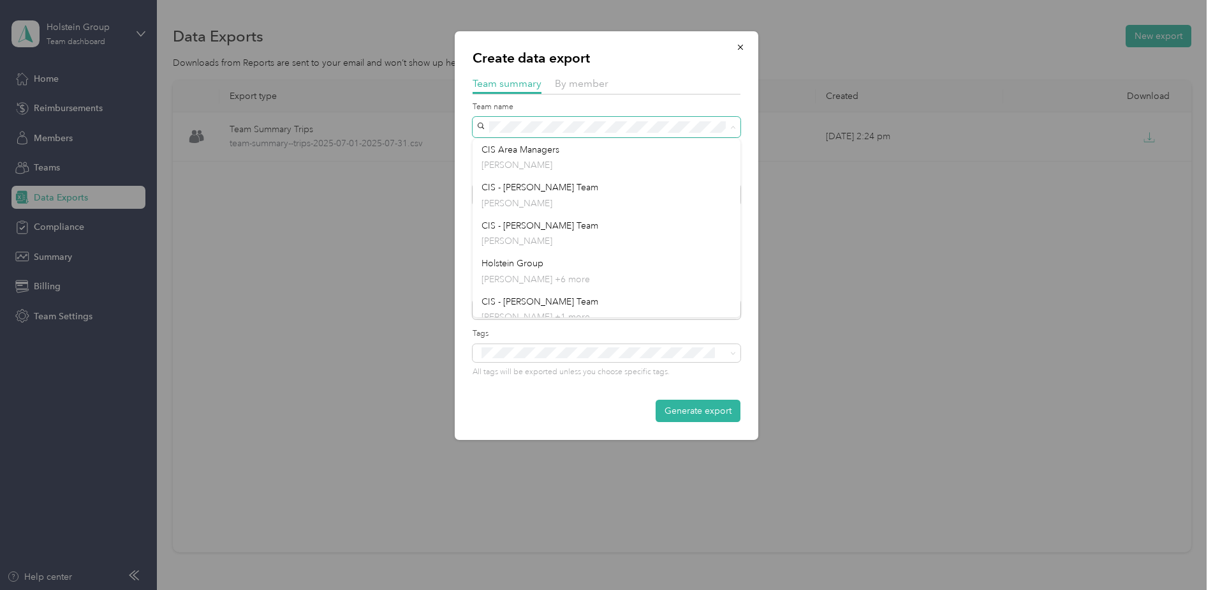
click at [486, 126] on span at bounding box center [607, 127] width 268 height 20
click at [721, 416] on button "Generate export" at bounding box center [698, 410] width 85 height 22
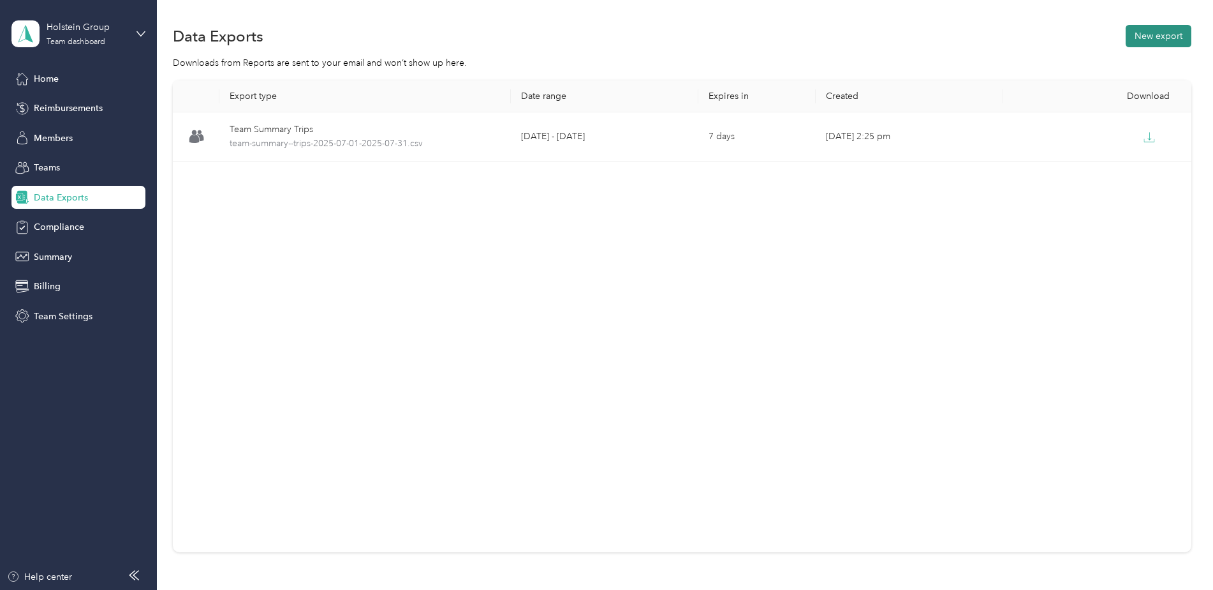
click at [1152, 42] on button "New export" at bounding box center [1159, 36] width 66 height 22
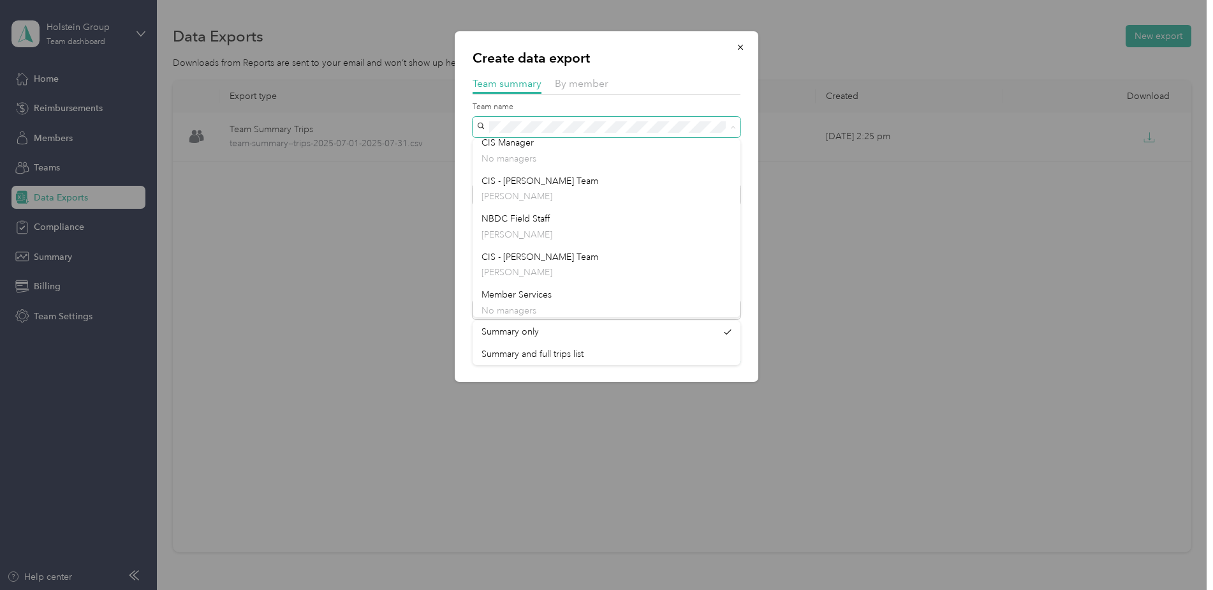
scroll to position [475, 0]
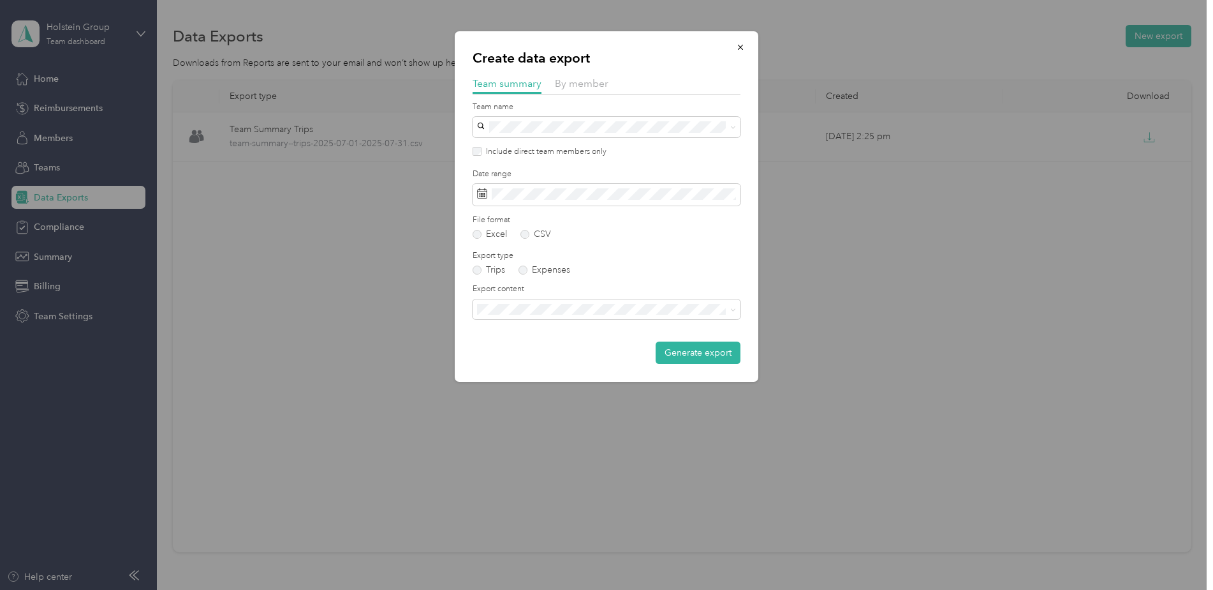
click at [592, 216] on p "[PERSON_NAME]" at bounding box center [607, 221] width 250 height 13
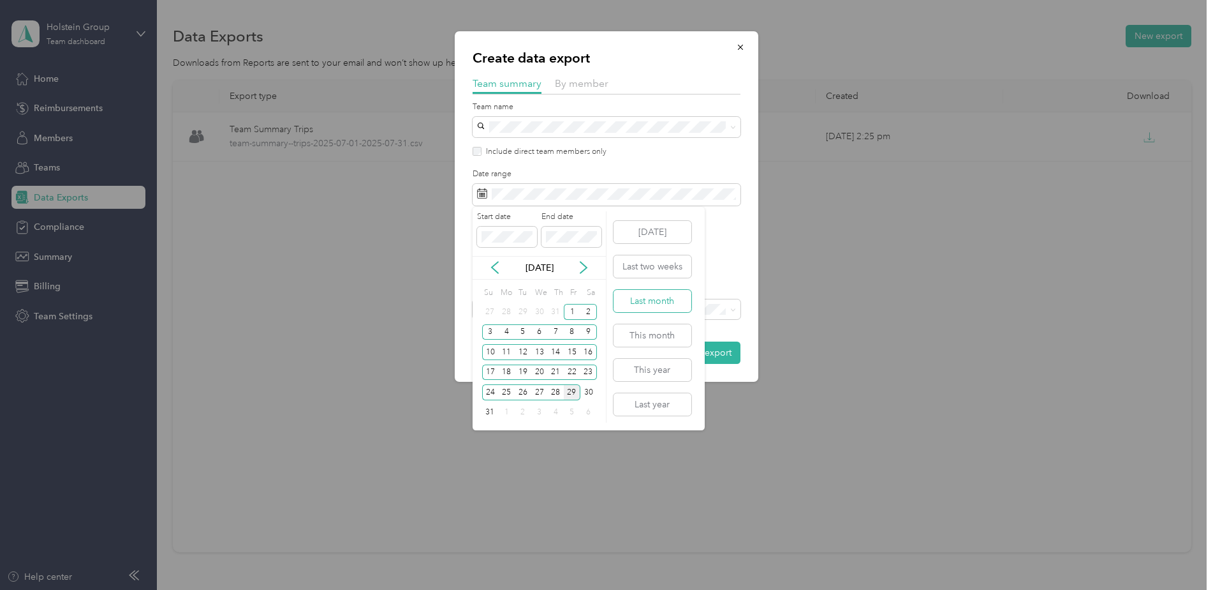
click at [653, 303] on button "Last month" at bounding box center [653, 301] width 78 height 22
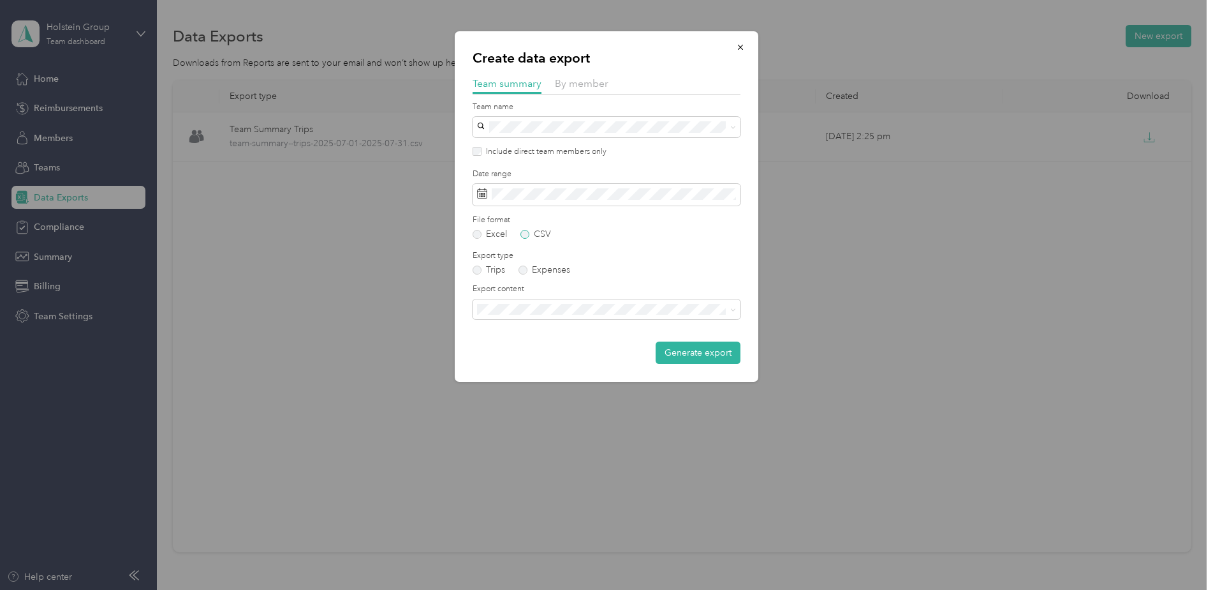
click at [524, 232] on label "CSV" at bounding box center [536, 234] width 31 height 9
click at [530, 350] on span "Summary and full trips list" at bounding box center [533, 353] width 102 height 11
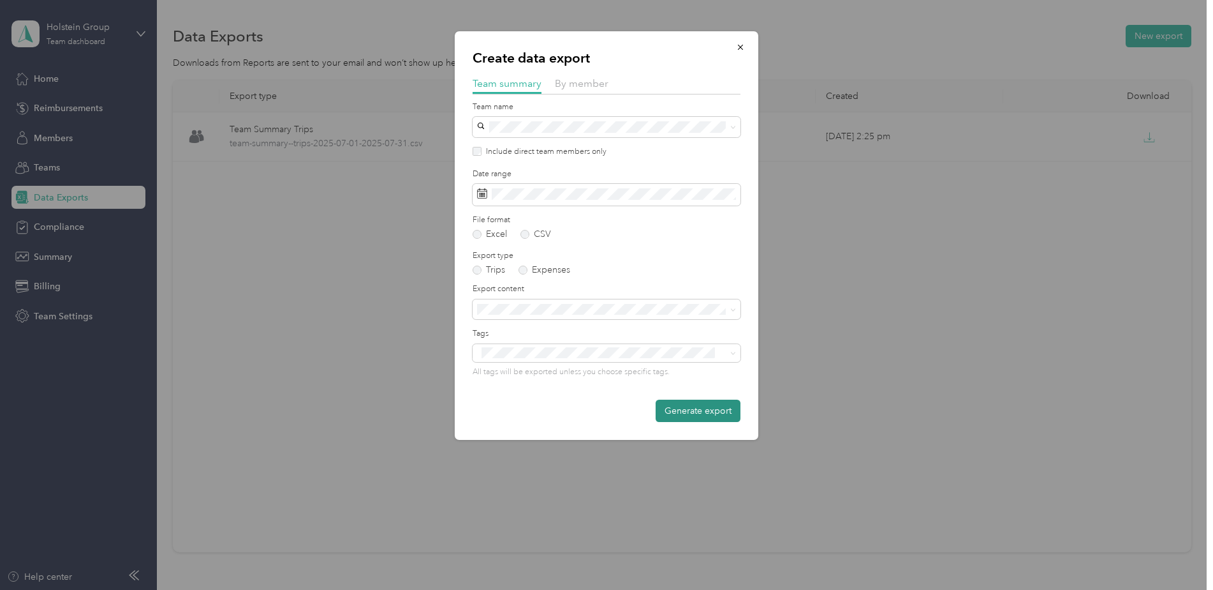
click at [692, 410] on button "Generate export" at bounding box center [698, 410] width 85 height 22
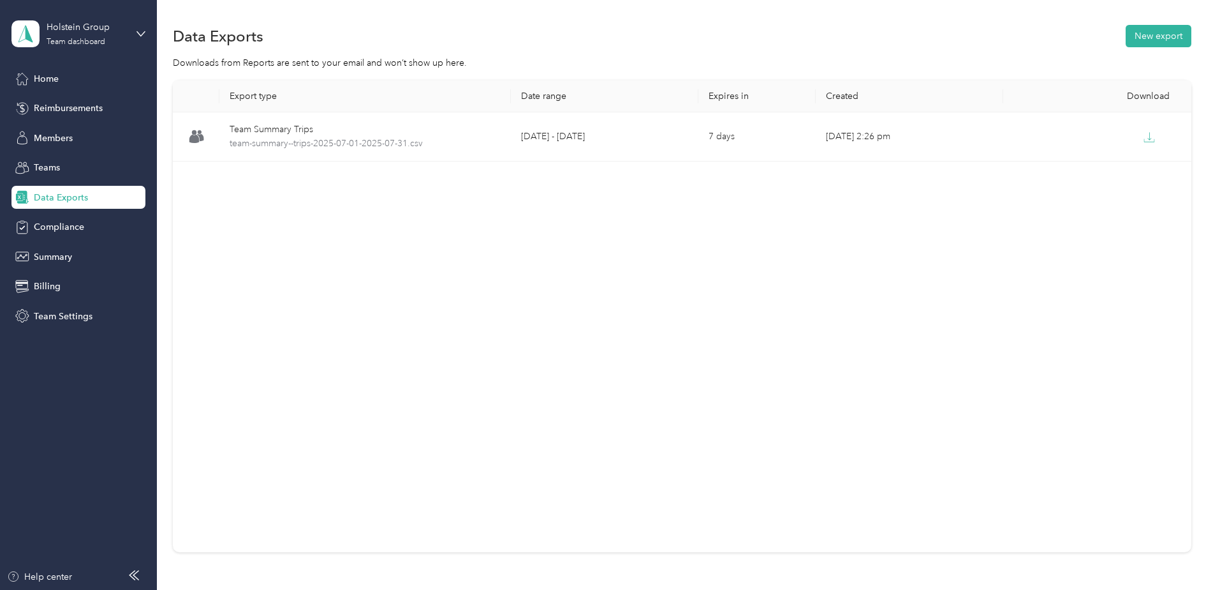
drag, startPoint x: 1139, startPoint y: 88, endPoint x: 1131, endPoint y: 90, distance: 8.5
drag, startPoint x: 1131, startPoint y: 90, endPoint x: 1136, endPoint y: 33, distance: 57.0
click at [1136, 33] on button "New export" at bounding box center [1159, 36] width 66 height 22
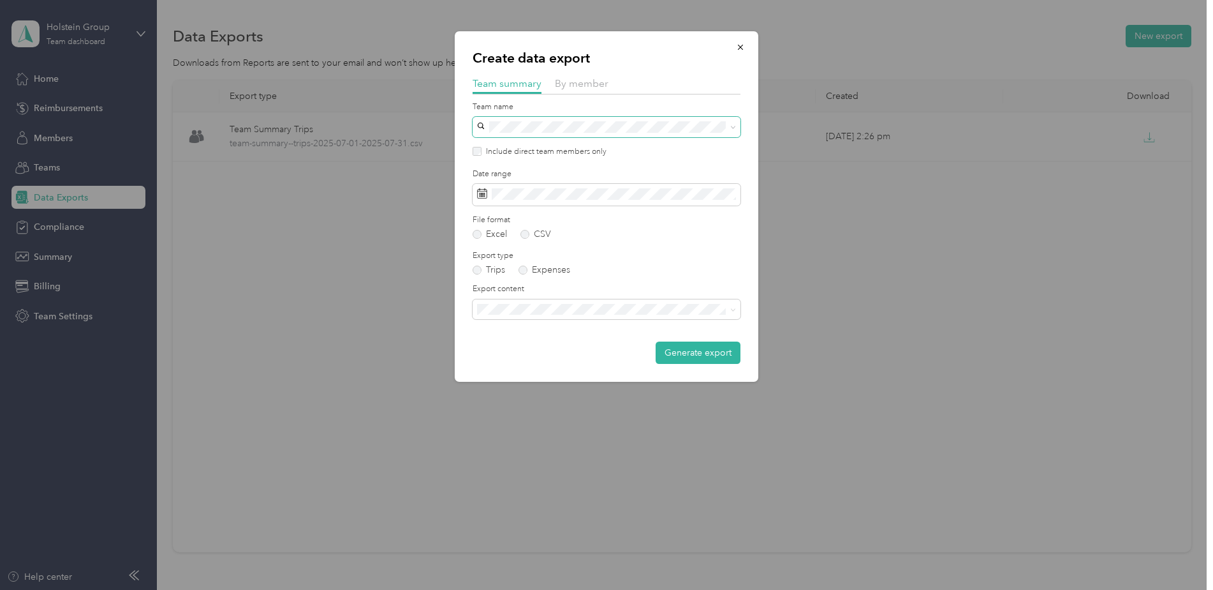
click at [731, 128] on icon at bounding box center [734, 127] width 6 height 6
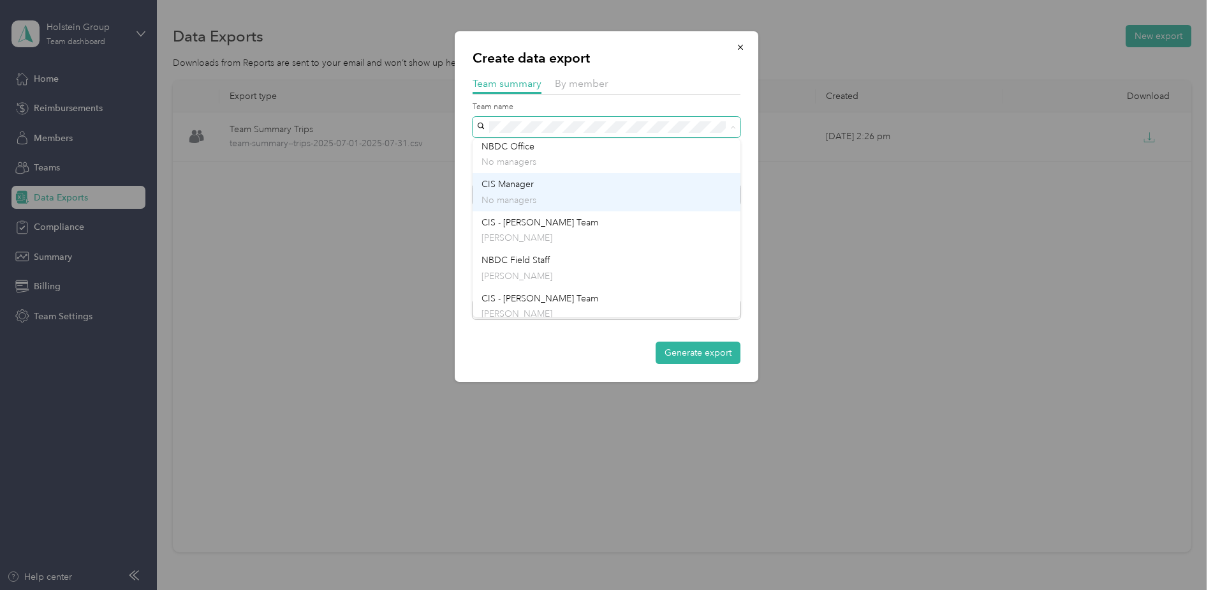
click at [593, 189] on div "CIS Manager No managers" at bounding box center [607, 191] width 250 height 29
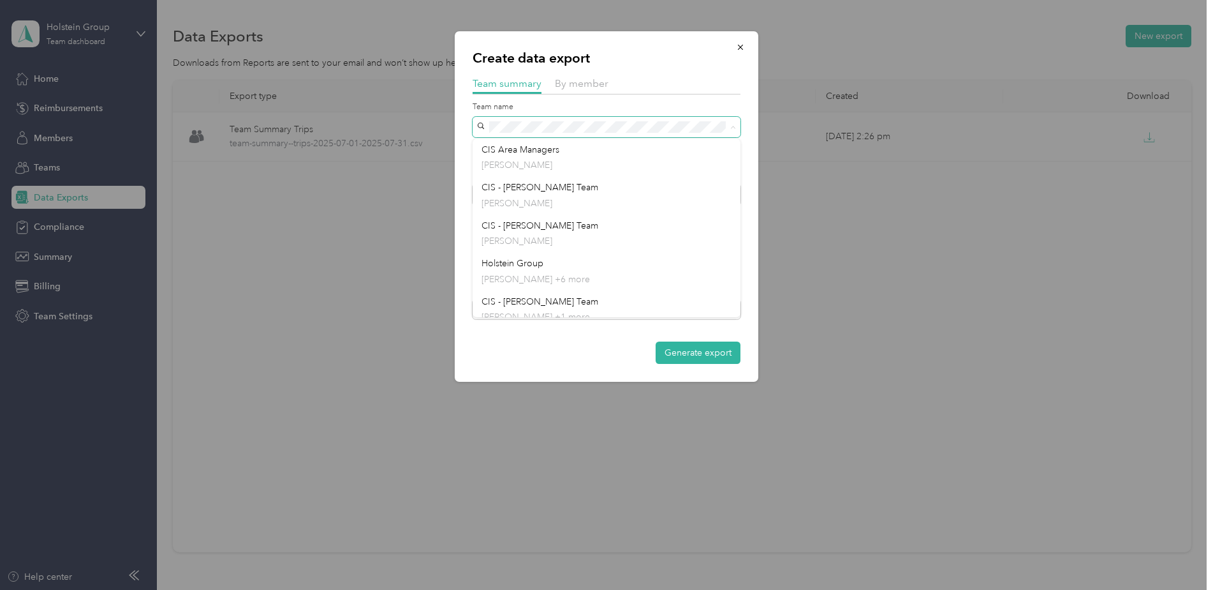
click at [472, 129] on div "Create data export Team summary By member Team name Include direct team members…" at bounding box center [607, 206] width 304 height 350
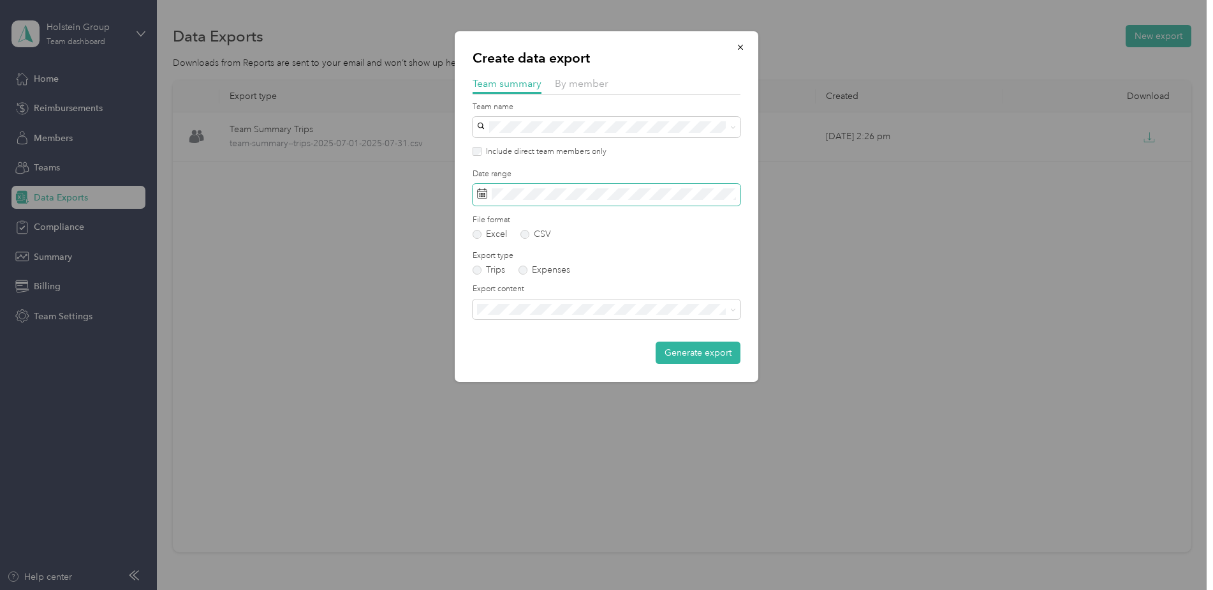
click at [604, 589] on div "Create data export Team summary By member Team name Include direct team members…" at bounding box center [603, 590] width 1207 height 0
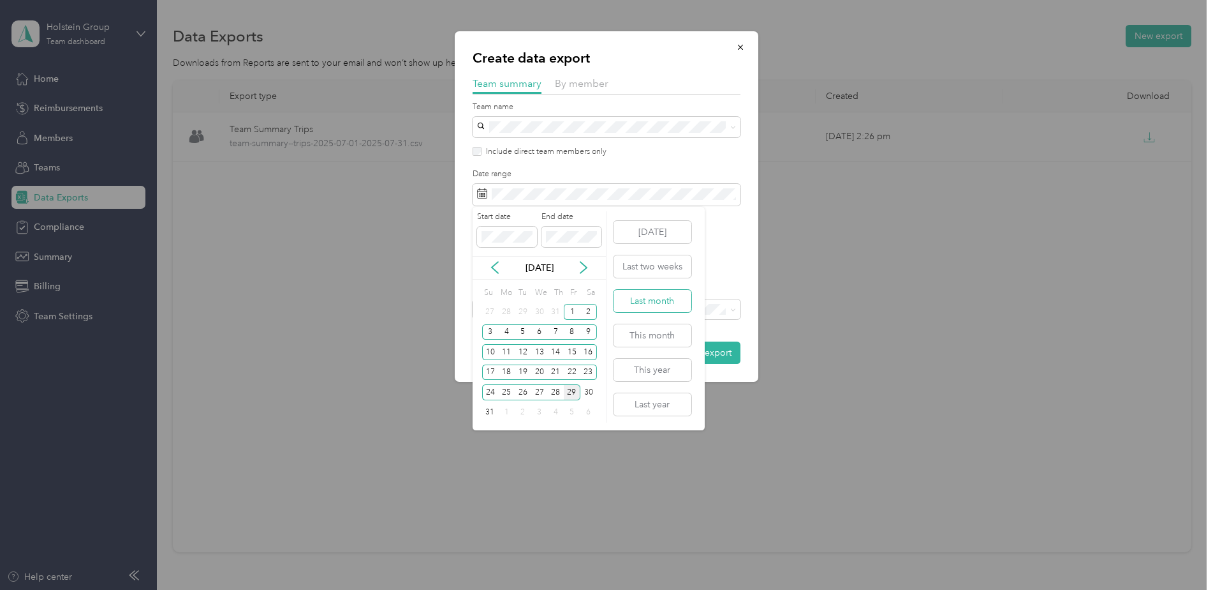
click at [659, 303] on button "Last month" at bounding box center [653, 301] width 78 height 22
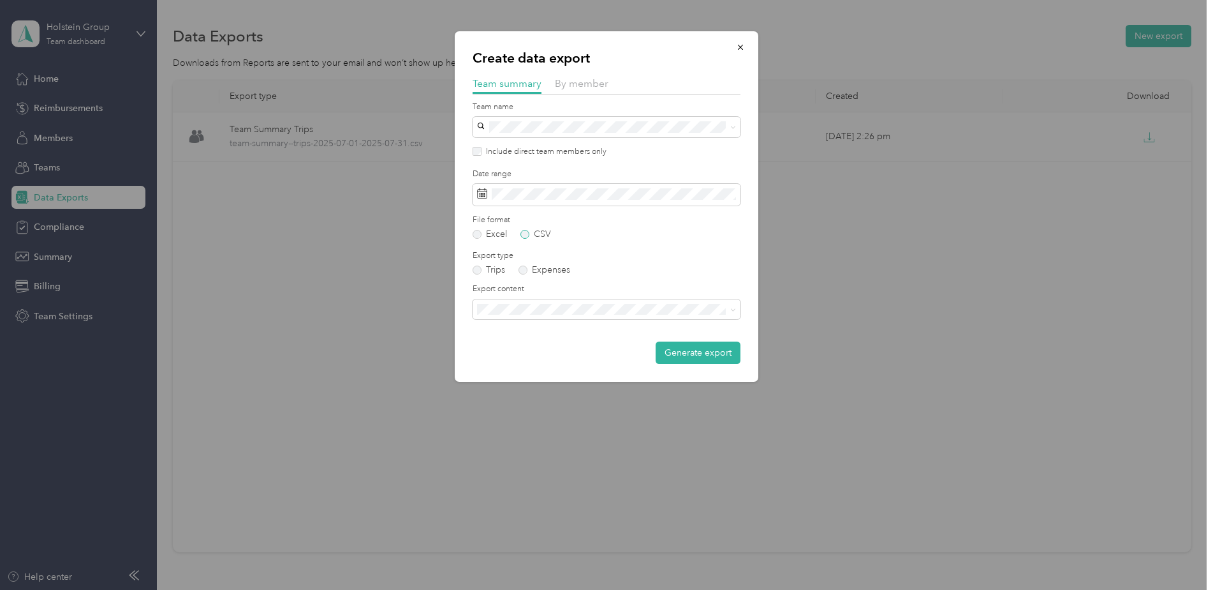
click at [527, 236] on label "CSV" at bounding box center [536, 234] width 31 height 9
click at [551, 302] on span at bounding box center [607, 309] width 268 height 20
click at [542, 349] on span "Summary and full trips list" at bounding box center [533, 353] width 102 height 11
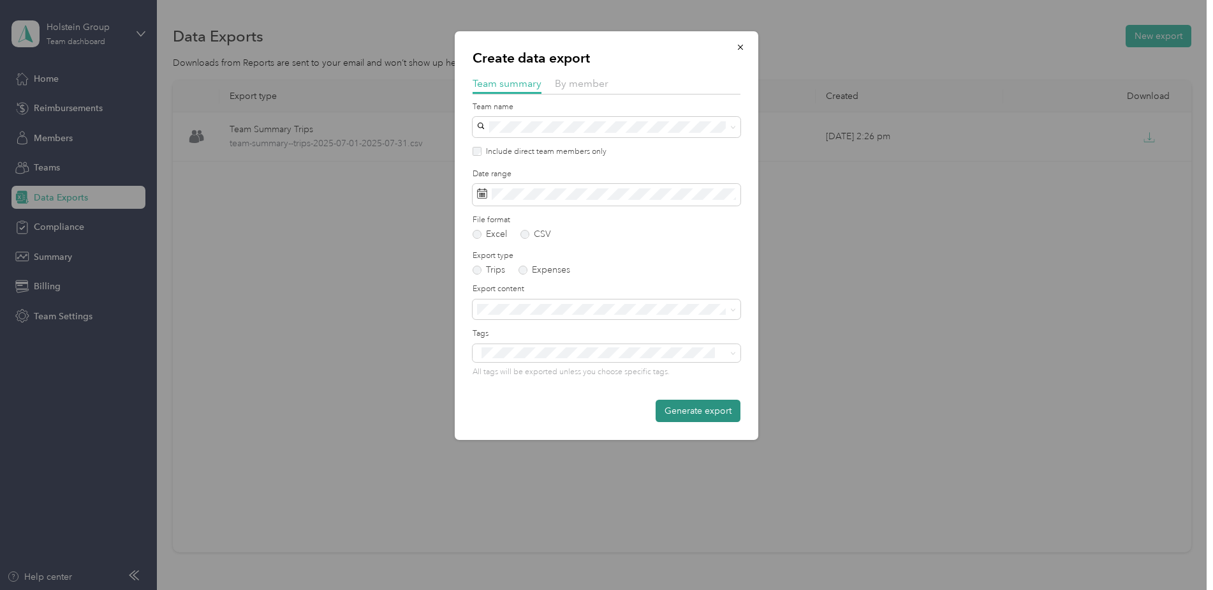
click at [690, 408] on button "Generate export" at bounding box center [698, 410] width 85 height 22
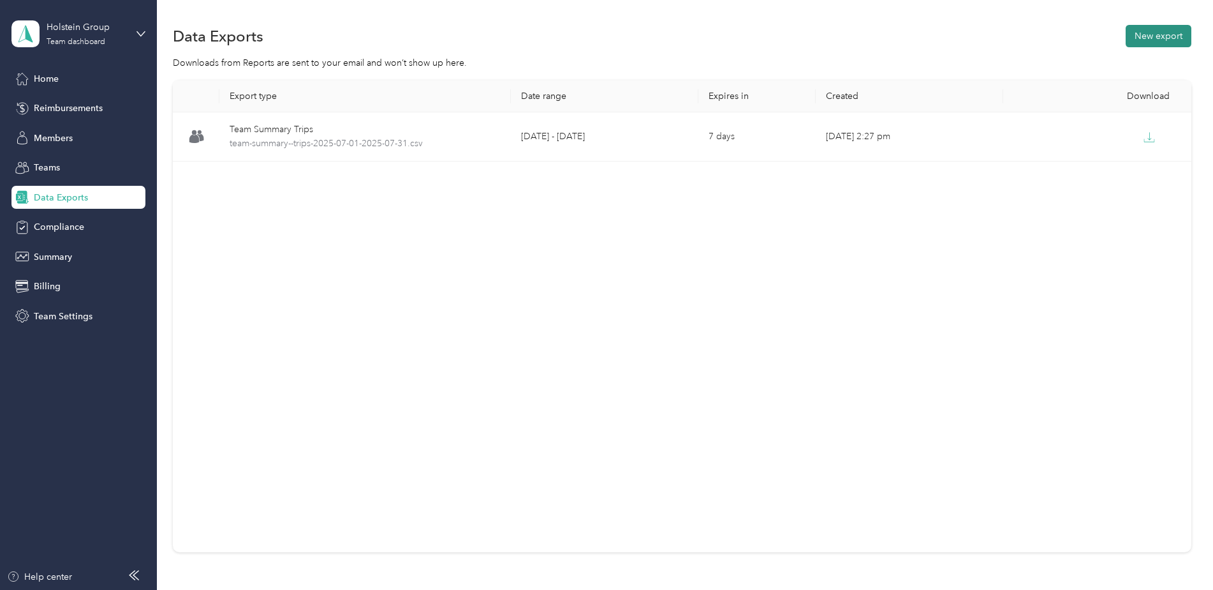
click at [1154, 38] on button "New export" at bounding box center [1159, 36] width 66 height 22
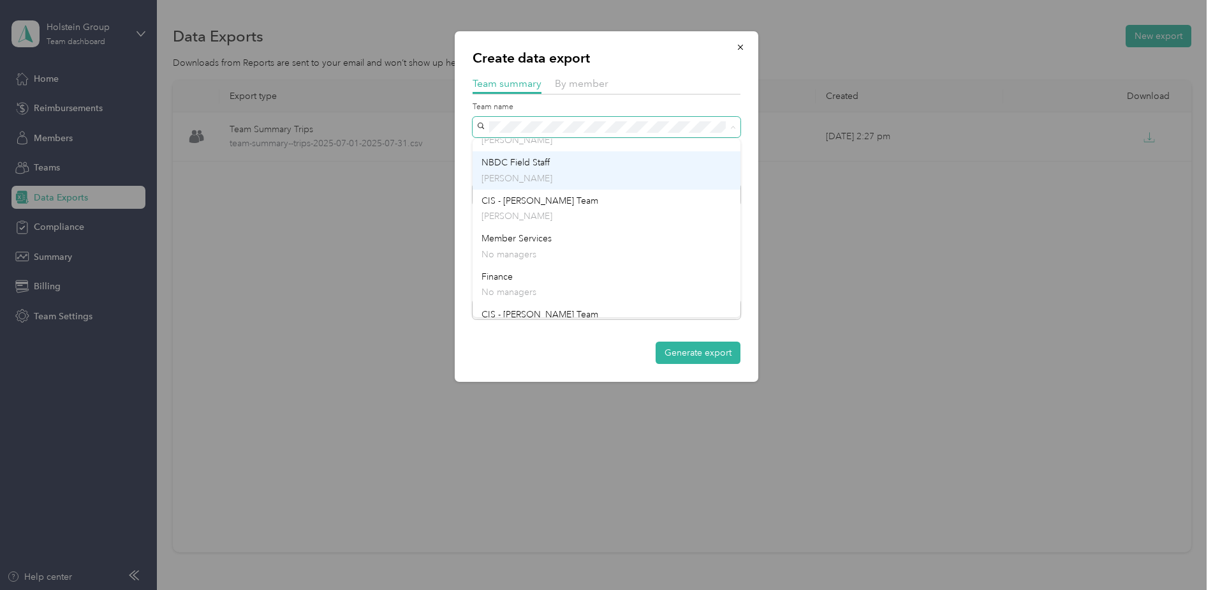
scroll to position [510, 0]
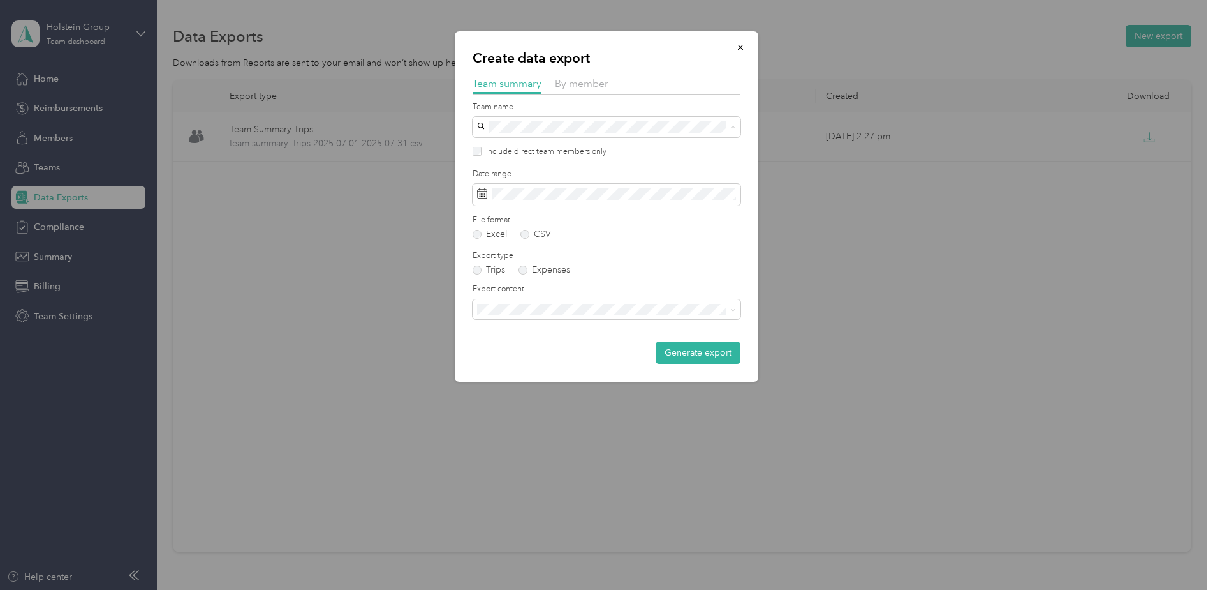
click at [630, 286] on div "CIS - [PERSON_NAME] Team [PERSON_NAME]" at bounding box center [607, 292] width 250 height 29
click at [486, 126] on span at bounding box center [607, 127] width 268 height 20
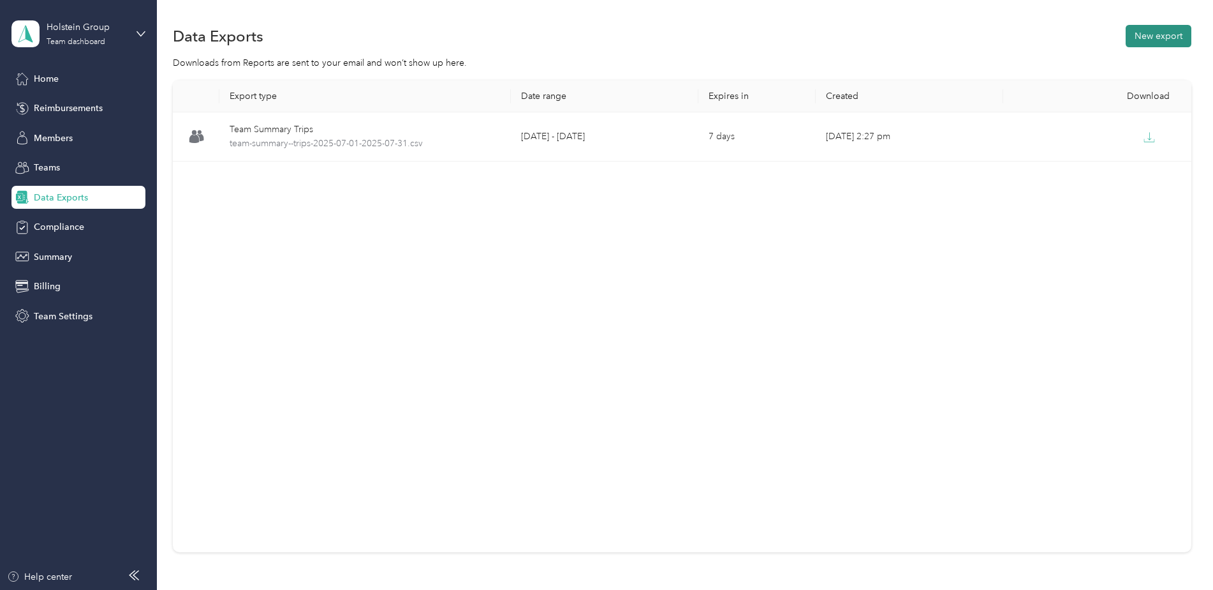
click at [1151, 41] on button "New export" at bounding box center [1159, 36] width 66 height 22
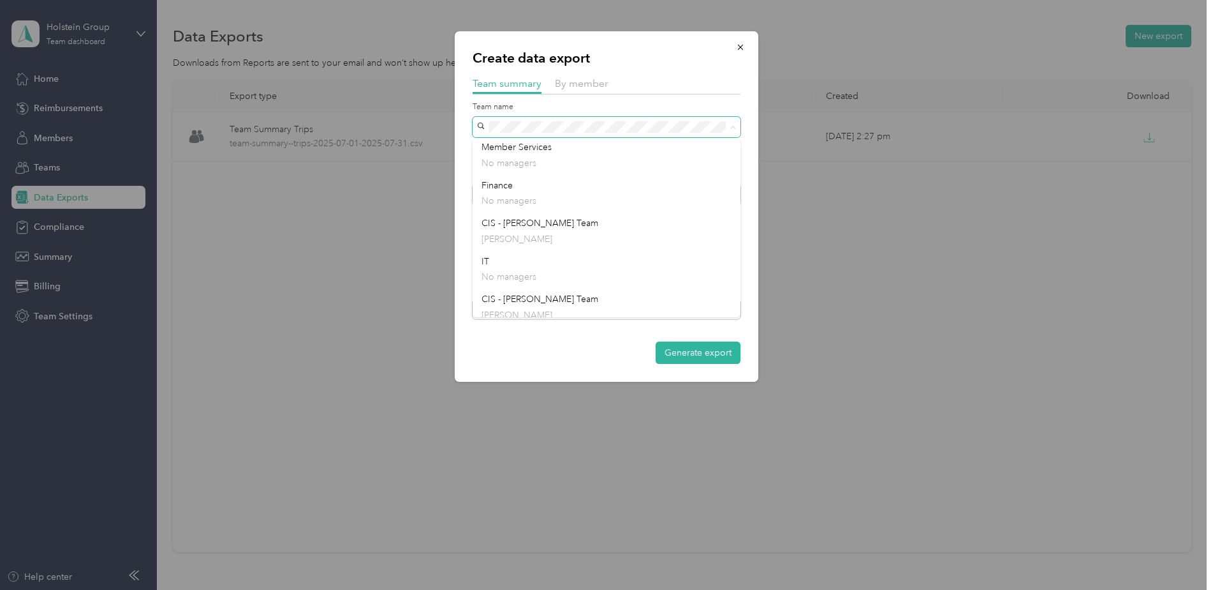
scroll to position [574, 0]
click at [579, 239] on p "[PERSON_NAME]" at bounding box center [607, 236] width 250 height 13
click at [752, 138] on div "Create data export Team summary By member Team name Include direct team members…" at bounding box center [607, 206] width 304 height 350
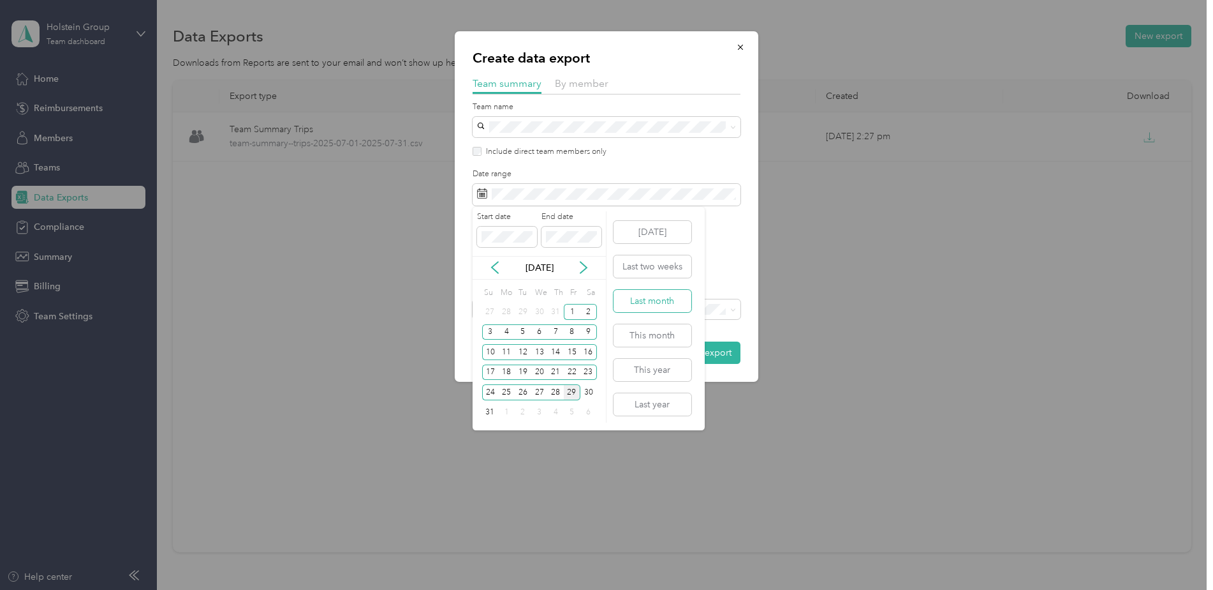
click at [658, 300] on button "Last month" at bounding box center [653, 301] width 78 height 22
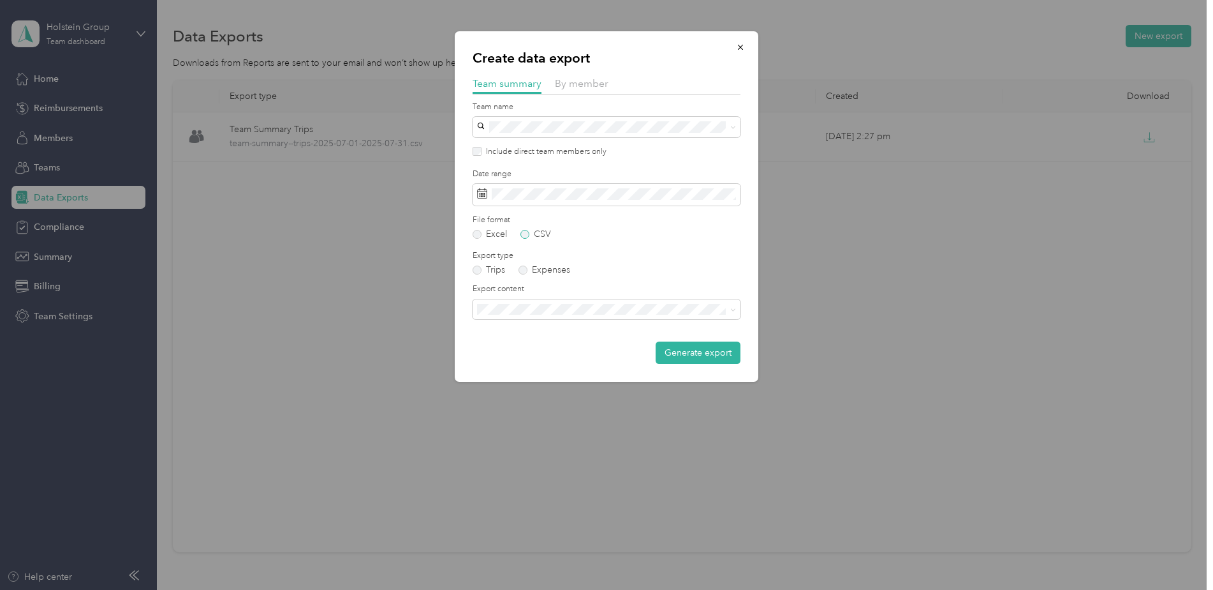
click at [527, 234] on label "CSV" at bounding box center [536, 234] width 31 height 9
click at [542, 346] on li "Summary and full trips list" at bounding box center [607, 352] width 268 height 22
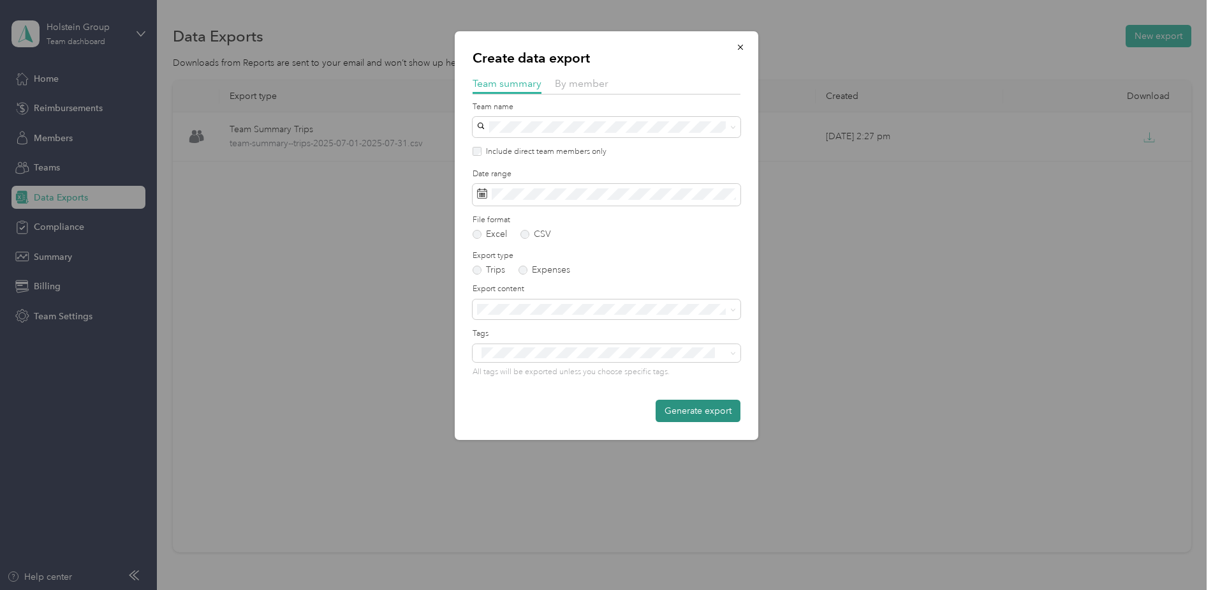
click at [694, 415] on button "Generate export" at bounding box center [698, 410] width 85 height 22
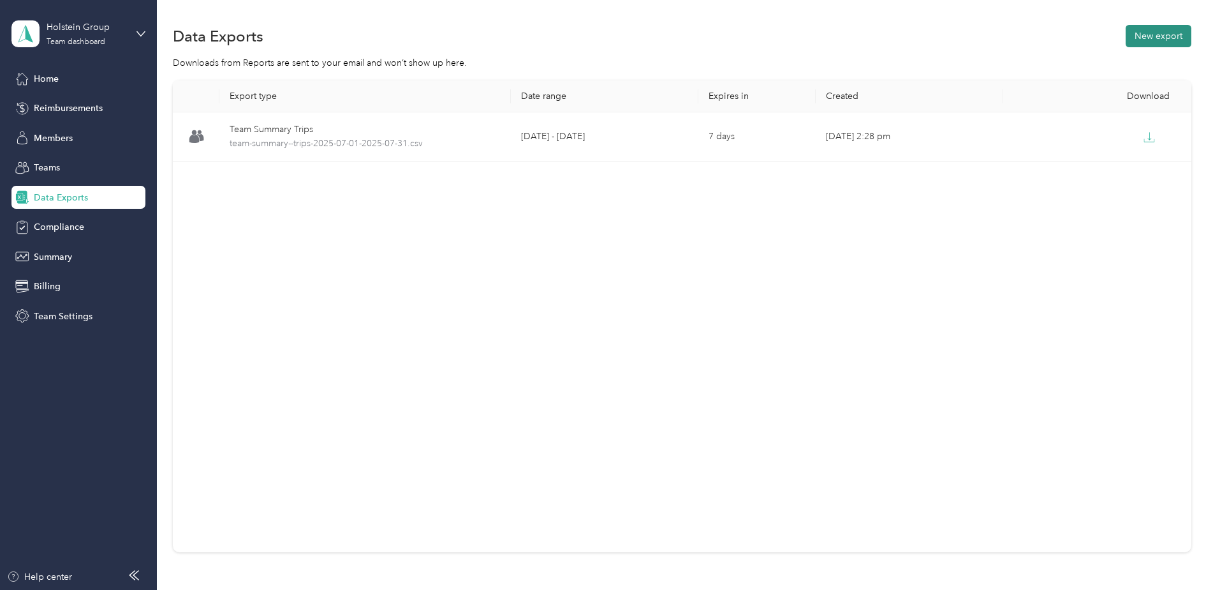
click at [1141, 39] on button "New export" at bounding box center [1159, 36] width 66 height 22
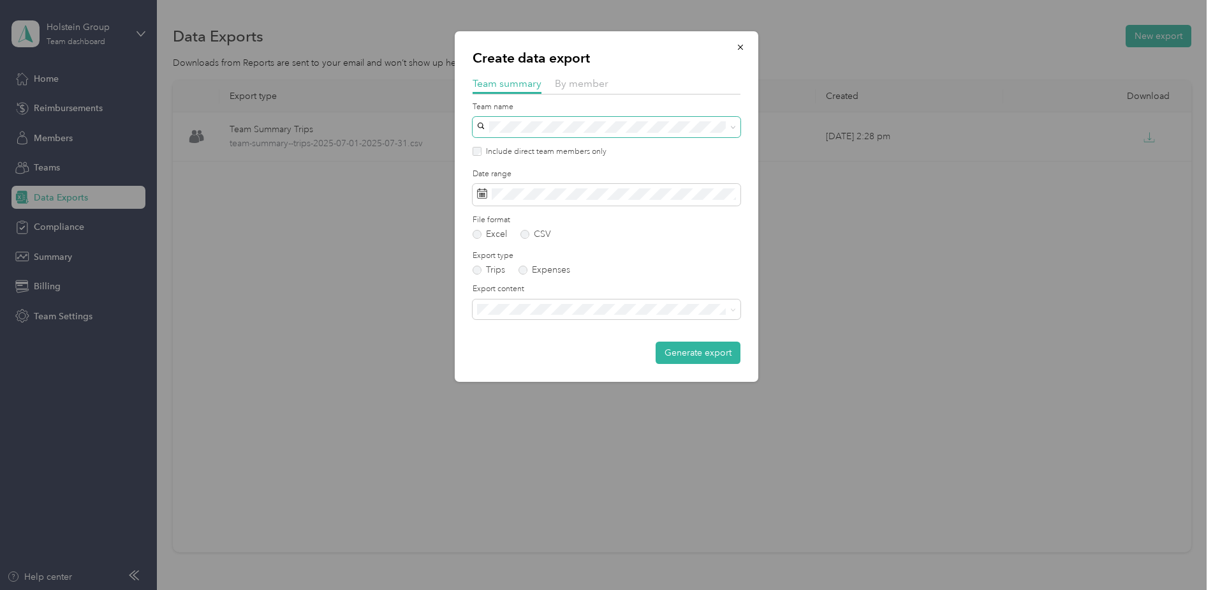
click at [733, 126] on icon at bounding box center [734, 127] width 6 height 6
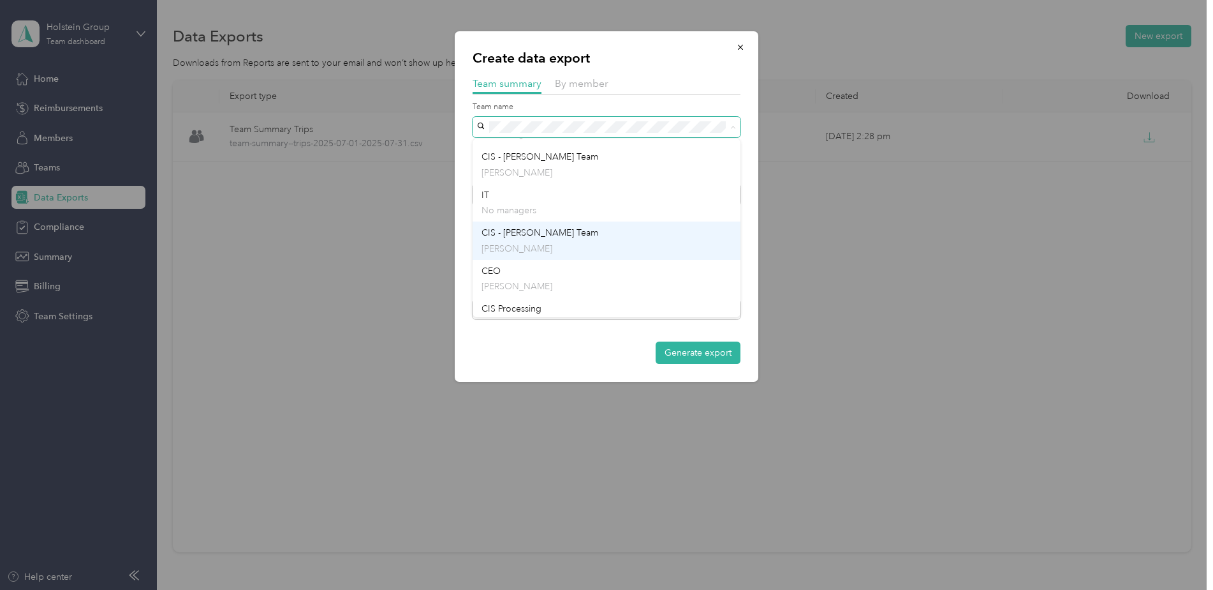
click at [616, 242] on p "[PERSON_NAME]" at bounding box center [607, 248] width 250 height 13
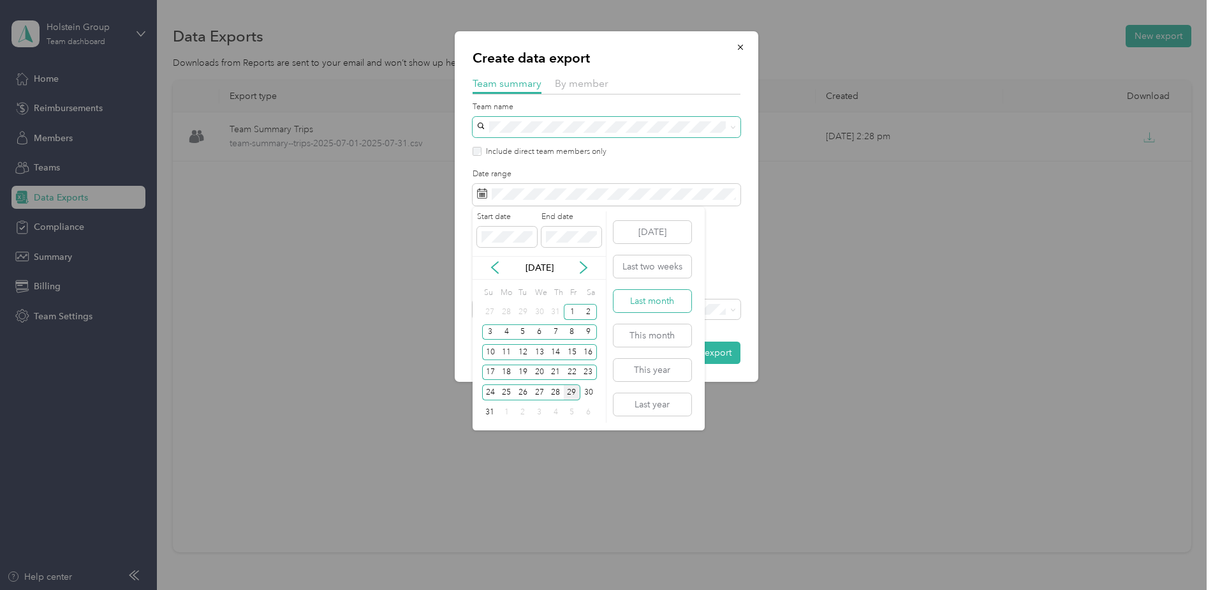
click at [653, 300] on button "Last month" at bounding box center [653, 301] width 78 height 22
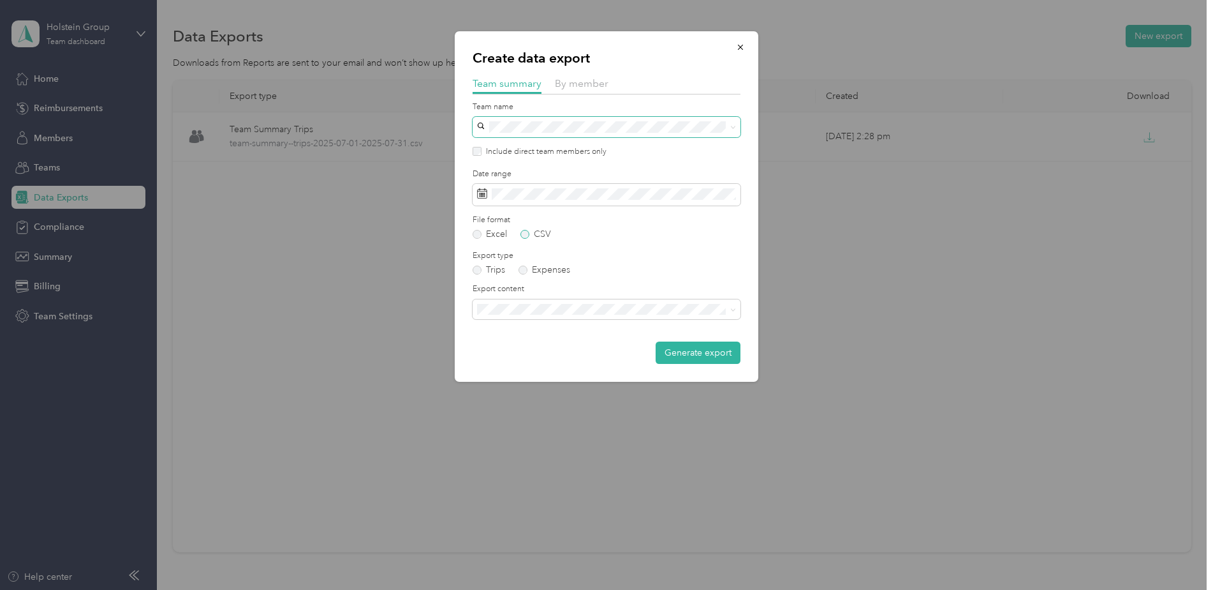
click at [525, 233] on label "CSV" at bounding box center [536, 234] width 31 height 9
click at [540, 357] on li "Summary and full trips list" at bounding box center [607, 354] width 268 height 22
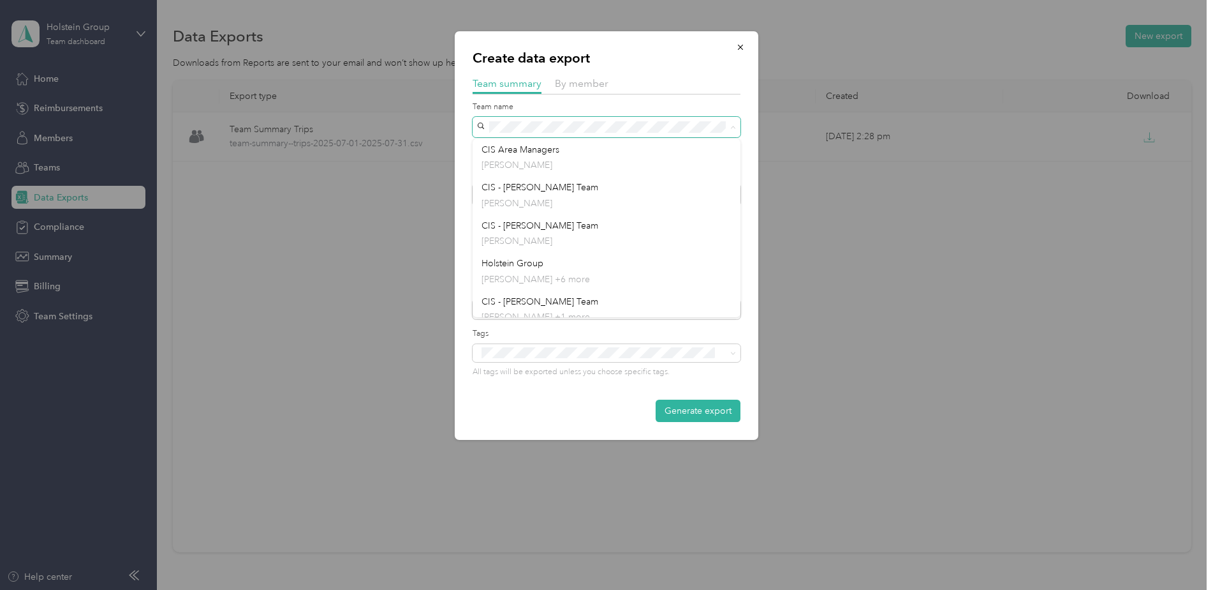
click at [487, 128] on span at bounding box center [607, 127] width 268 height 20
click at [690, 413] on button "Generate export" at bounding box center [698, 410] width 85 height 22
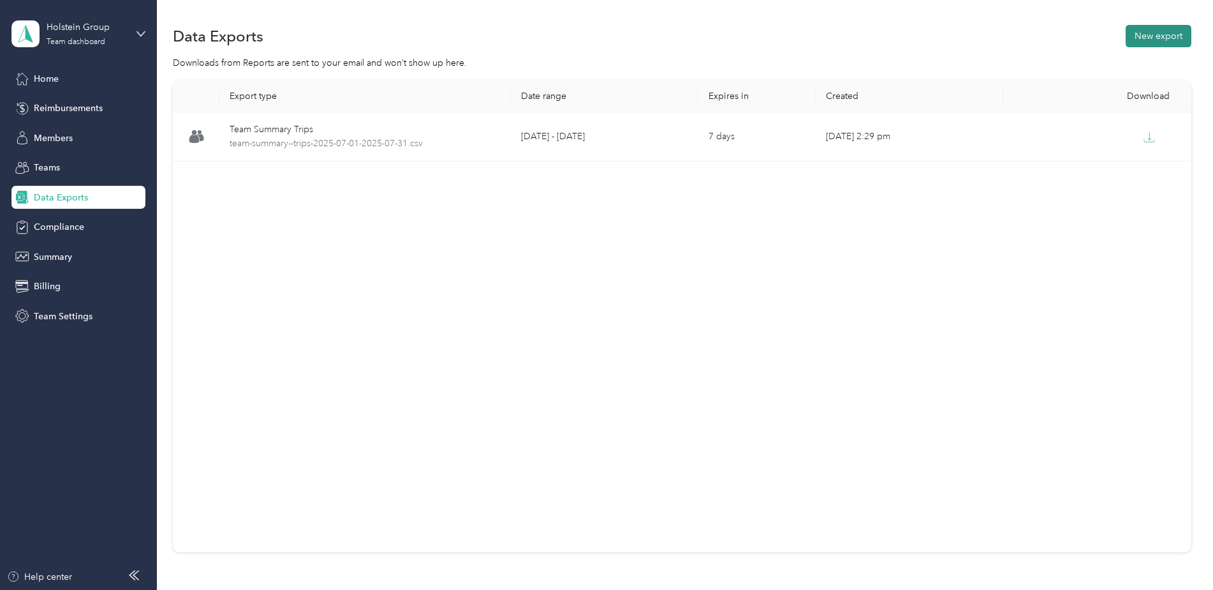
click at [1156, 38] on button "New export" at bounding box center [1159, 36] width 66 height 22
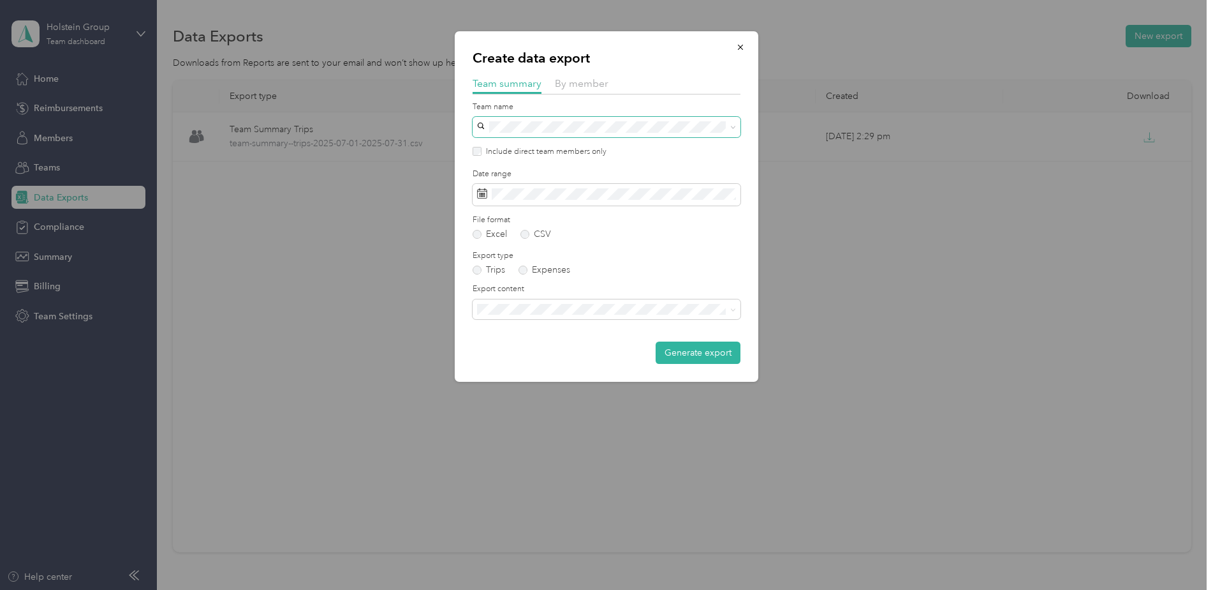
click at [734, 127] on icon at bounding box center [734, 127] width 6 height 6
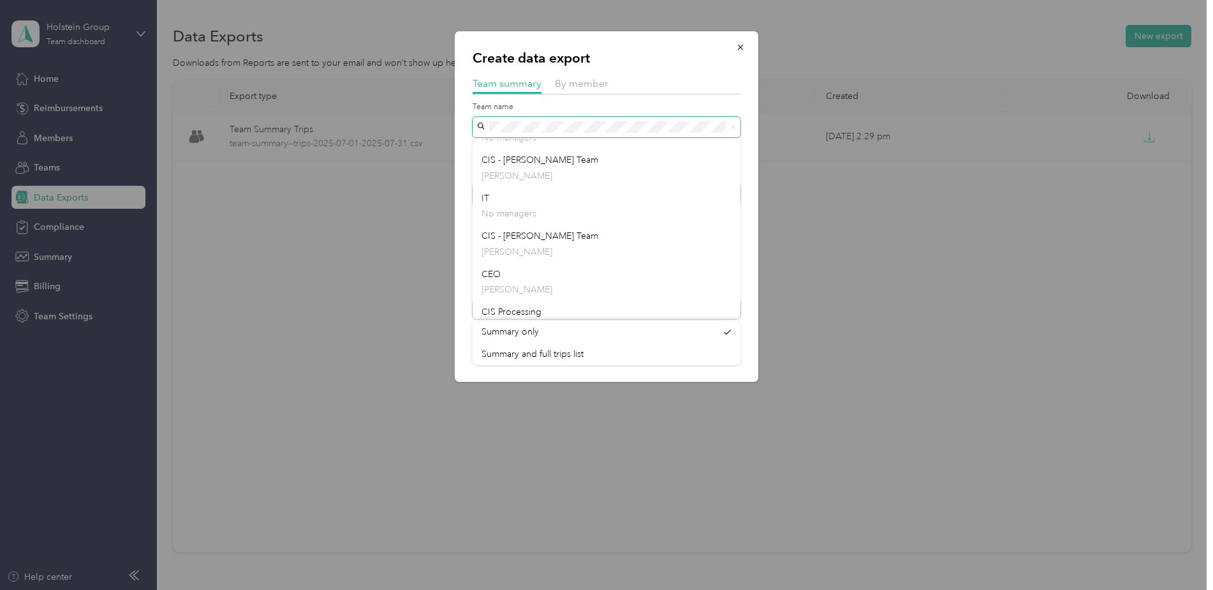
scroll to position [657, 0]
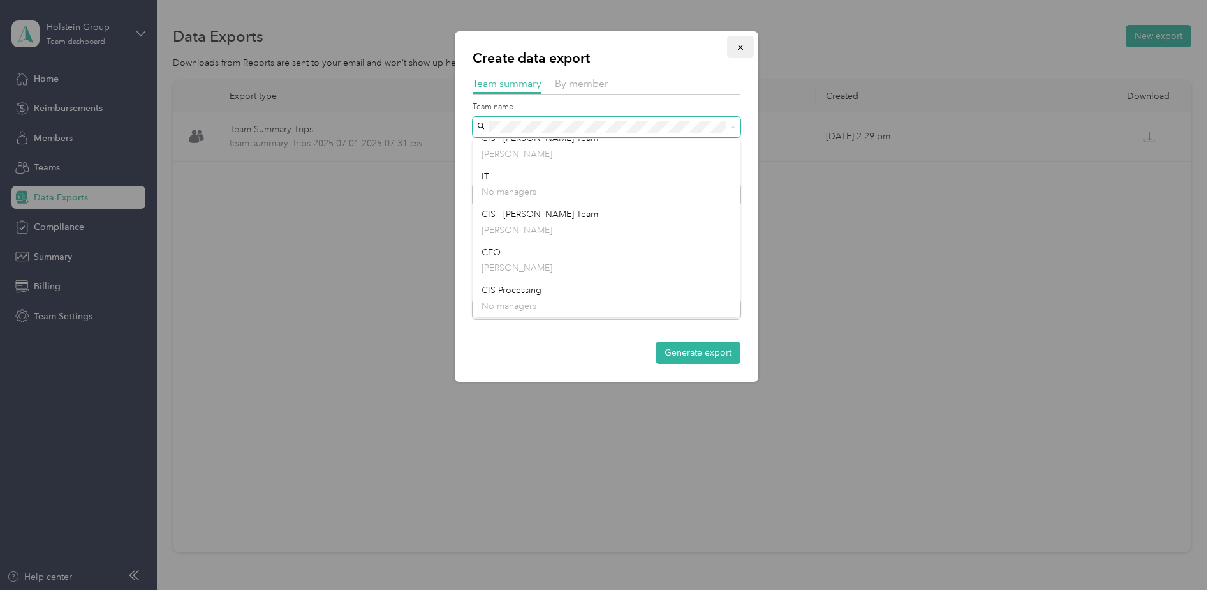
click at [742, 48] on icon "button" at bounding box center [740, 47] width 9 height 9
